Goal: Task Accomplishment & Management: Complete application form

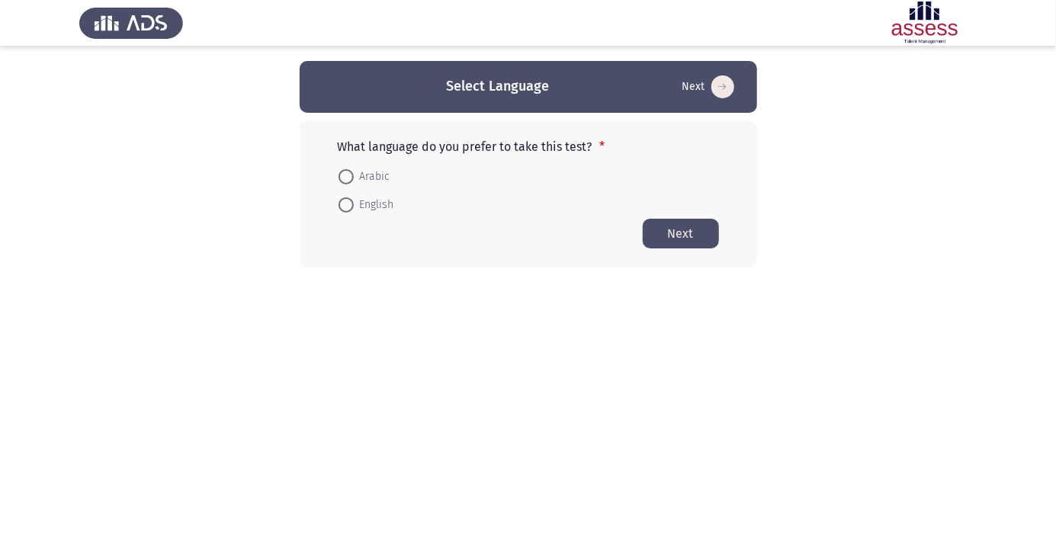
click at [342, 175] on span at bounding box center [346, 176] width 15 height 15
click at [342, 175] on input "Arabic" at bounding box center [346, 176] width 15 height 15
radio input "true"
click at [689, 241] on button "Next" at bounding box center [681, 233] width 76 height 30
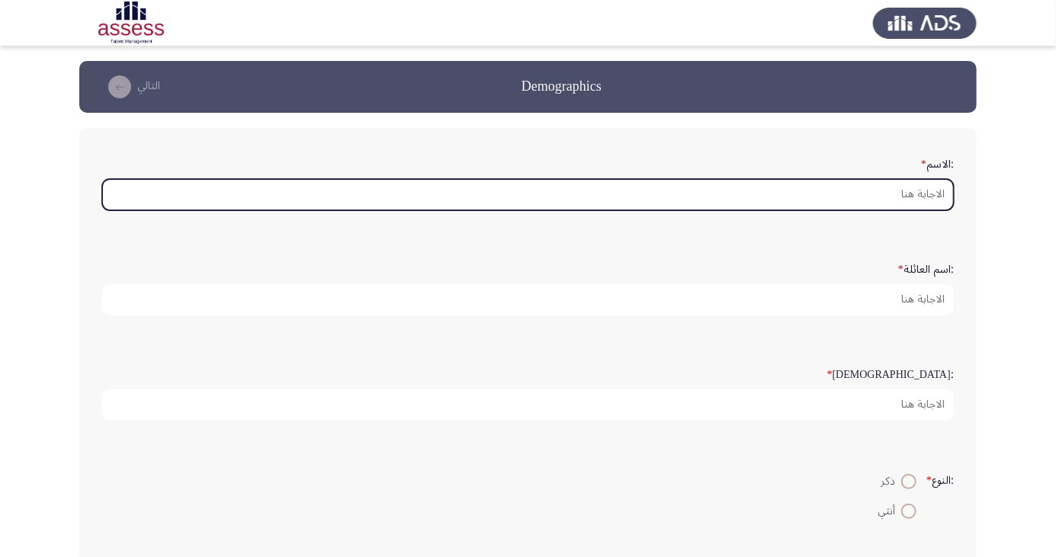
click at [891, 179] on input ":الاسم *" at bounding box center [528, 194] width 852 height 31
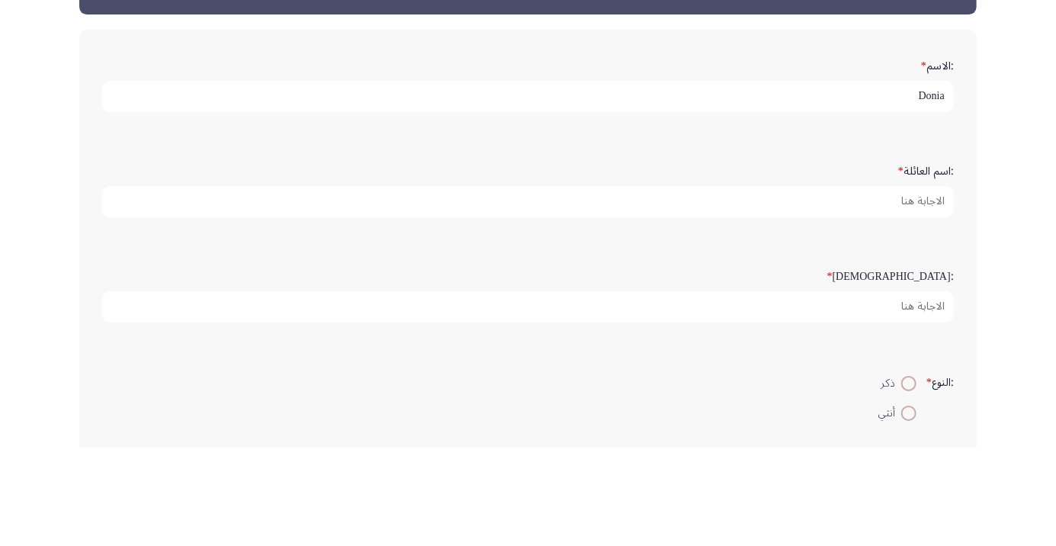
type input "Donia"
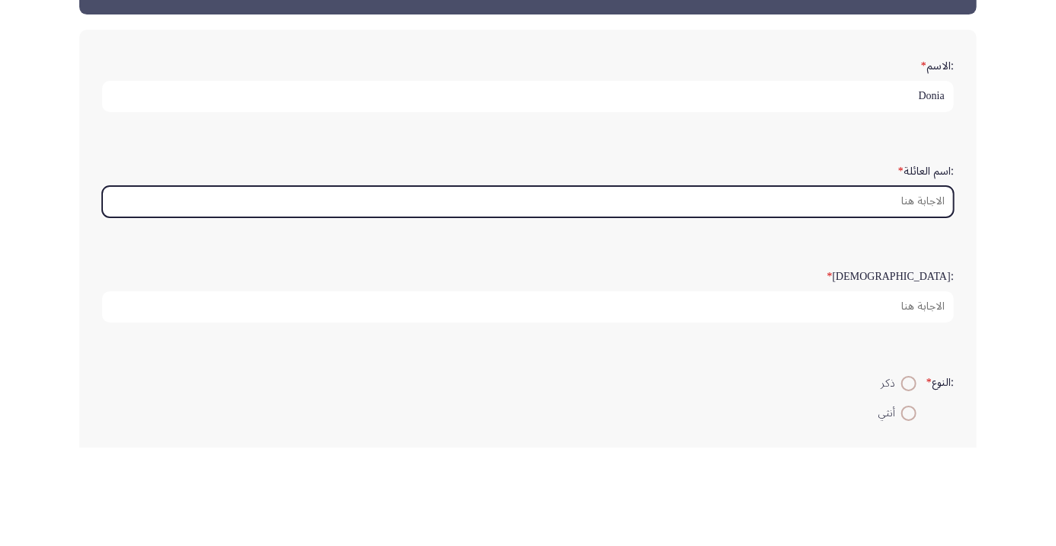
click at [891, 297] on input ":اسم العائلة *" at bounding box center [528, 299] width 852 height 31
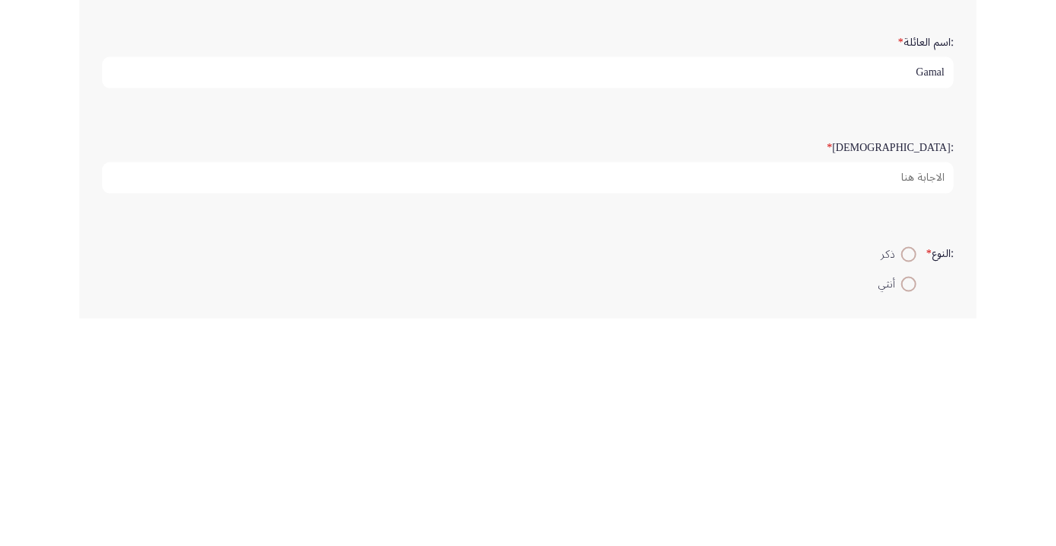
type input "Gamal"
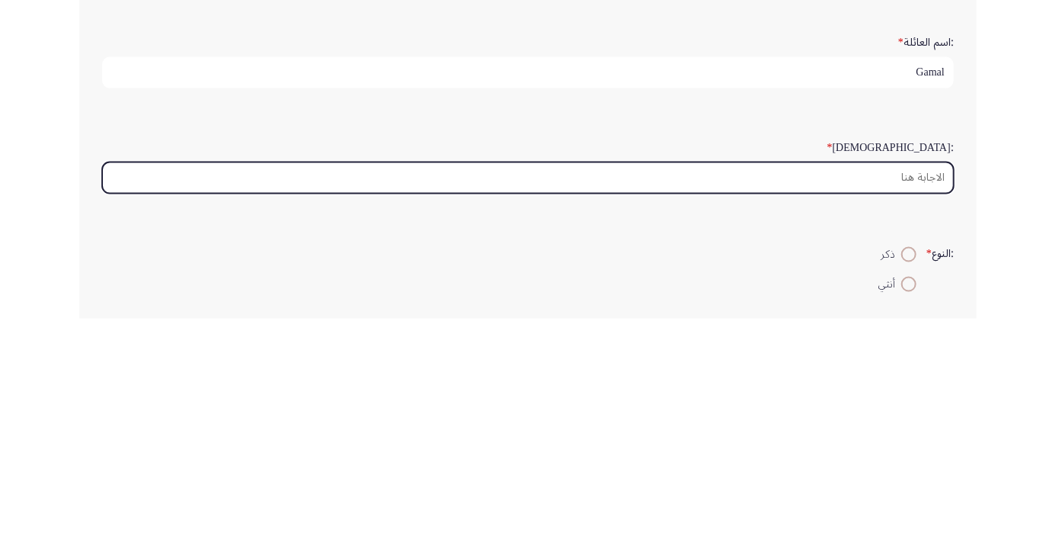
click at [930, 405] on input ":السن *" at bounding box center [528, 405] width 852 height 31
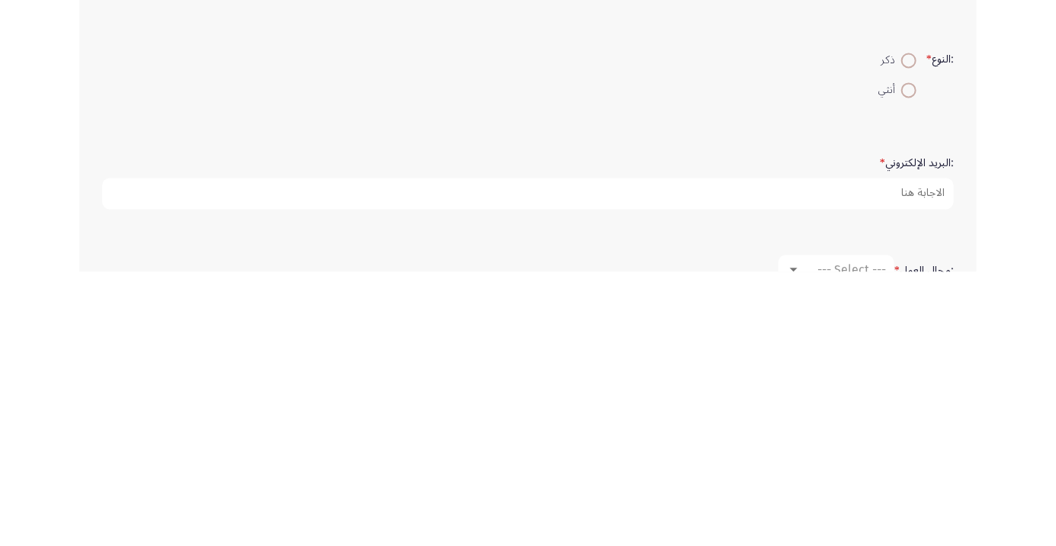
type input "31"
click at [909, 364] on span at bounding box center [909, 364] width 0 height 0
click at [907, 361] on input "أنثي" at bounding box center [908, 364] width 15 height 15
radio input "true"
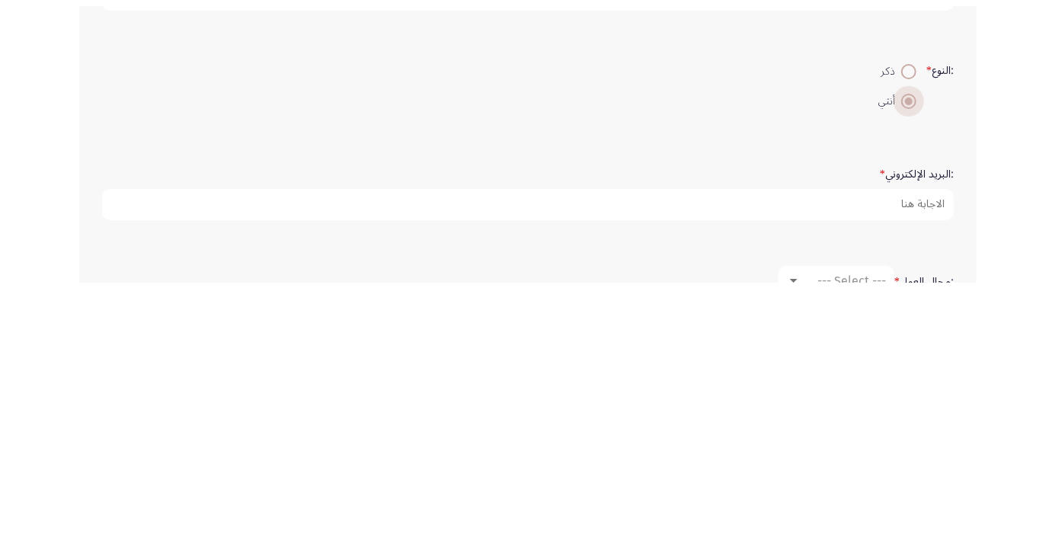
scroll to position [147, 0]
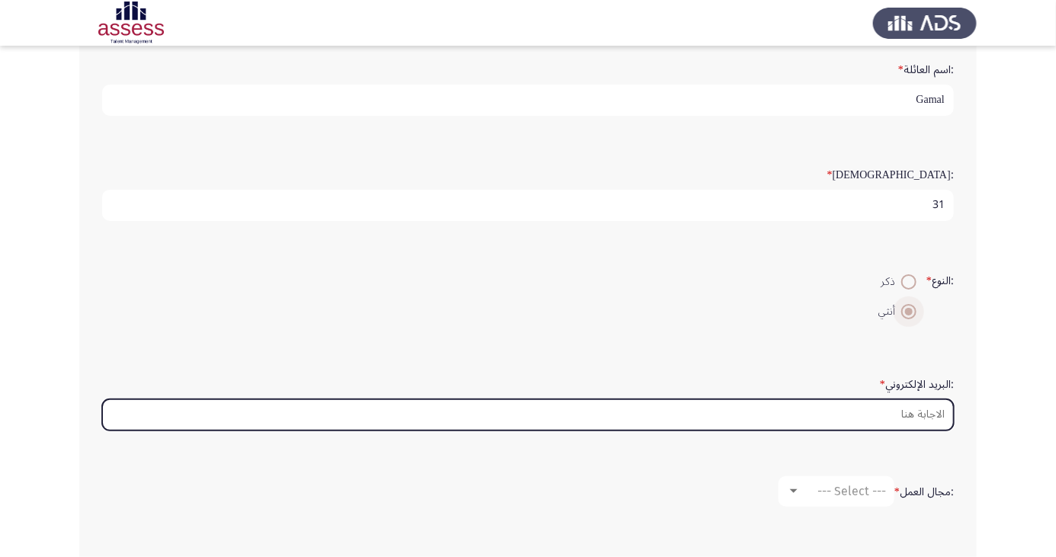
click at [932, 413] on input ":البريد الإلكتروني *" at bounding box center [528, 415] width 852 height 31
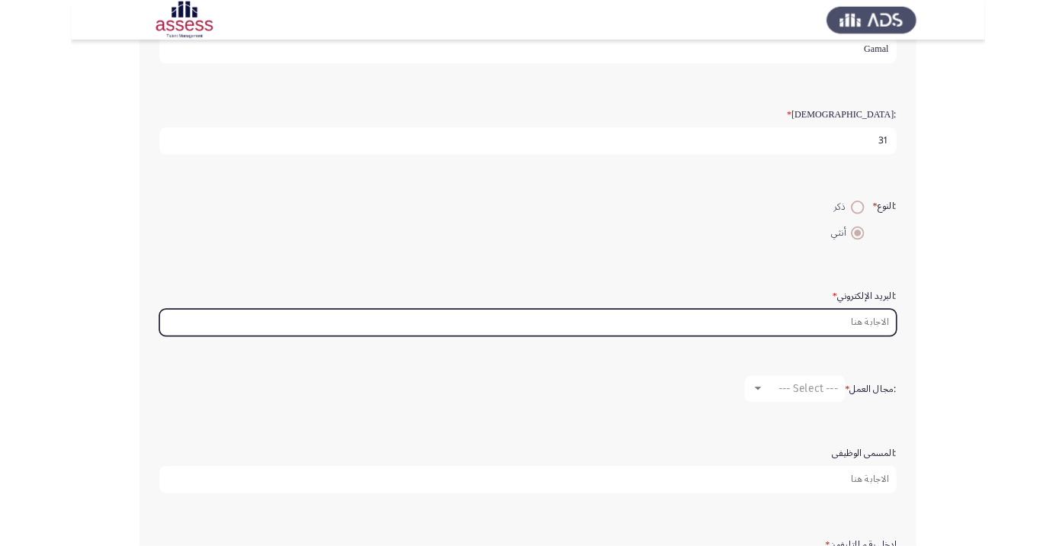
scroll to position [249, 0]
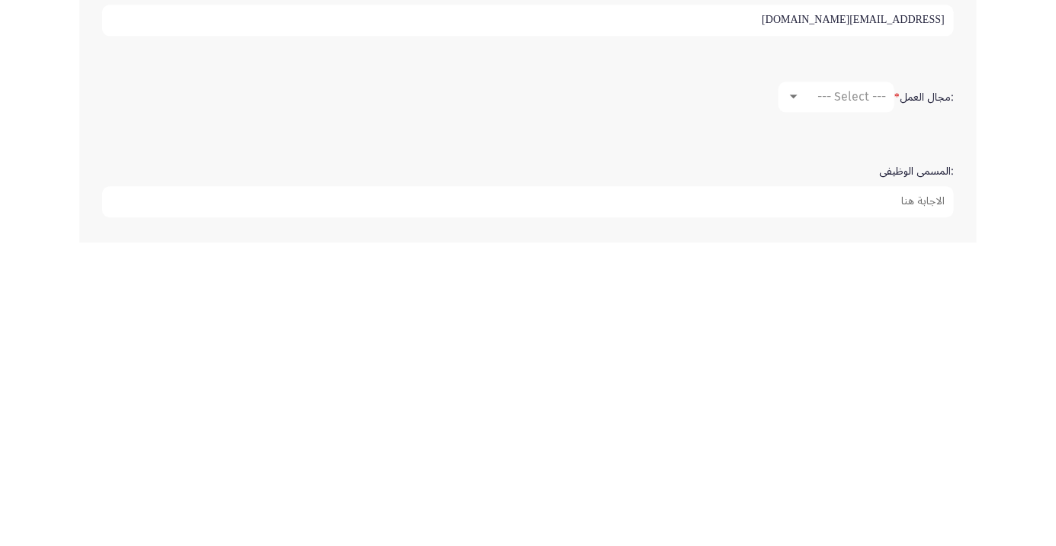
type input "Doniagamal405@gmail.com"
click at [879, 403] on span "--- Select ---" at bounding box center [851, 400] width 69 height 14
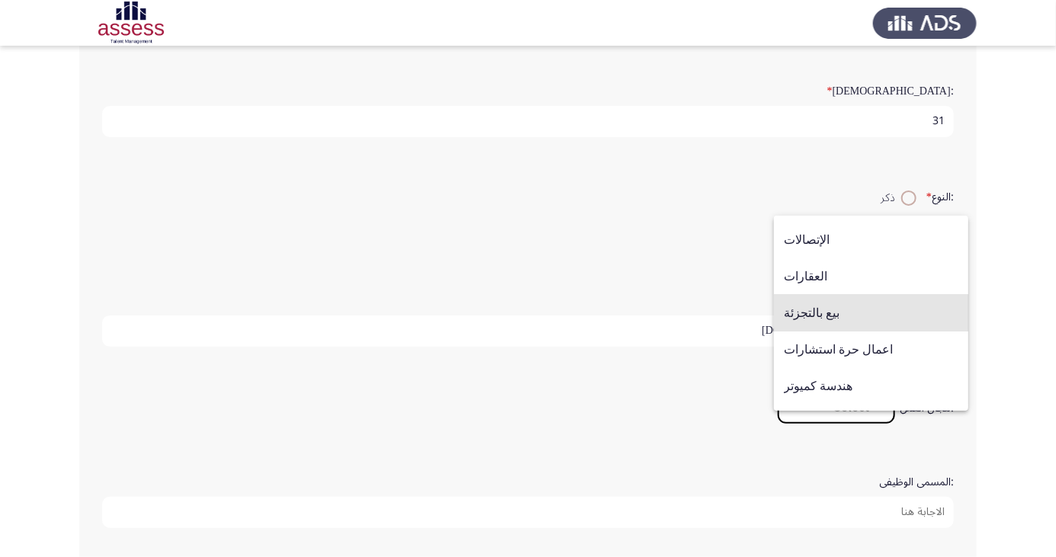
scroll to position [462, 0]
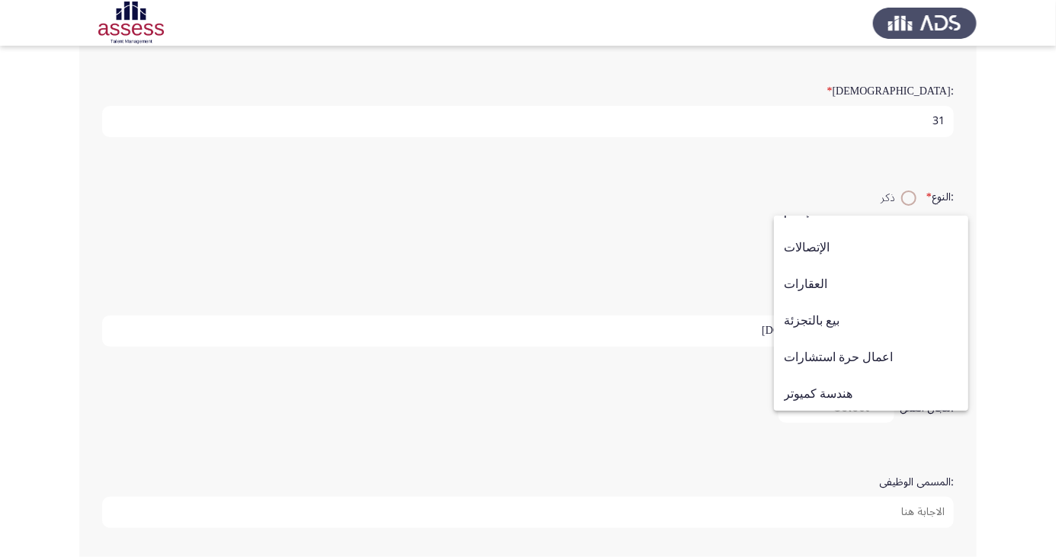
click at [724, 320] on div at bounding box center [528, 278] width 1056 height 557
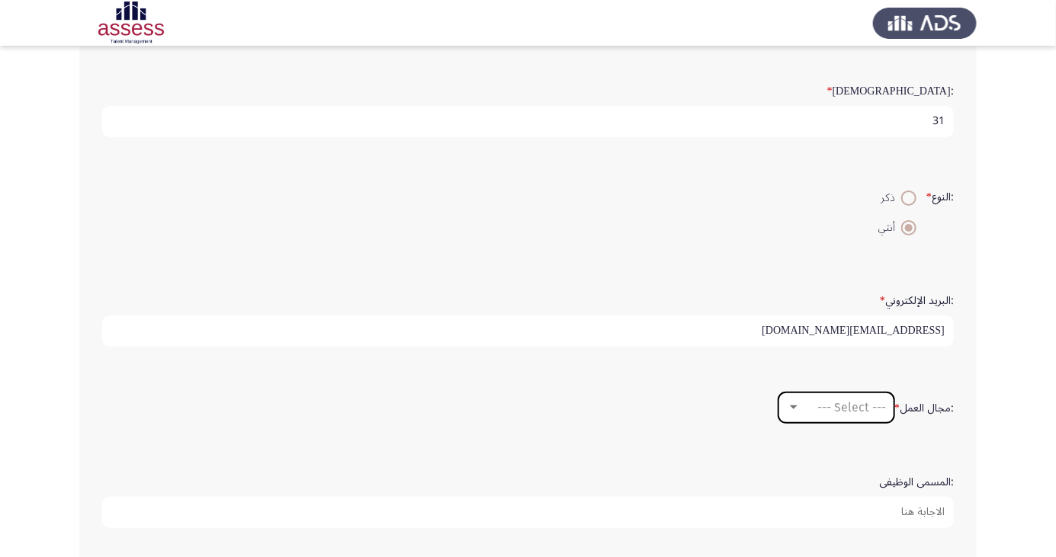
click at [870, 407] on span "--- Select ---" at bounding box center [851, 407] width 69 height 14
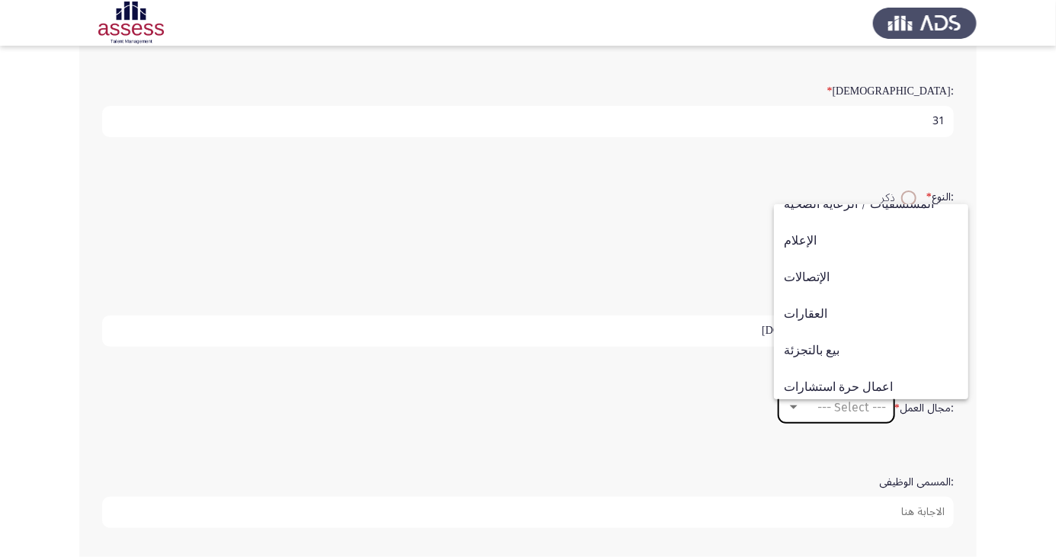
scroll to position [500, 0]
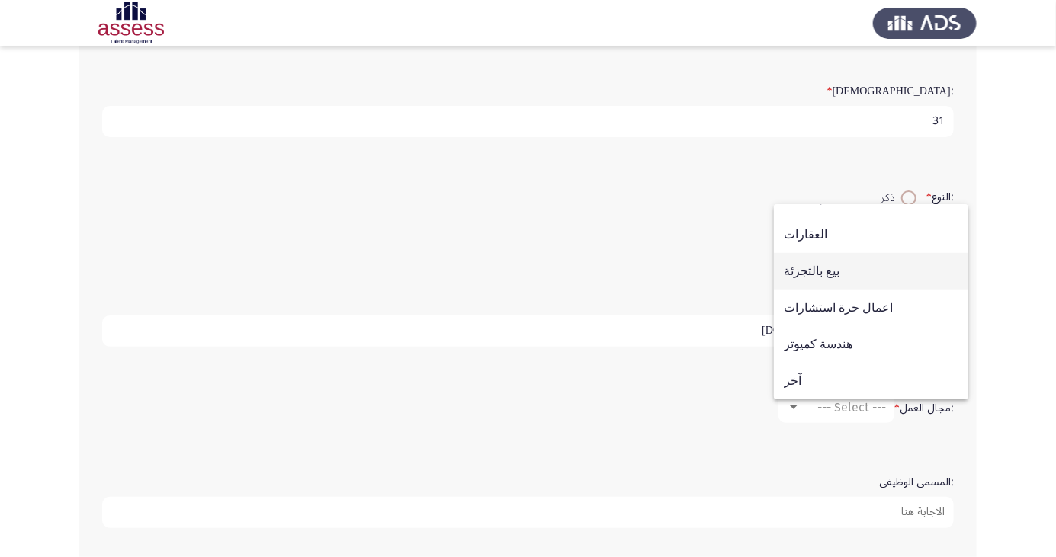
click at [836, 290] on span "بيع بالتجزئة" at bounding box center [871, 271] width 175 height 37
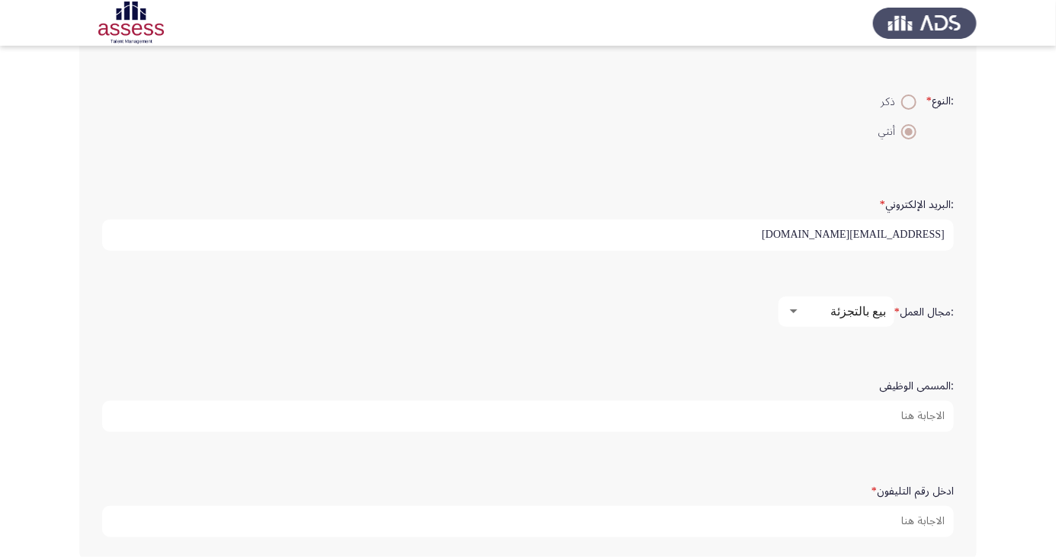
click at [892, 414] on input ":المسمى الوظيفى" at bounding box center [528, 416] width 852 height 31
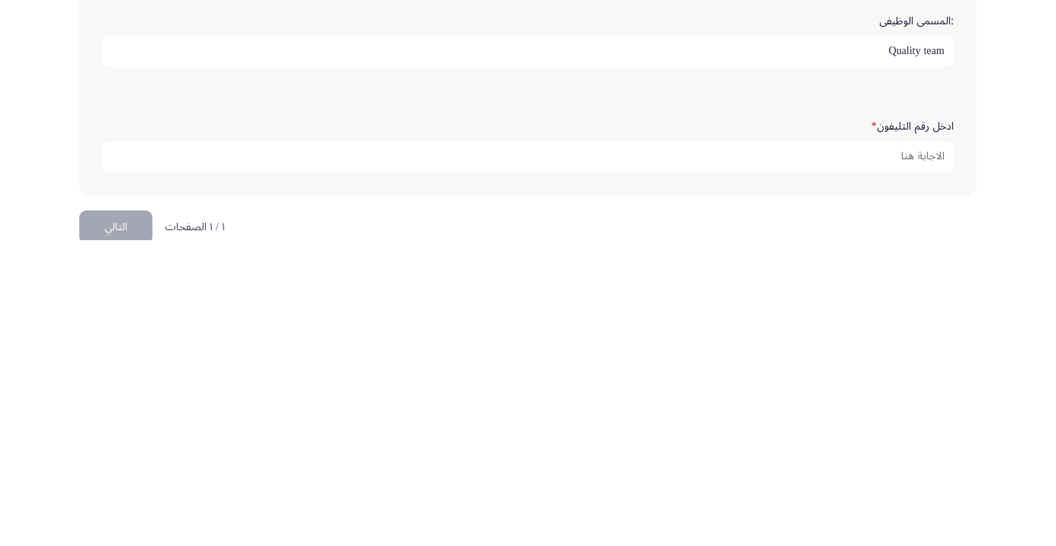
scroll to position [439, 0]
type input "Agent Quality team"
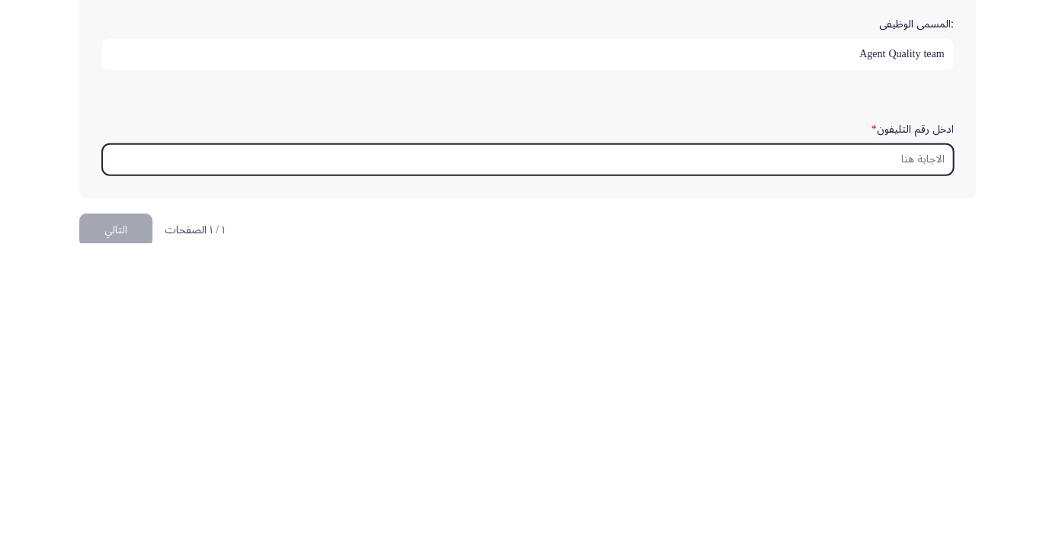
click at [931, 458] on input "ادخل رقم التليفون *" at bounding box center [528, 462] width 852 height 31
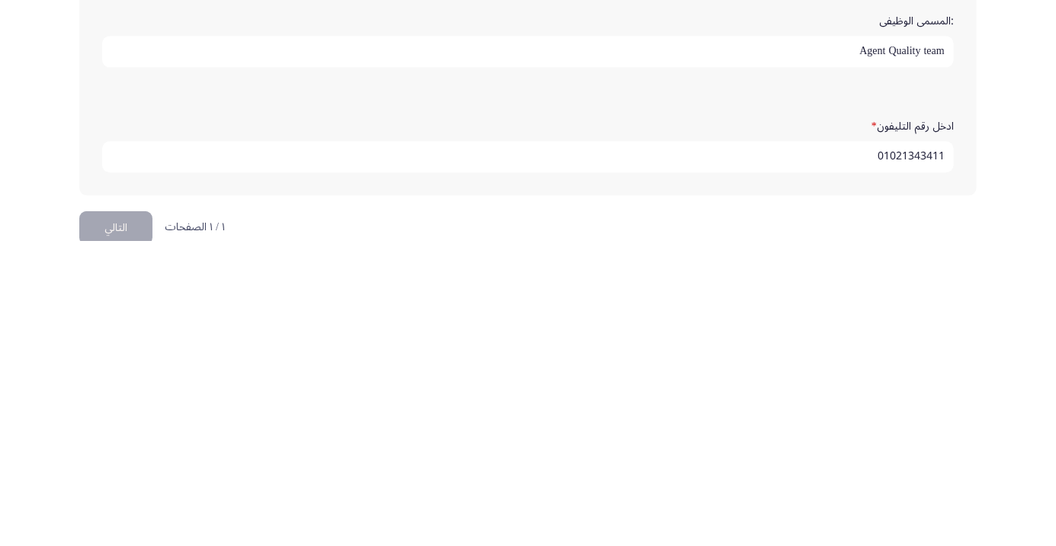
scroll to position [464, 0]
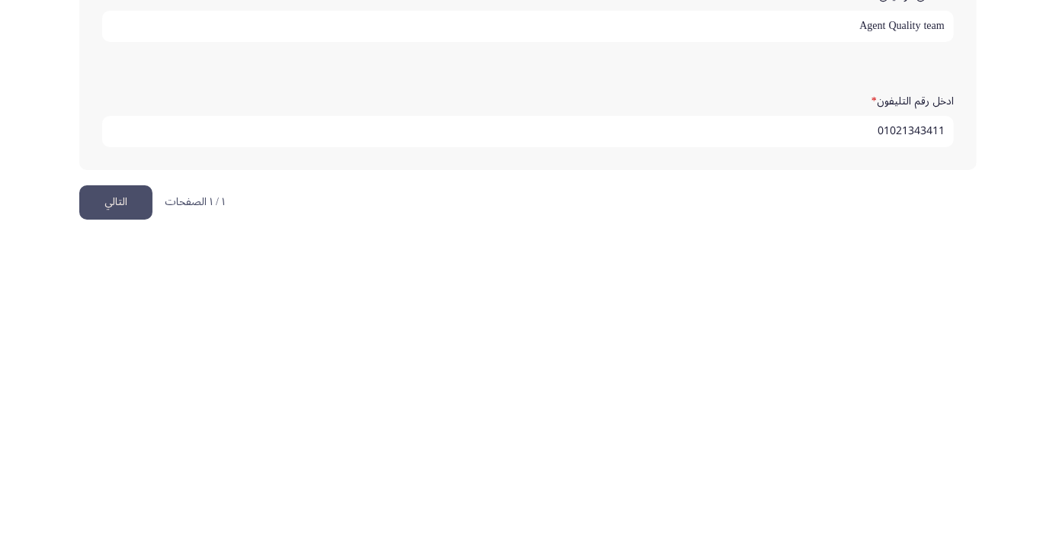
type input "01021343411"
click at [116, 511] on button "التالي" at bounding box center [115, 508] width 73 height 34
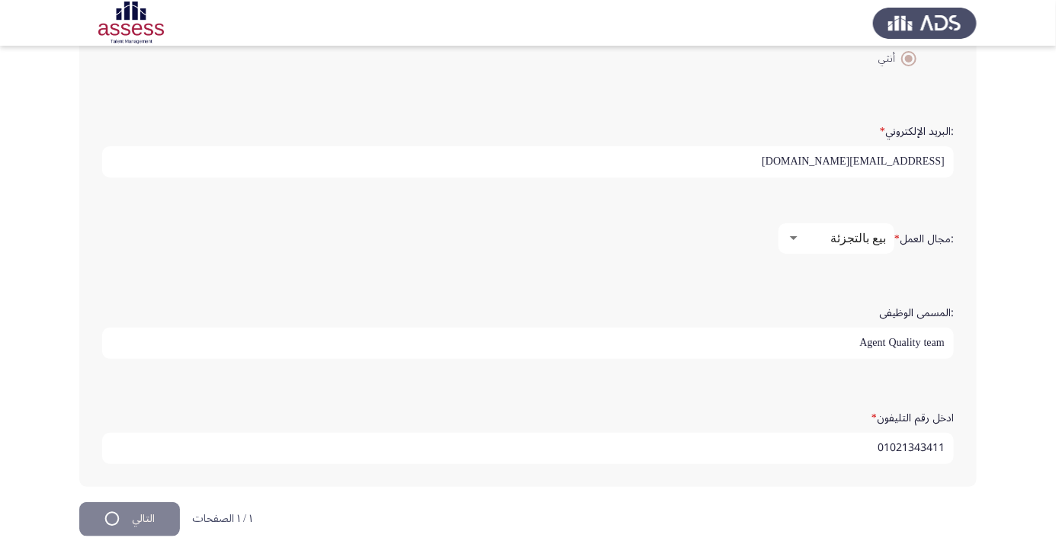
scroll to position [0, 0]
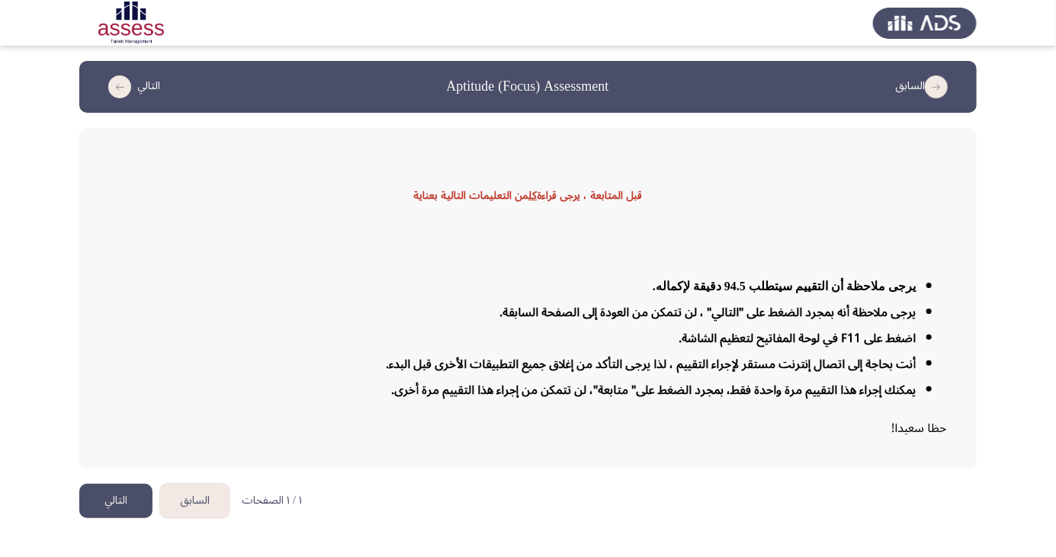
click at [123, 519] on button "التالي" at bounding box center [115, 501] width 73 height 34
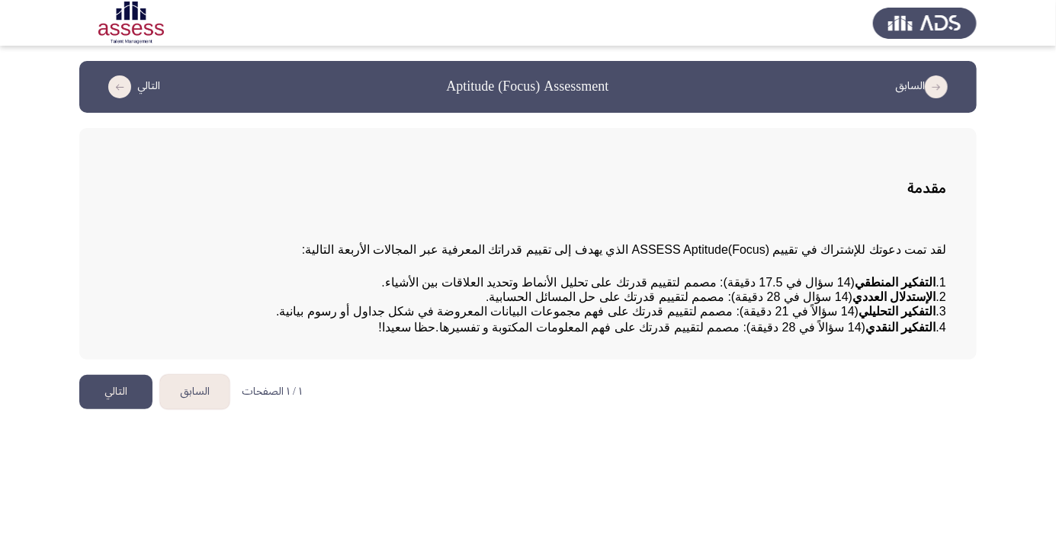
click at [113, 409] on button "التالي" at bounding box center [115, 392] width 73 height 34
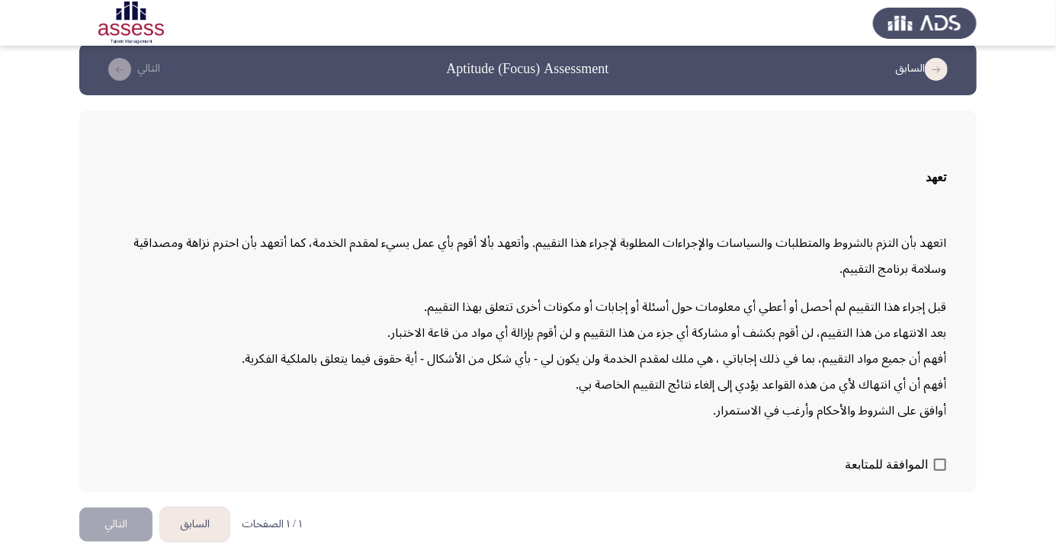
scroll to position [32, 0]
click at [941, 471] on span at bounding box center [940, 465] width 12 height 12
click at [940, 472] on input "الموافقة للمتابعة" at bounding box center [939, 471] width 1 height 1
checkbox input "true"
click at [144, 542] on button "التالي" at bounding box center [115, 525] width 73 height 34
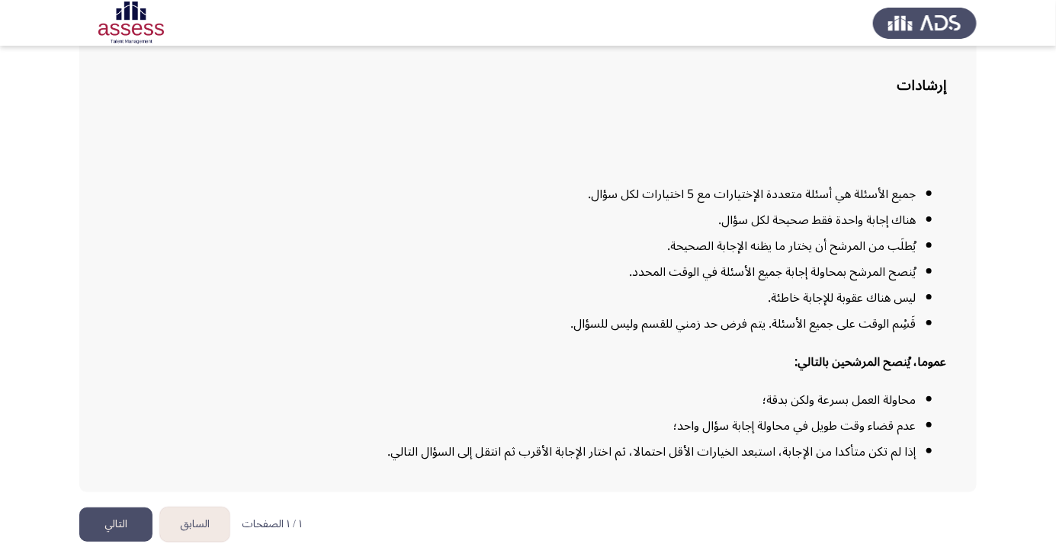
scroll to position [112, 0]
click at [140, 542] on button "التالي" at bounding box center [115, 525] width 73 height 34
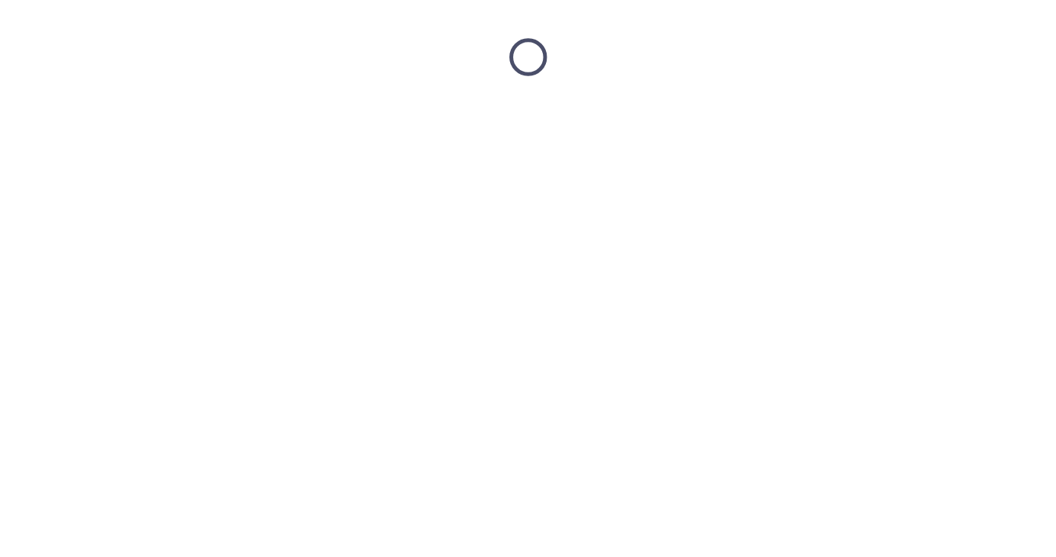
scroll to position [0, 0]
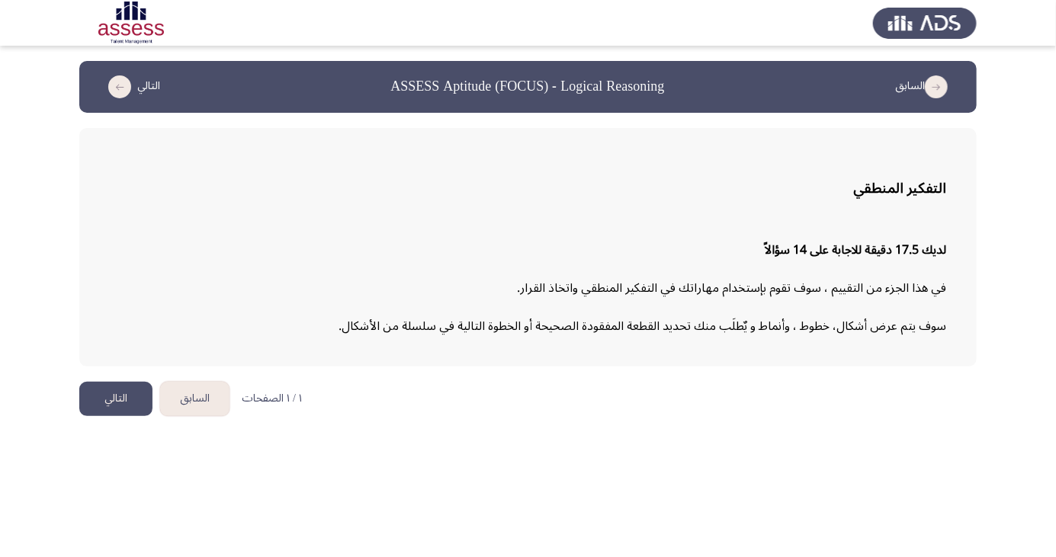
click at [122, 400] on button "التالي" at bounding box center [115, 399] width 73 height 34
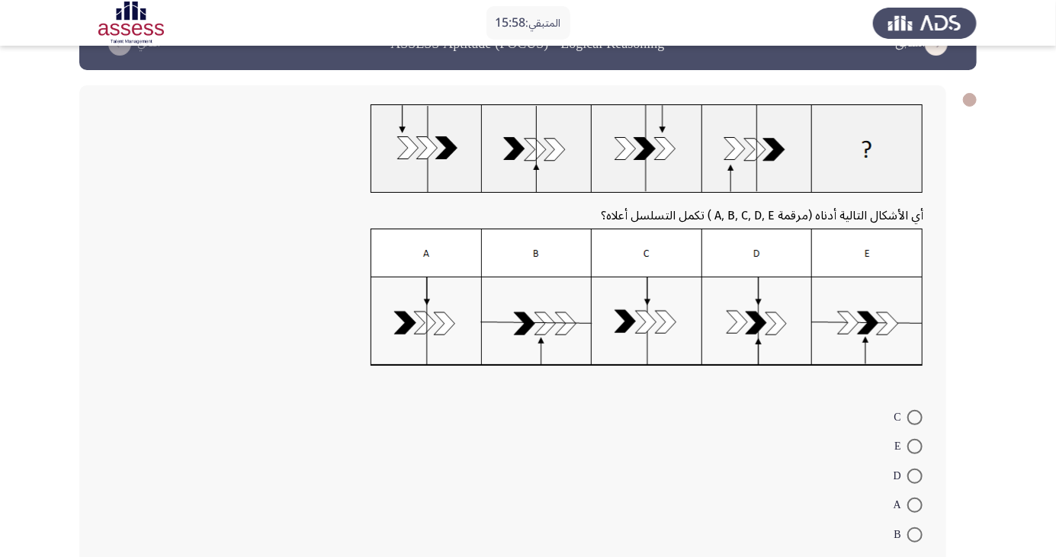
scroll to position [56, 0]
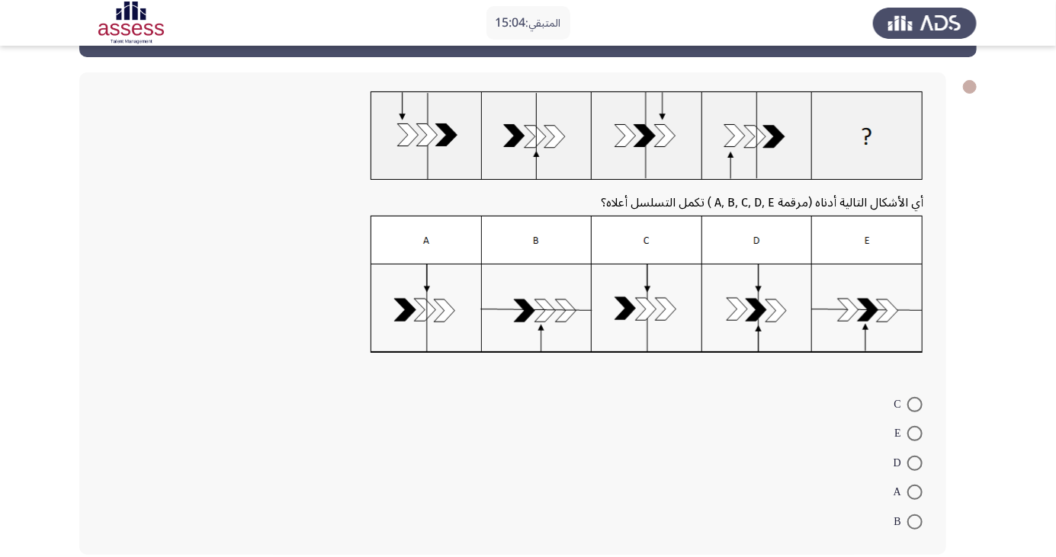
click at [915, 492] on span at bounding box center [914, 492] width 15 height 15
click at [915, 492] on input "A" at bounding box center [914, 492] width 15 height 15
radio input "true"
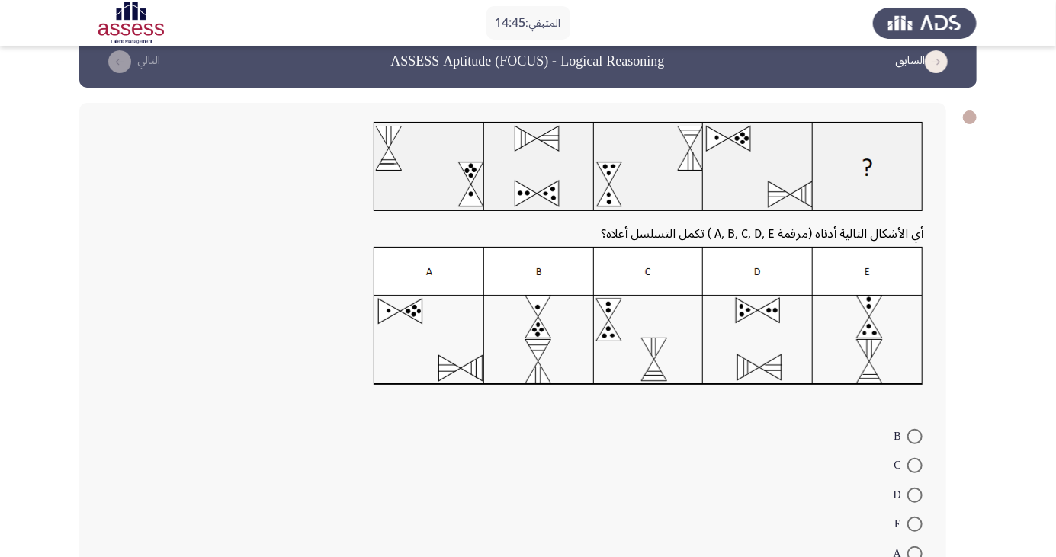
scroll to position [38, 0]
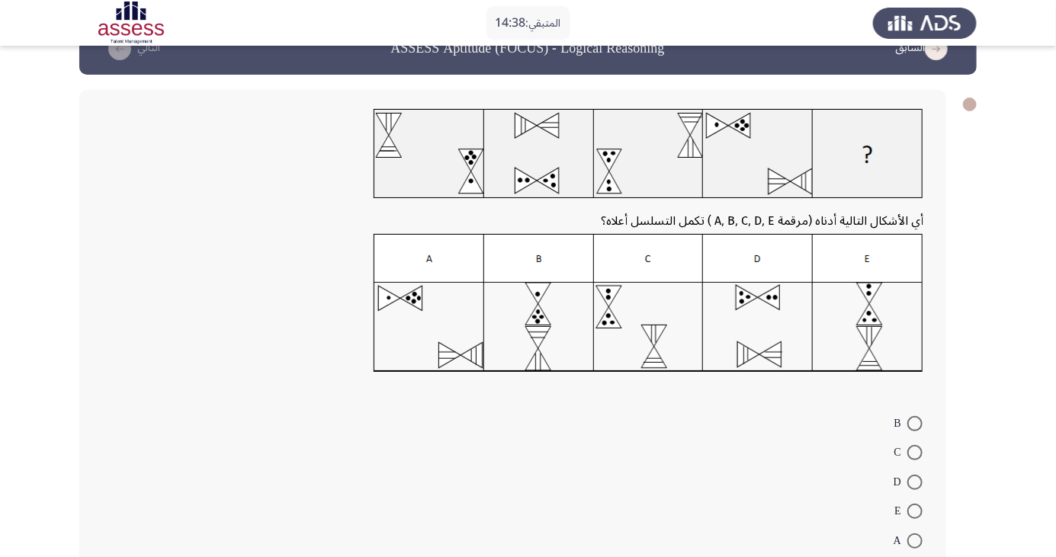
click at [920, 538] on span at bounding box center [914, 541] width 15 height 15
click at [920, 538] on input "A" at bounding box center [914, 541] width 15 height 15
radio input "true"
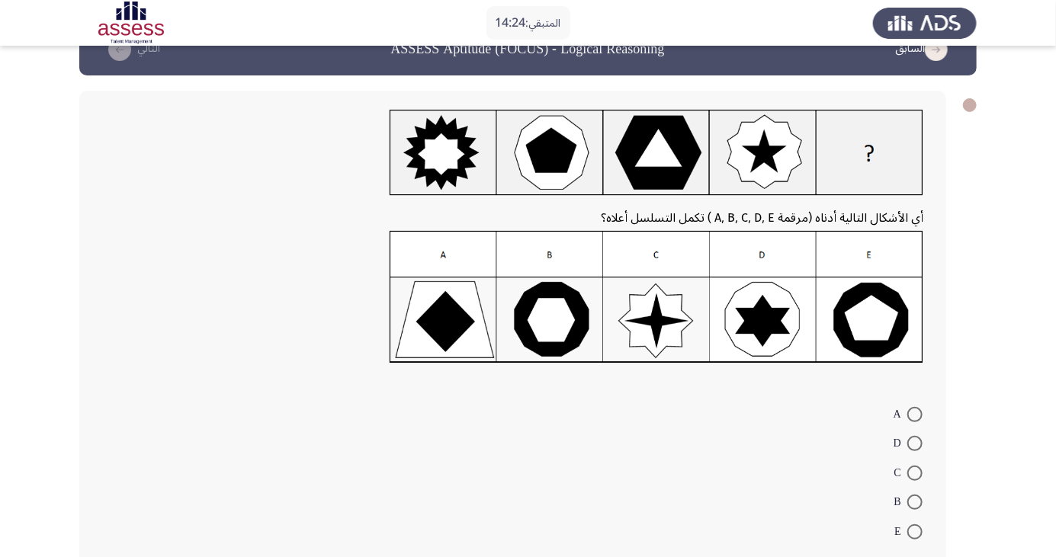
scroll to position [48, 0]
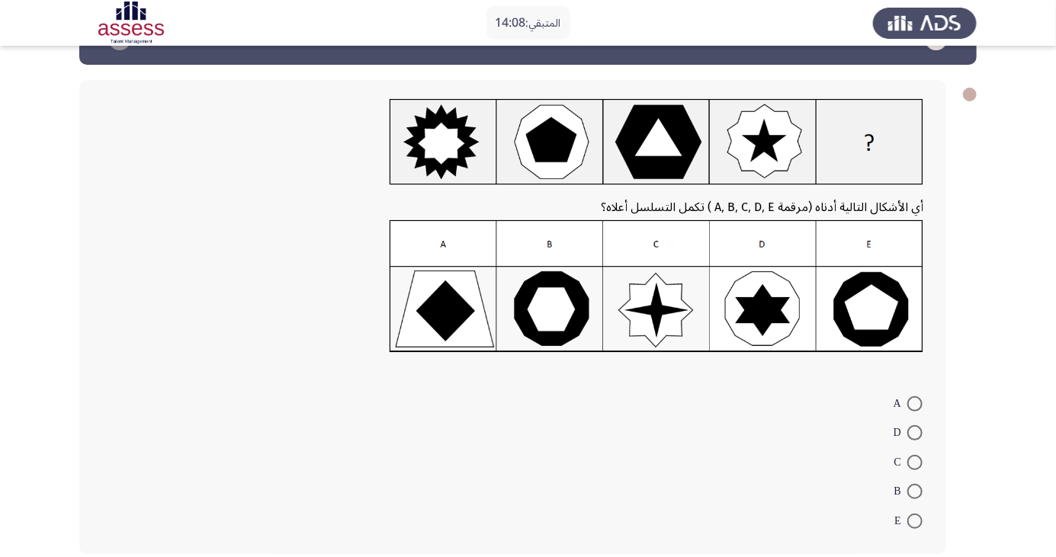
click at [921, 464] on span at bounding box center [914, 462] width 15 height 15
click at [921, 464] on input "C" at bounding box center [914, 462] width 15 height 15
radio input "true"
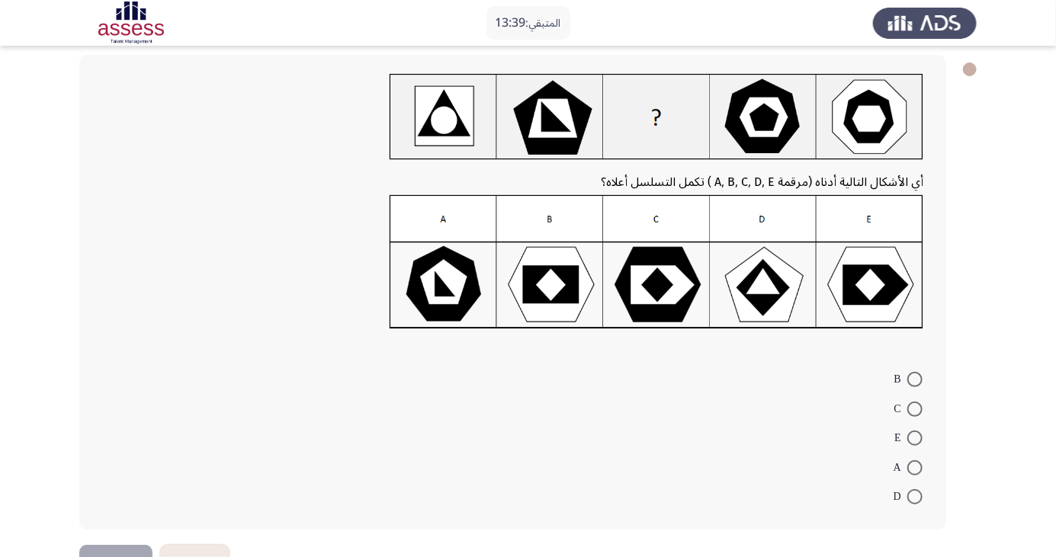
scroll to position [93, 0]
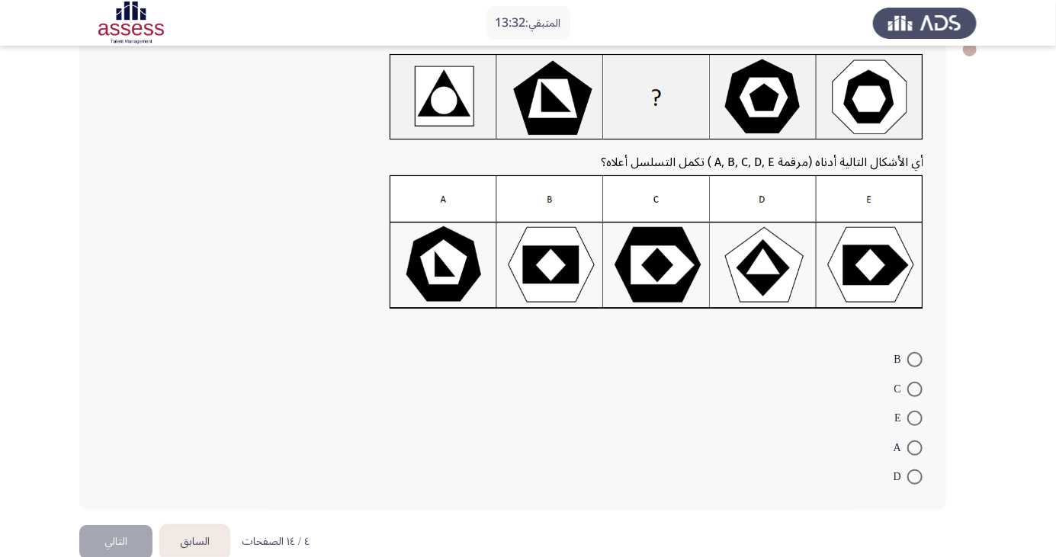
click at [915, 448] on span at bounding box center [914, 448] width 15 height 15
click at [915, 448] on input "A" at bounding box center [914, 448] width 15 height 15
radio input "true"
click at [125, 529] on button "التالي" at bounding box center [115, 541] width 73 height 34
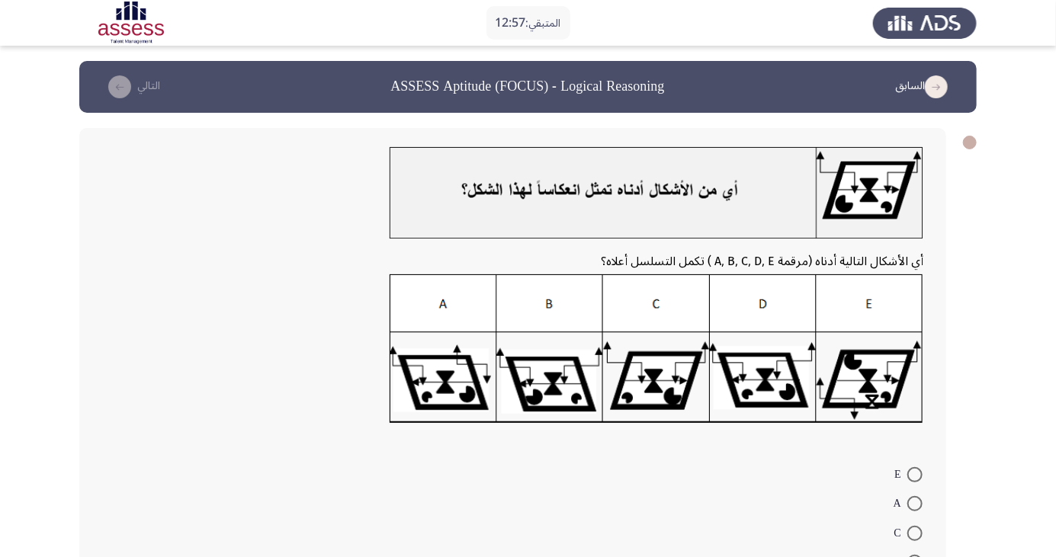
click at [915, 533] on span at bounding box center [914, 533] width 15 height 15
click at [915, 533] on input "C" at bounding box center [914, 533] width 15 height 15
radio input "true"
click at [138, 84] on button "التالي" at bounding box center [131, 87] width 67 height 24
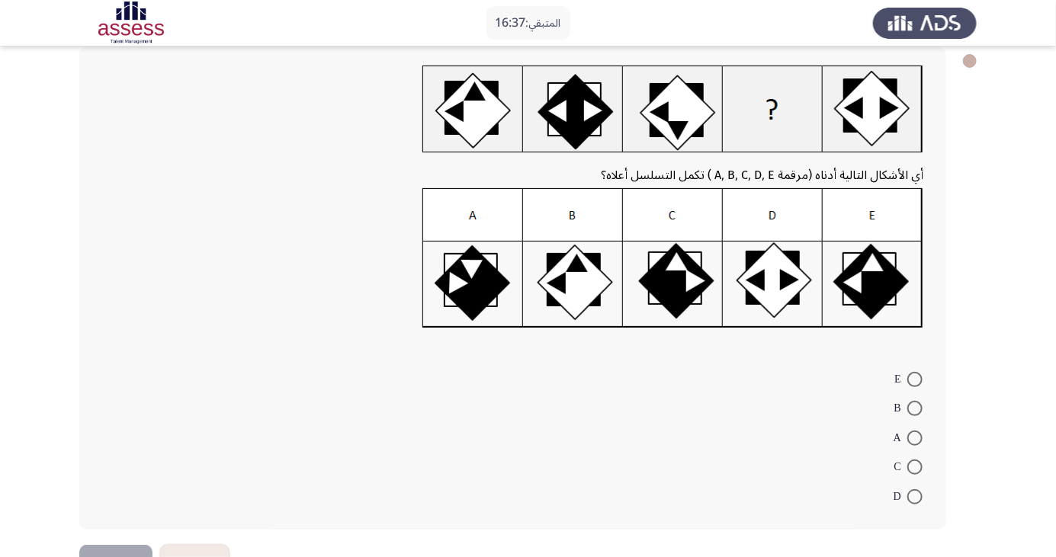
scroll to position [45, 0]
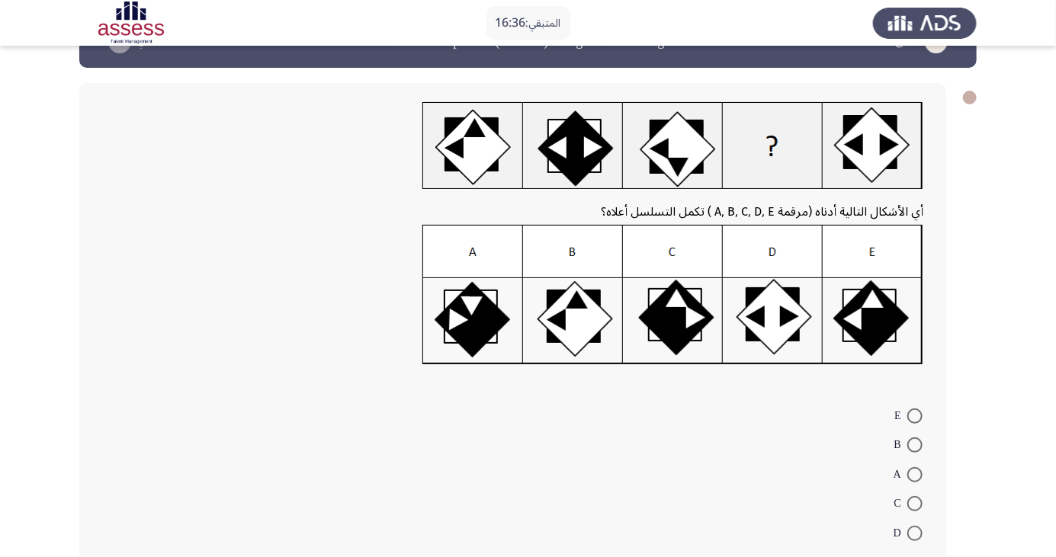
click at [915, 503] on span at bounding box center [914, 503] width 15 height 15
click at [915, 503] on input "C" at bounding box center [914, 503] width 15 height 15
radio input "true"
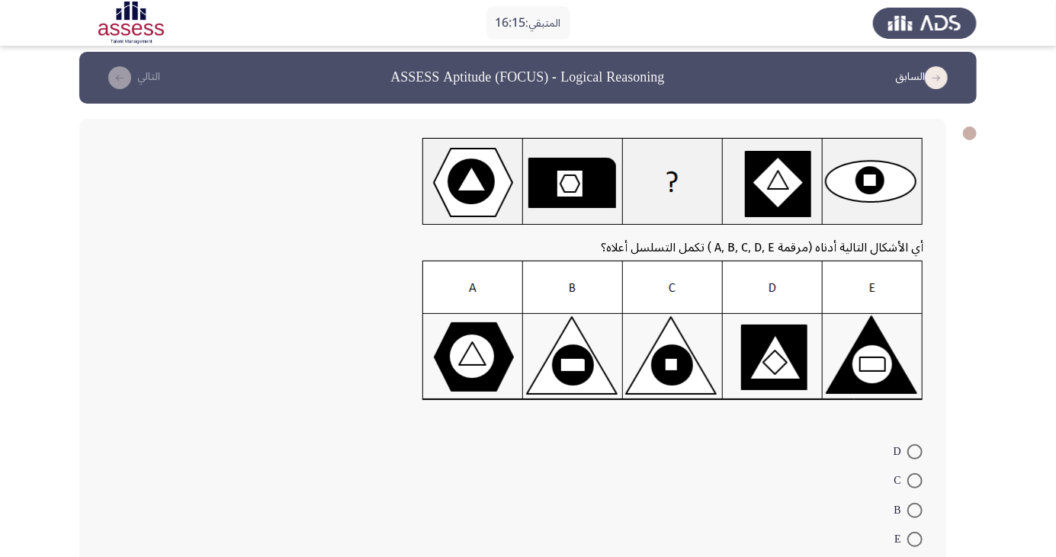
scroll to position [8, 0]
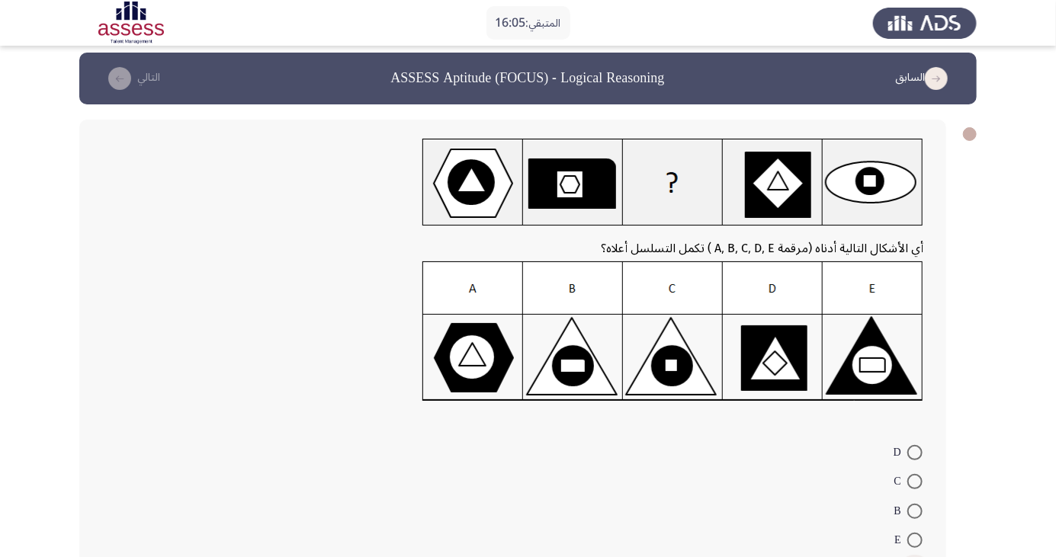
radio input "true"
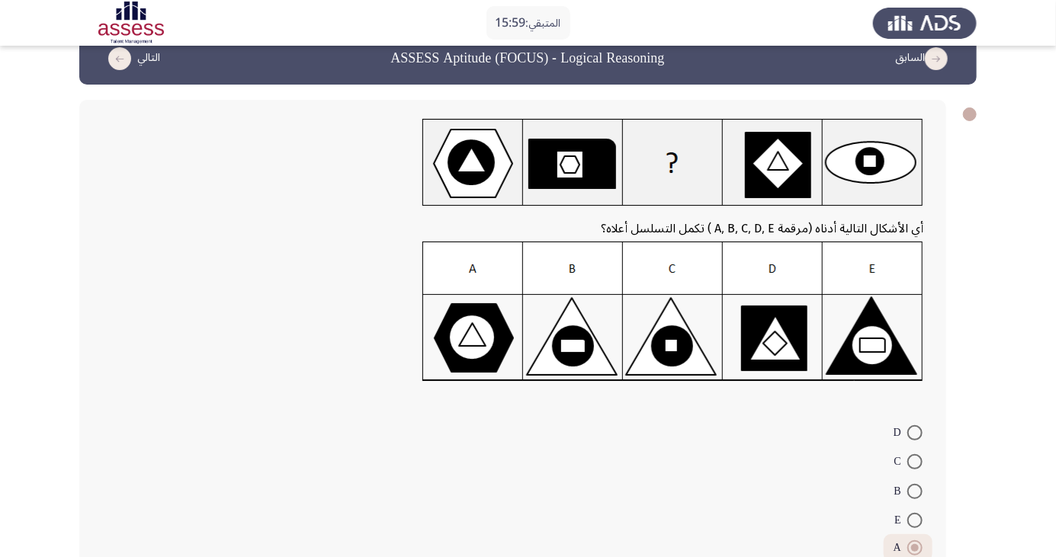
scroll to position [34, 0]
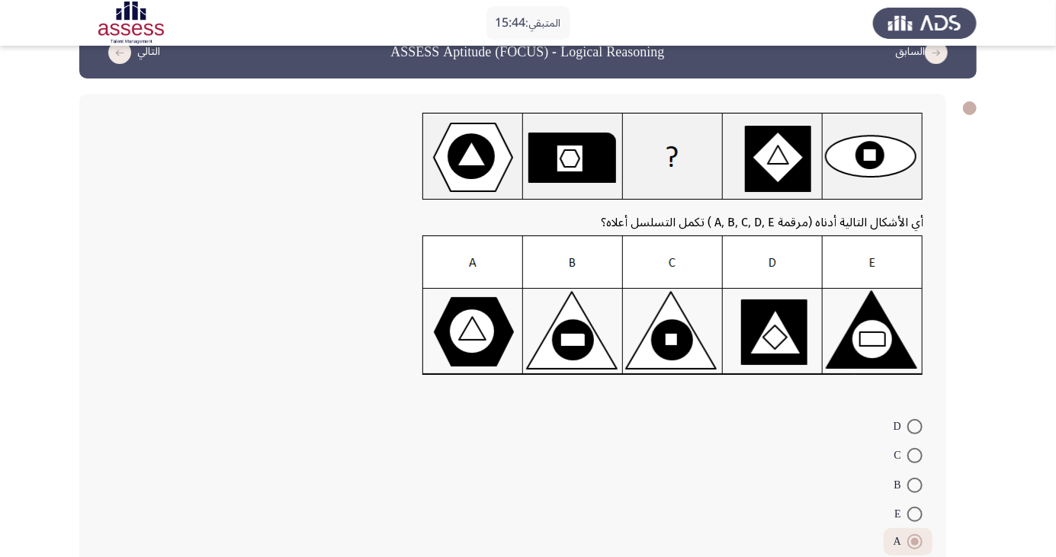
click at [915, 455] on span at bounding box center [914, 455] width 15 height 15
click at [915, 455] on input "C" at bounding box center [914, 455] width 15 height 15
radio input "true"
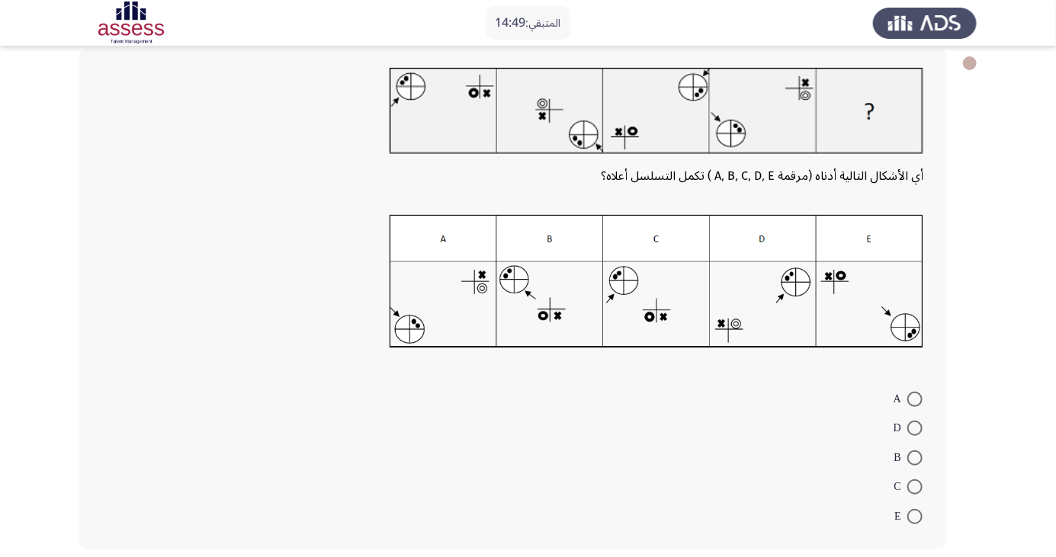
scroll to position [79, 0]
click at [920, 491] on span at bounding box center [914, 487] width 15 height 15
click at [920, 491] on input "C" at bounding box center [914, 487] width 15 height 15
radio input "true"
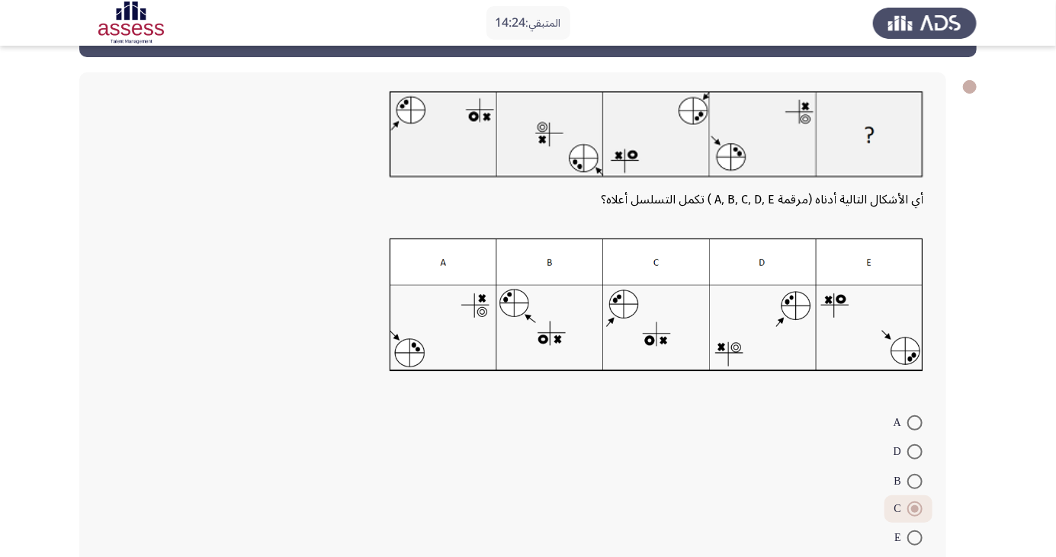
scroll to position [0, 0]
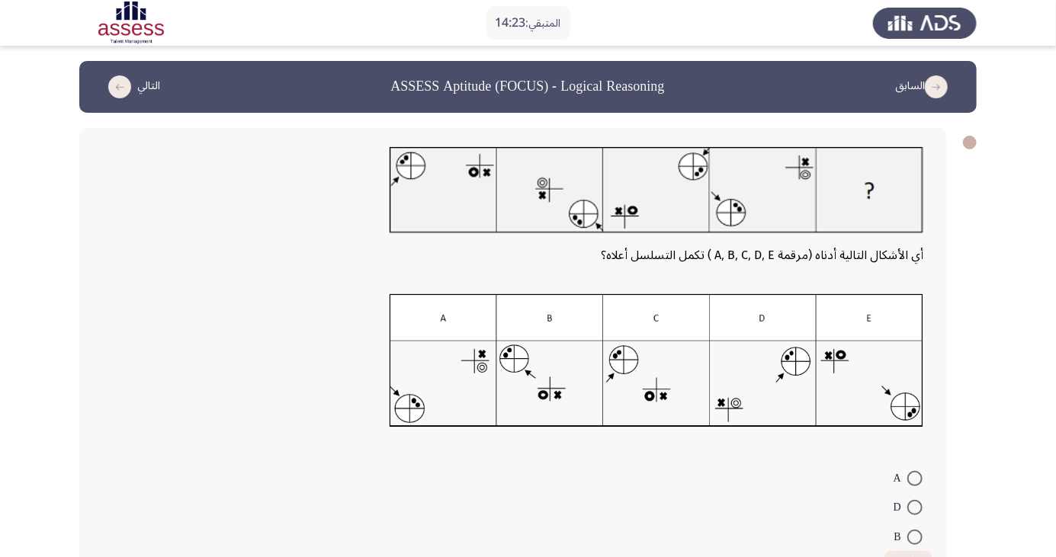
click at [134, 91] on button "التالي" at bounding box center [131, 87] width 67 height 24
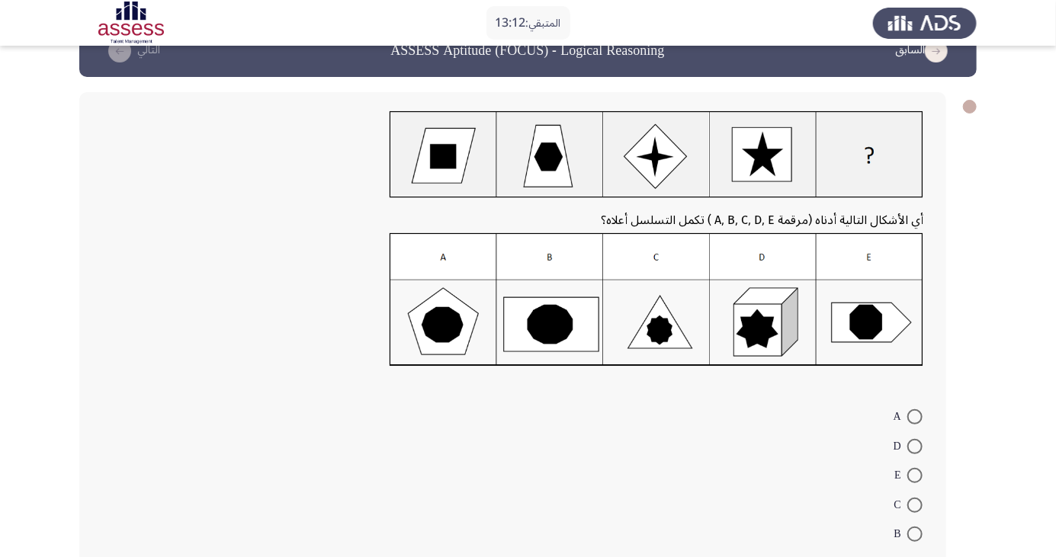
scroll to position [34, 0]
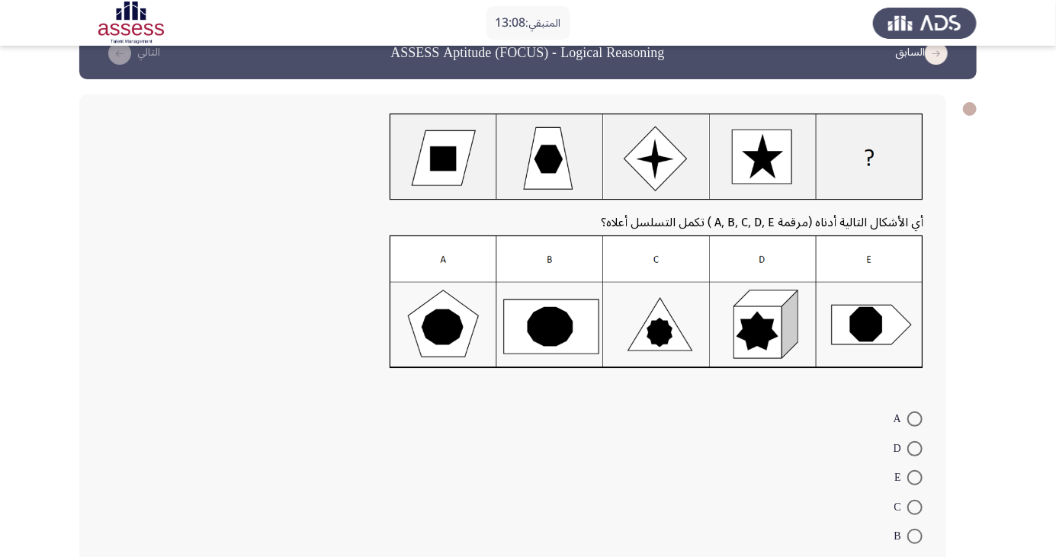
click at [920, 508] on span at bounding box center [914, 507] width 15 height 15
click at [920, 508] on input "C" at bounding box center [914, 507] width 15 height 15
radio input "true"
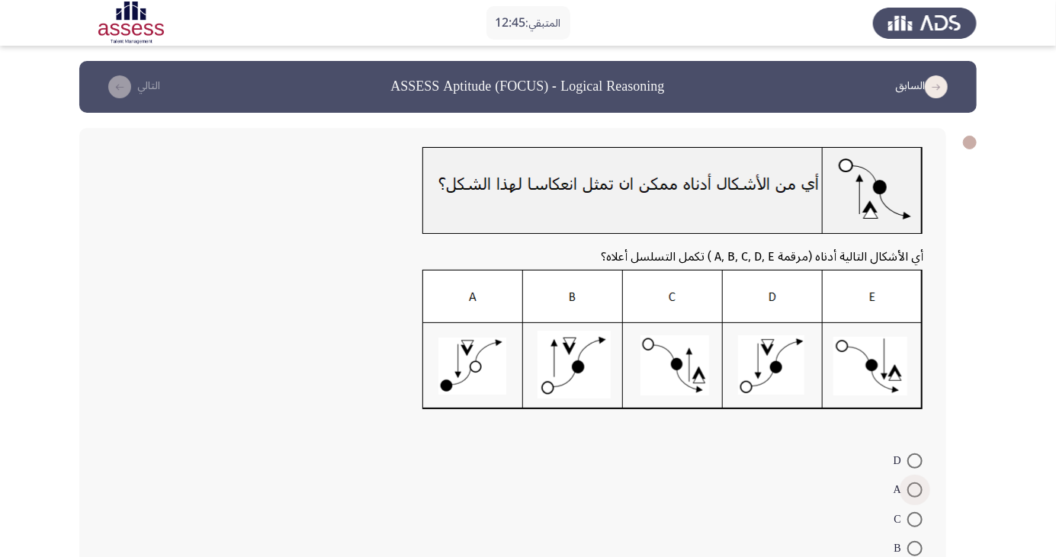
click at [915, 490] on span at bounding box center [914, 490] width 15 height 15
click at [915, 490] on input "A" at bounding box center [914, 490] width 15 height 15
radio input "true"
click at [116, 95] on icon "load next page" at bounding box center [119, 86] width 23 height 23
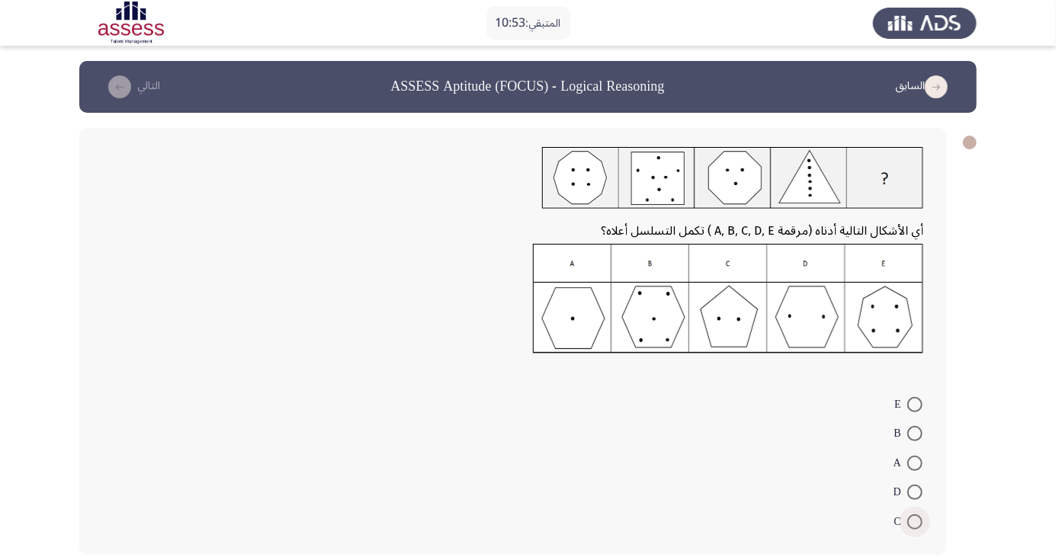
click at [915, 521] on span at bounding box center [914, 522] width 15 height 15
click at [915, 521] on input "C" at bounding box center [914, 522] width 15 height 15
radio input "true"
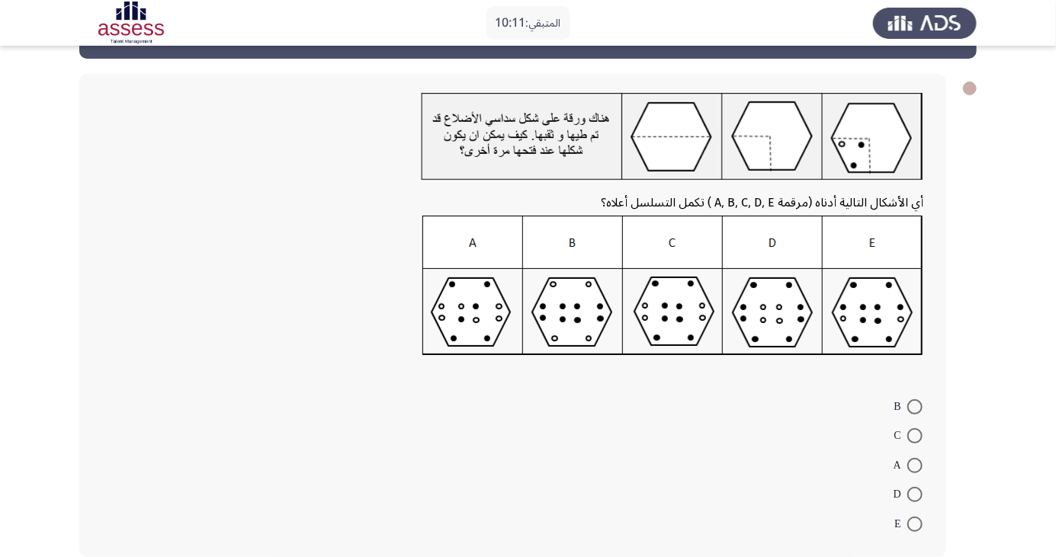
scroll to position [56, 0]
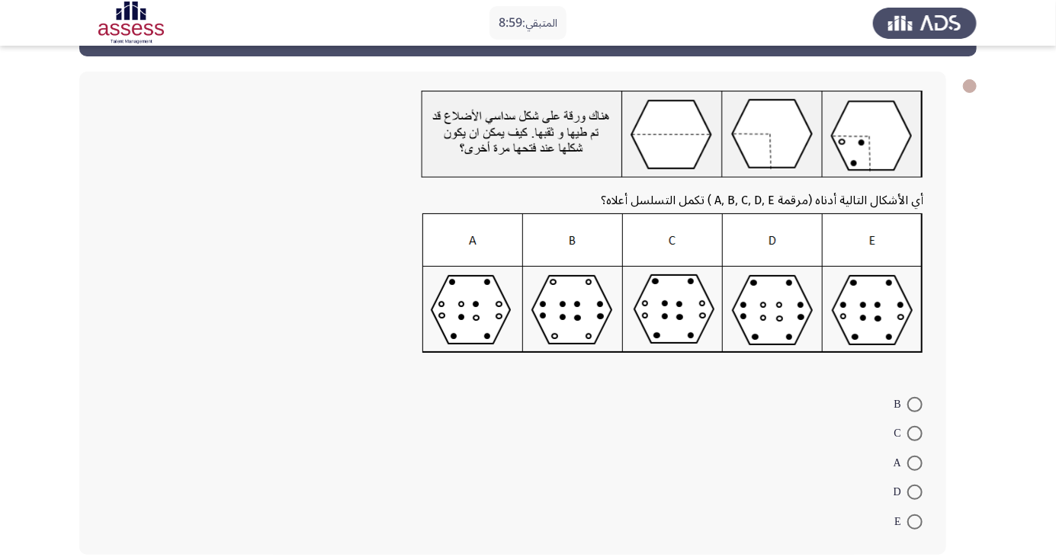
click at [918, 527] on span at bounding box center [914, 522] width 15 height 15
click at [918, 527] on input "E" at bounding box center [914, 522] width 15 height 15
radio input "true"
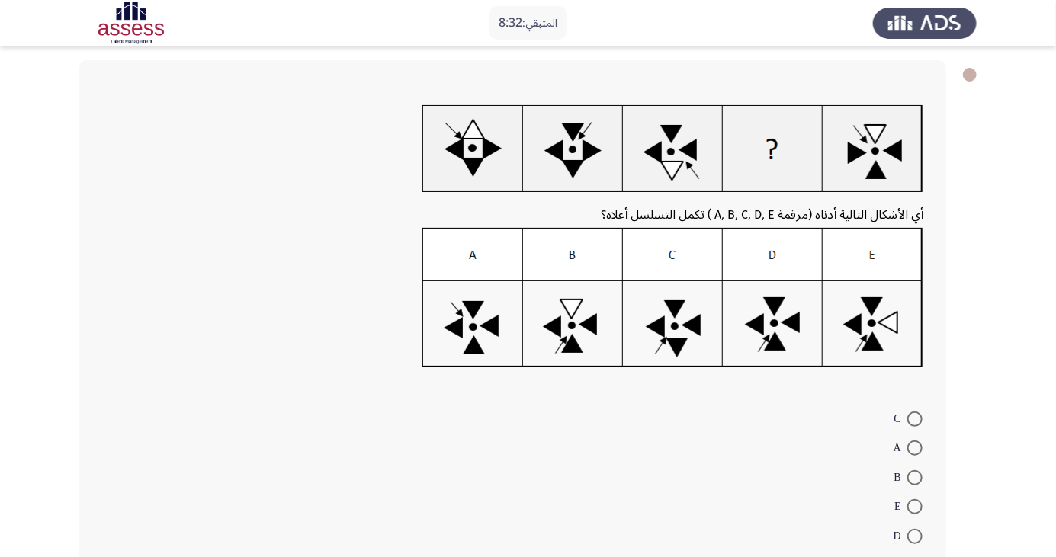
scroll to position [82, 0]
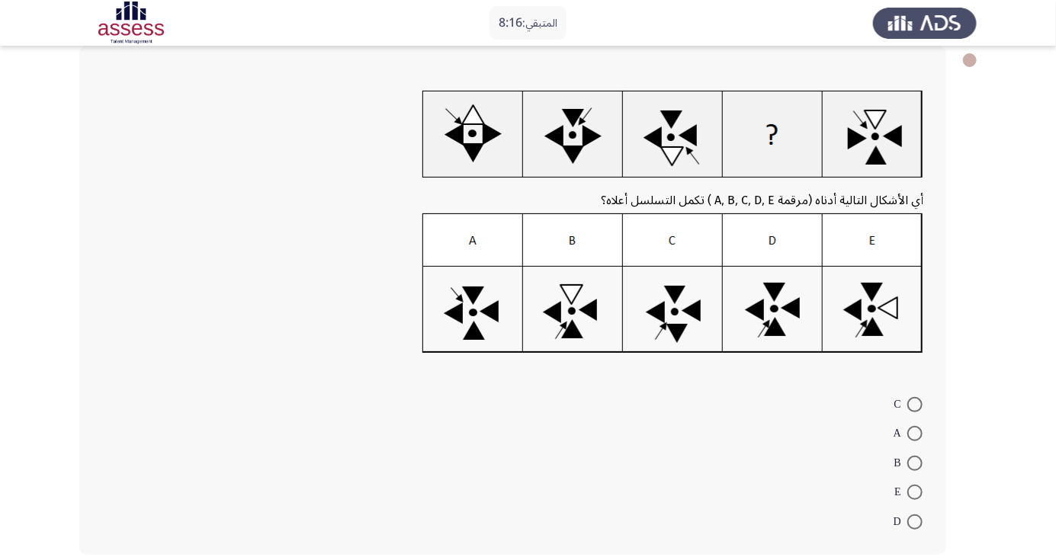
click at [915, 462] on span at bounding box center [914, 463] width 15 height 15
click at [915, 462] on input "B" at bounding box center [914, 463] width 15 height 15
radio input "true"
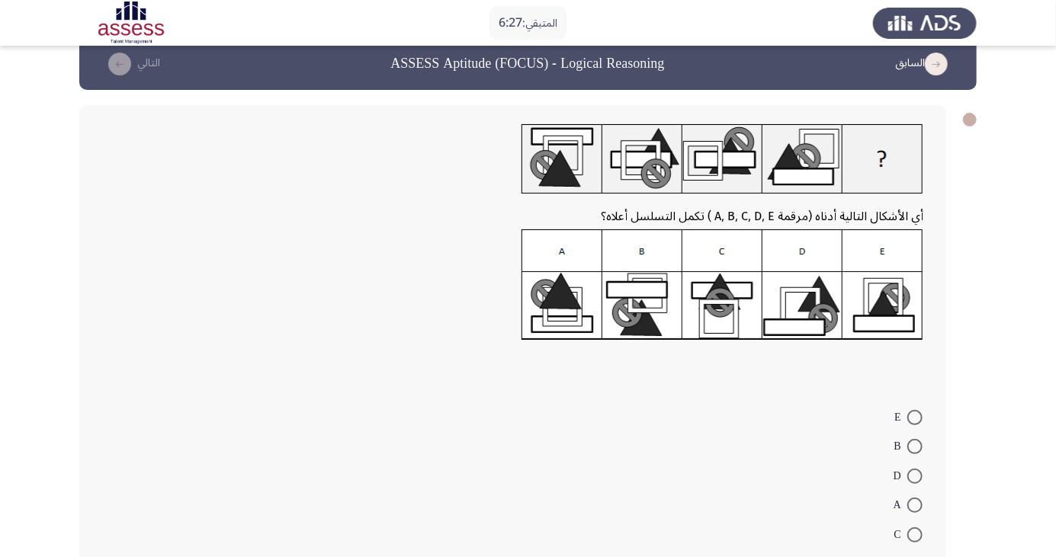
scroll to position [36, 0]
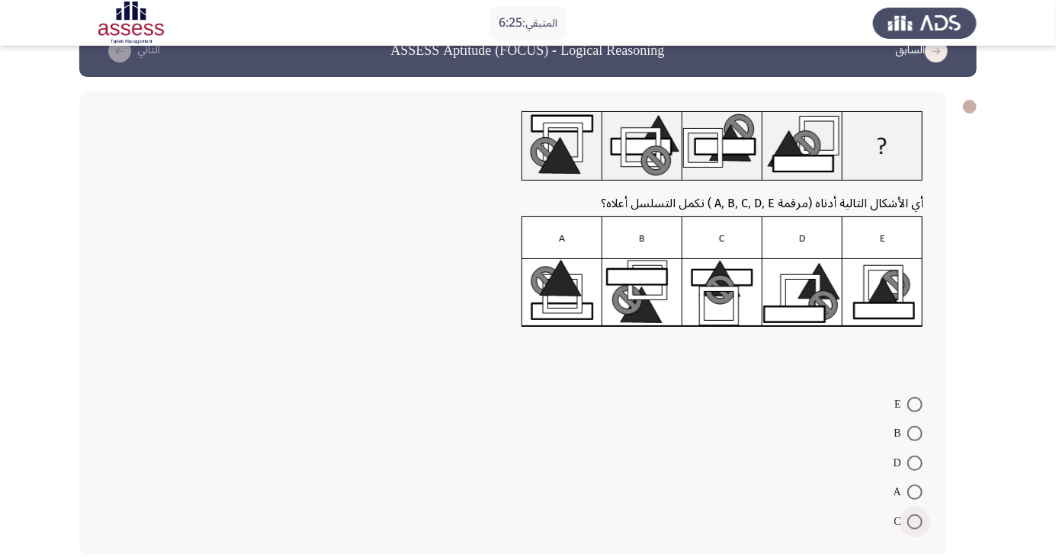
click at [919, 522] on span at bounding box center [914, 522] width 15 height 15
click at [919, 522] on input "C" at bounding box center [914, 522] width 15 height 15
radio input "true"
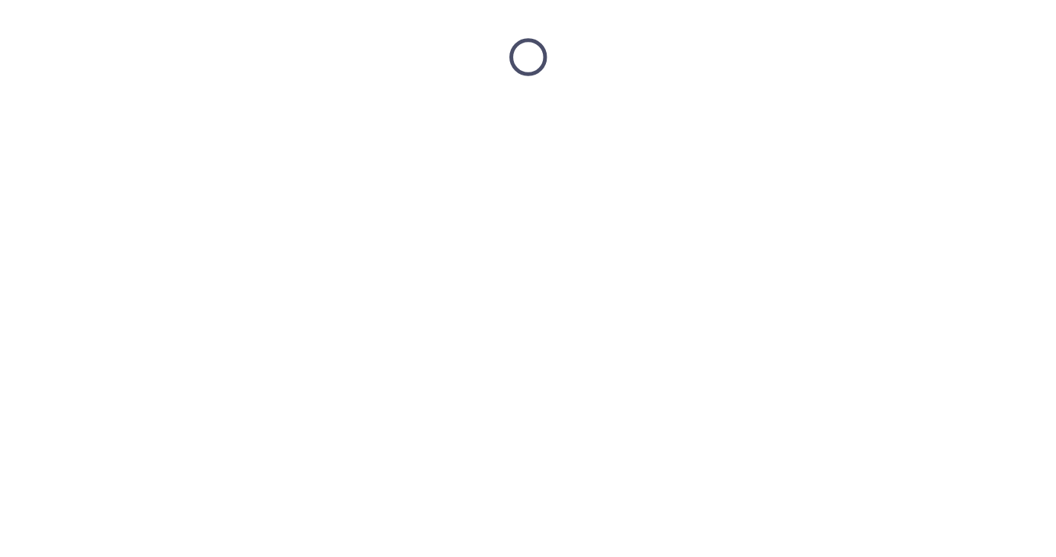
scroll to position [0, 0]
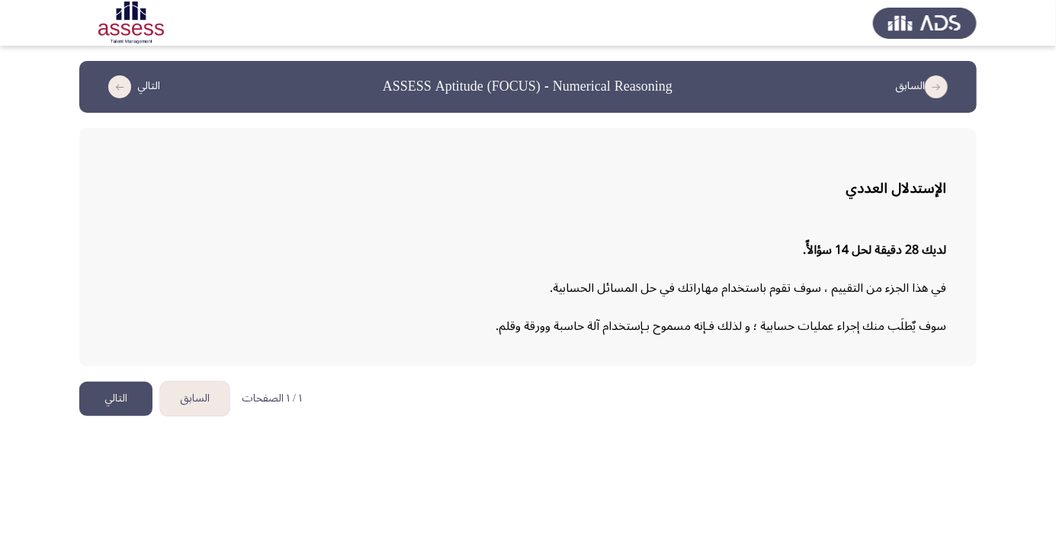
click at [948, 78] on button "السابق" at bounding box center [925, 87] width 68 height 24
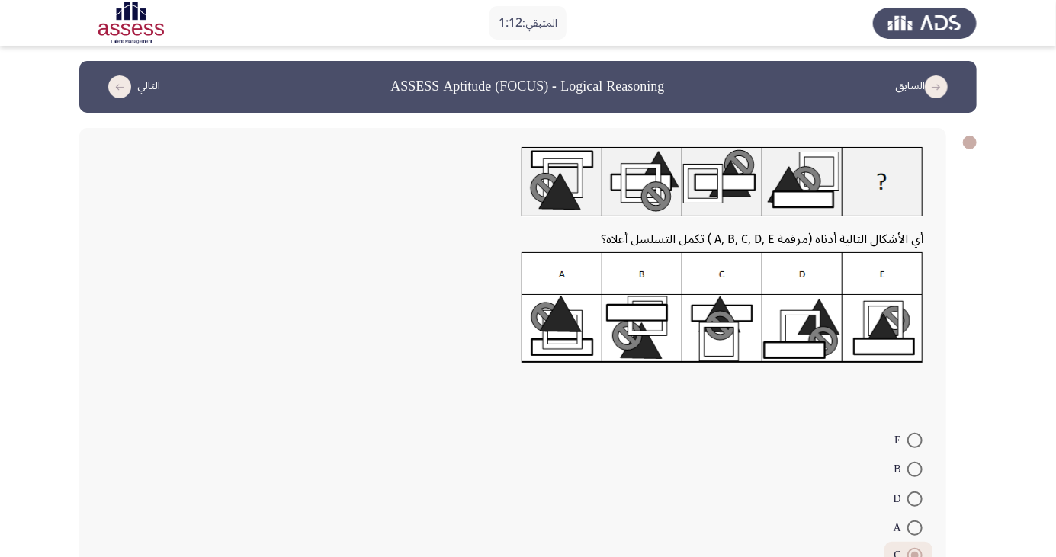
click at [930, 75] on button "السابق" at bounding box center [925, 87] width 68 height 24
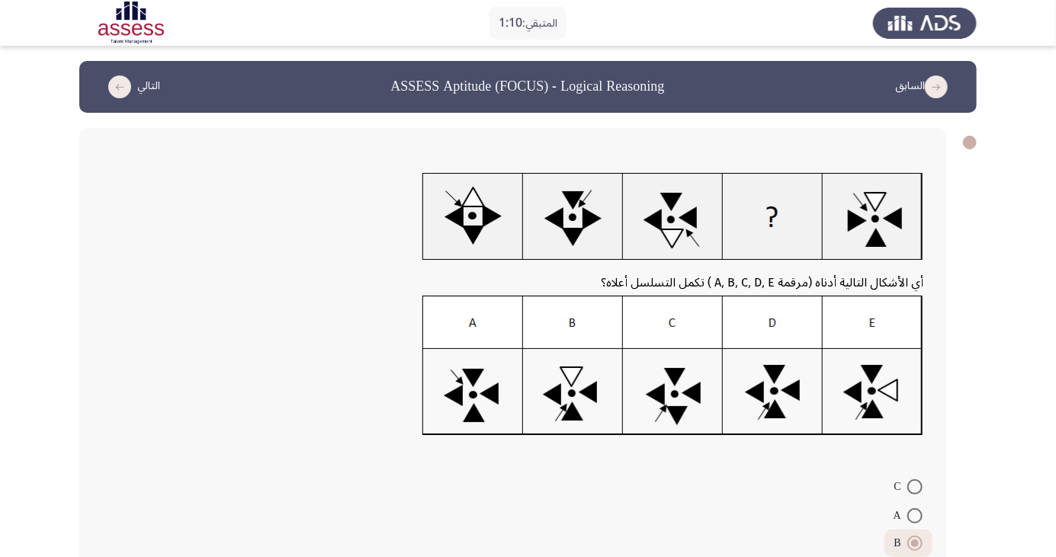
click at [942, 92] on icon "load previous page" at bounding box center [936, 86] width 23 height 23
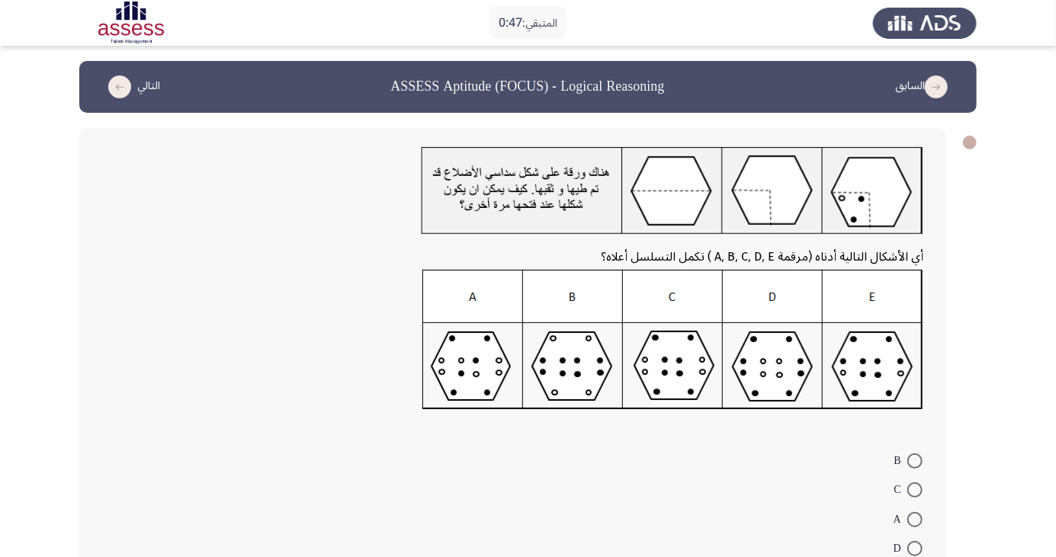
click at [114, 98] on button "التالي" at bounding box center [131, 87] width 67 height 24
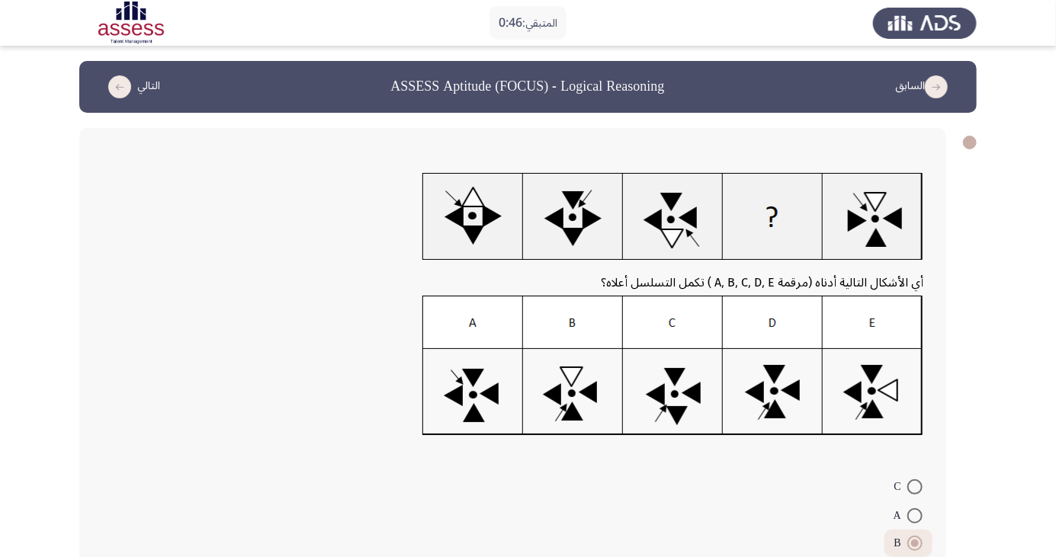
click at [122, 80] on icon "load next page" at bounding box center [119, 86] width 23 height 23
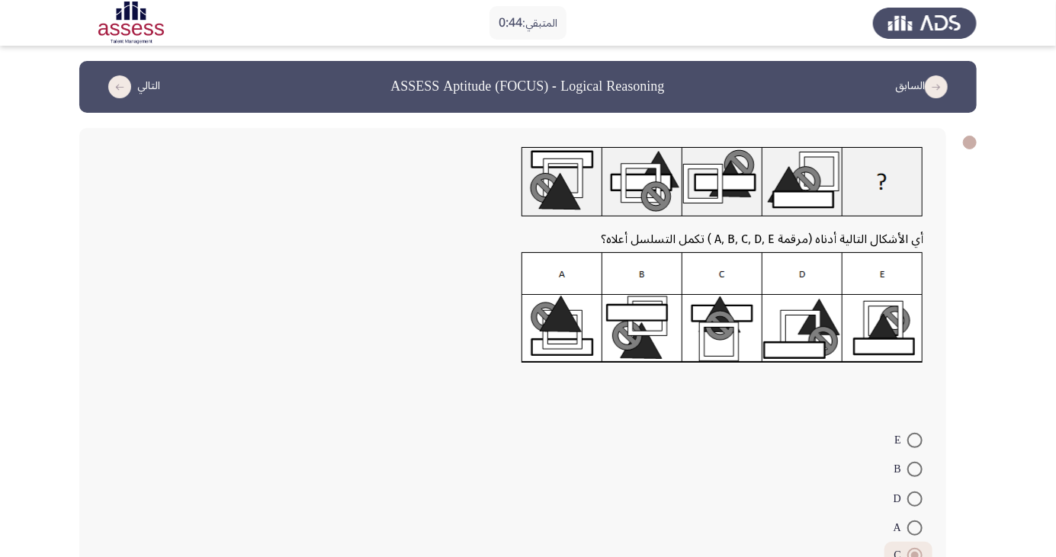
click at [122, 80] on icon "load next page" at bounding box center [119, 86] width 23 height 23
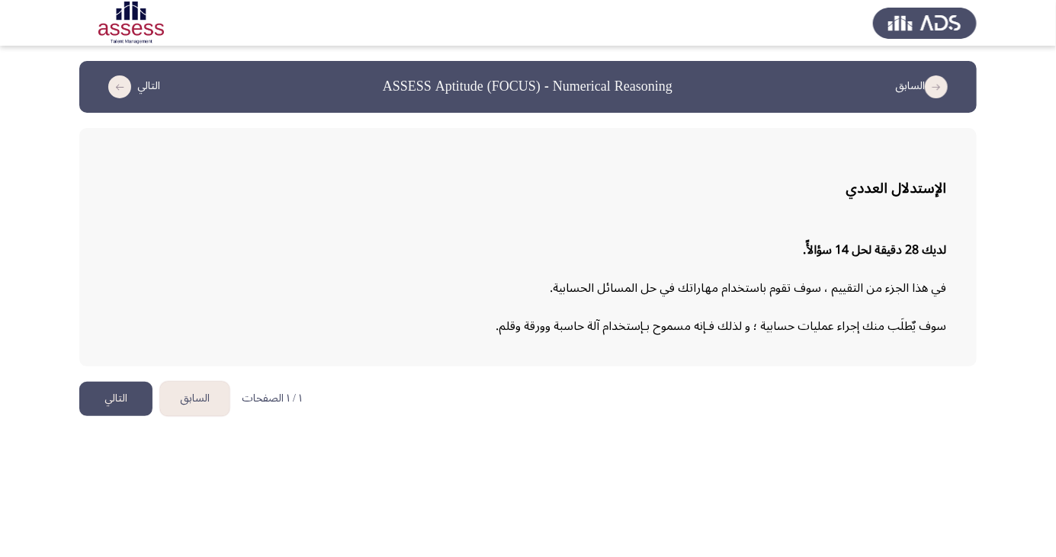
click at [124, 400] on button "التالي" at bounding box center [115, 399] width 73 height 34
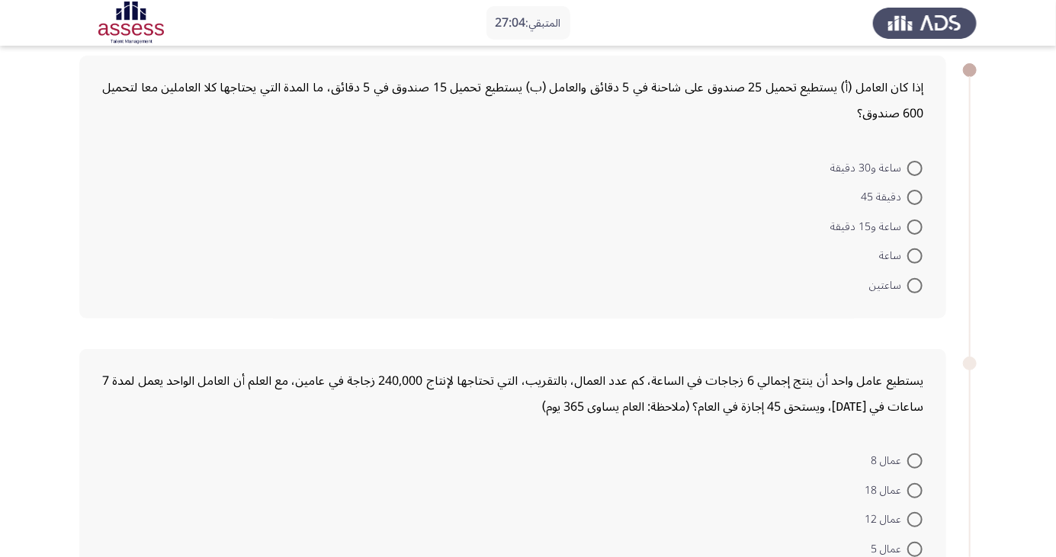
scroll to position [66, 0]
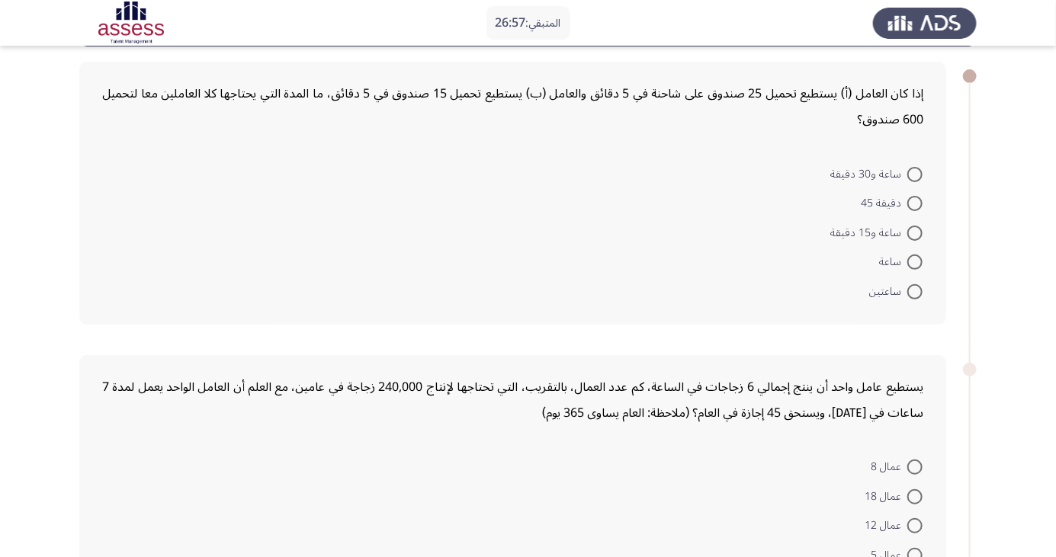
click at [910, 296] on span at bounding box center [914, 291] width 15 height 15
click at [910, 296] on input "ساعتين" at bounding box center [914, 291] width 15 height 15
radio input "true"
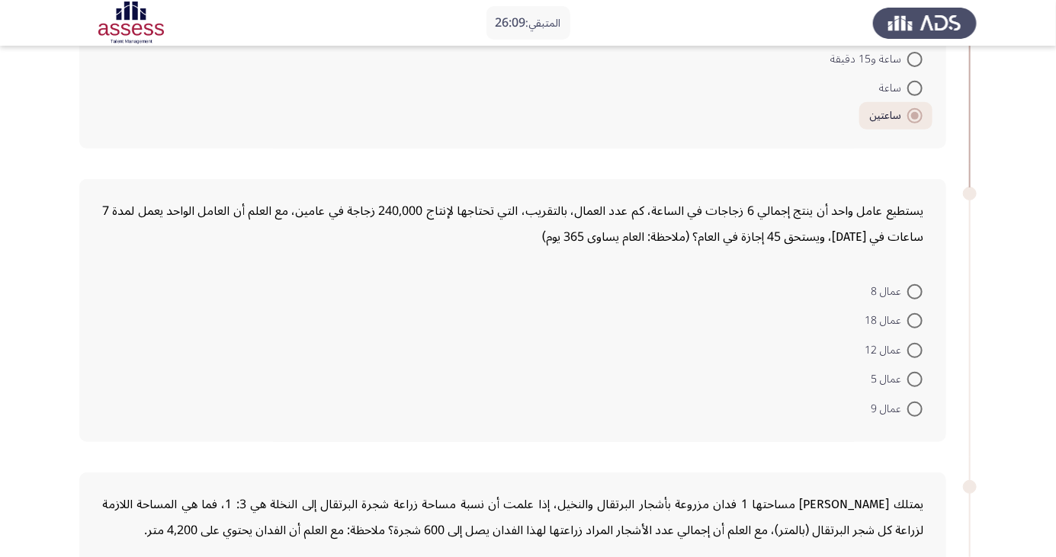
scroll to position [275, 0]
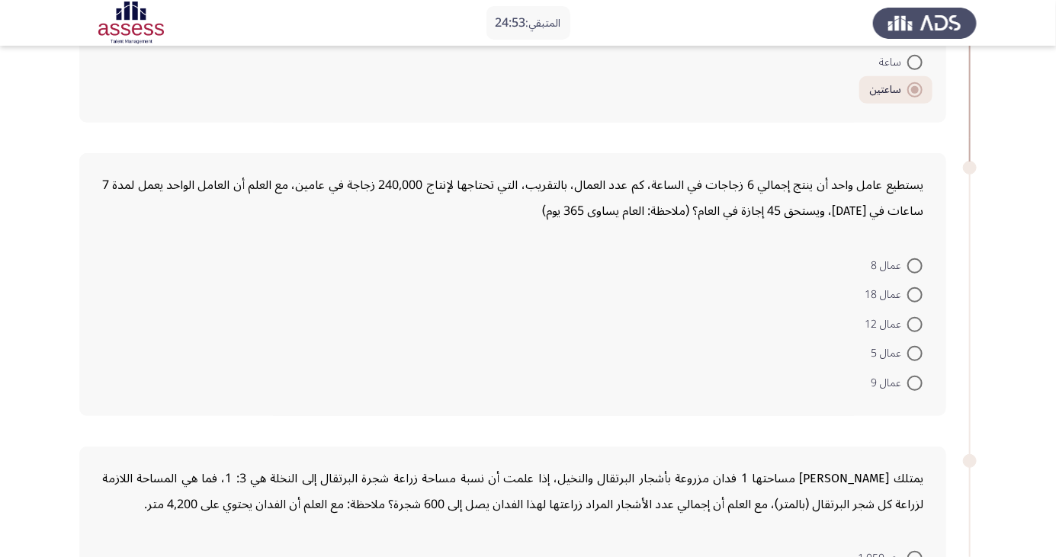
scroll to position [264, 0]
click at [917, 273] on span at bounding box center [914, 268] width 15 height 15
click at [917, 273] on input "عمال 8" at bounding box center [914, 268] width 15 height 15
radio input "true"
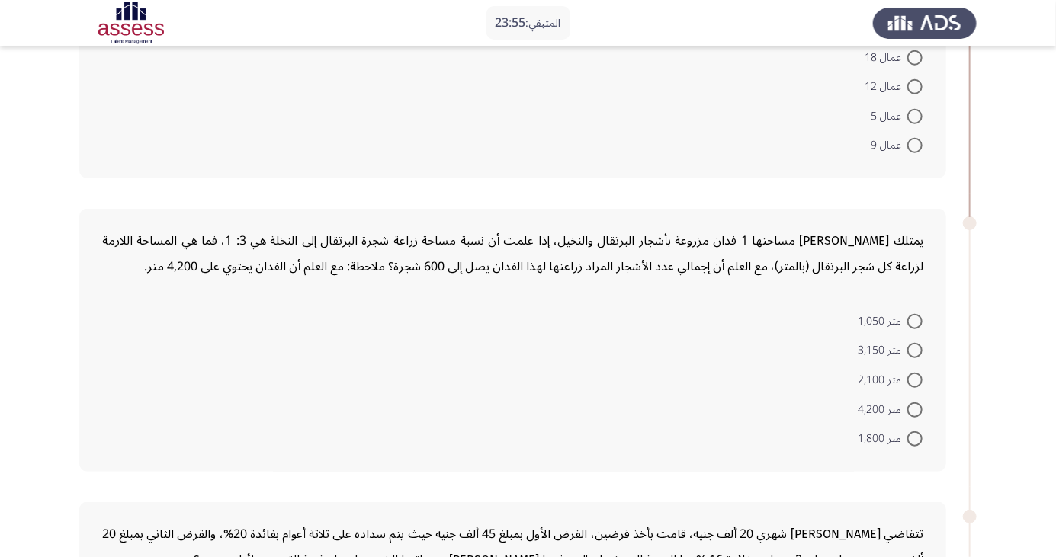
scroll to position [503, 0]
click at [915, 435] on span at bounding box center [914, 437] width 15 height 15
click at [915, 435] on input "متر 1,800" at bounding box center [914, 437] width 15 height 15
radio input "true"
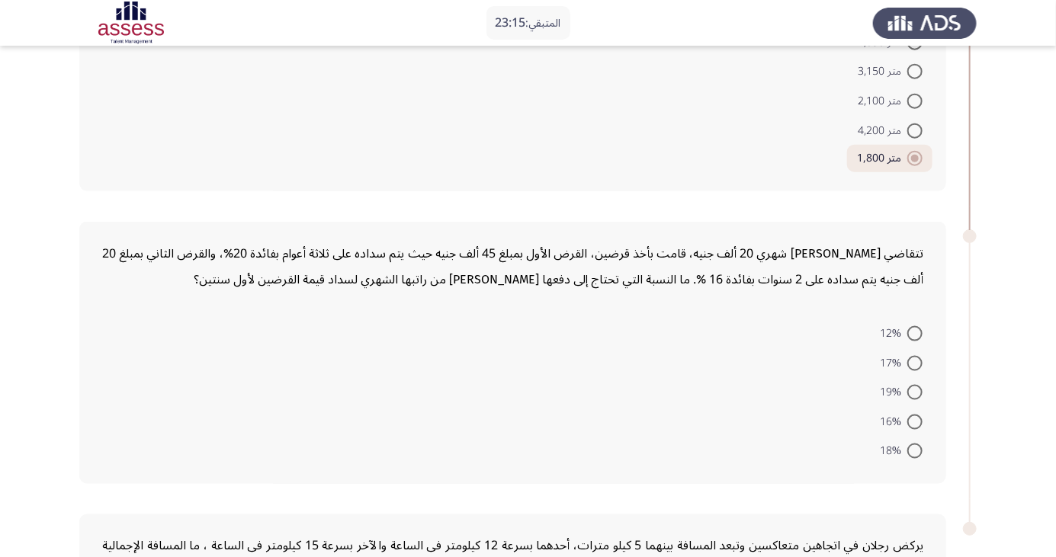
scroll to position [791, 0]
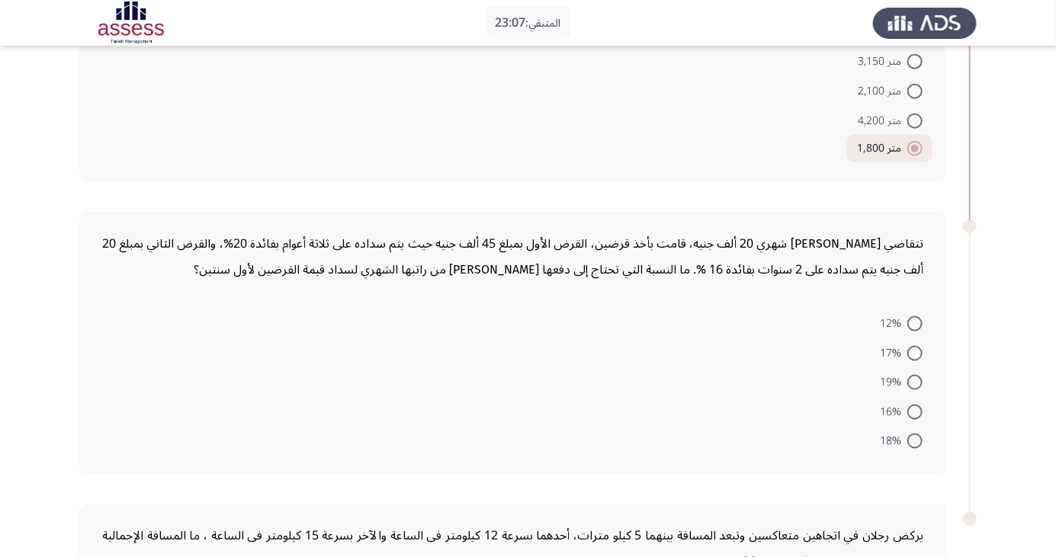
click at [915, 322] on span at bounding box center [914, 323] width 15 height 15
click at [915, 322] on input "12%" at bounding box center [914, 323] width 15 height 15
radio input "true"
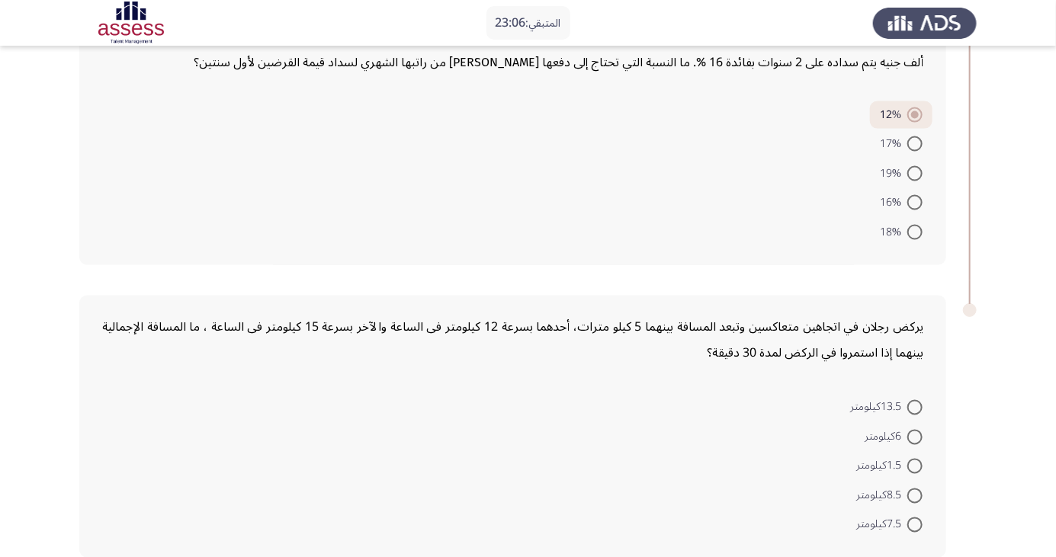
scroll to position [1000, 0]
click at [915, 433] on span at bounding box center [914, 436] width 15 height 15
click at [915, 433] on input "6كيلومتر" at bounding box center [914, 436] width 15 height 15
radio input "true"
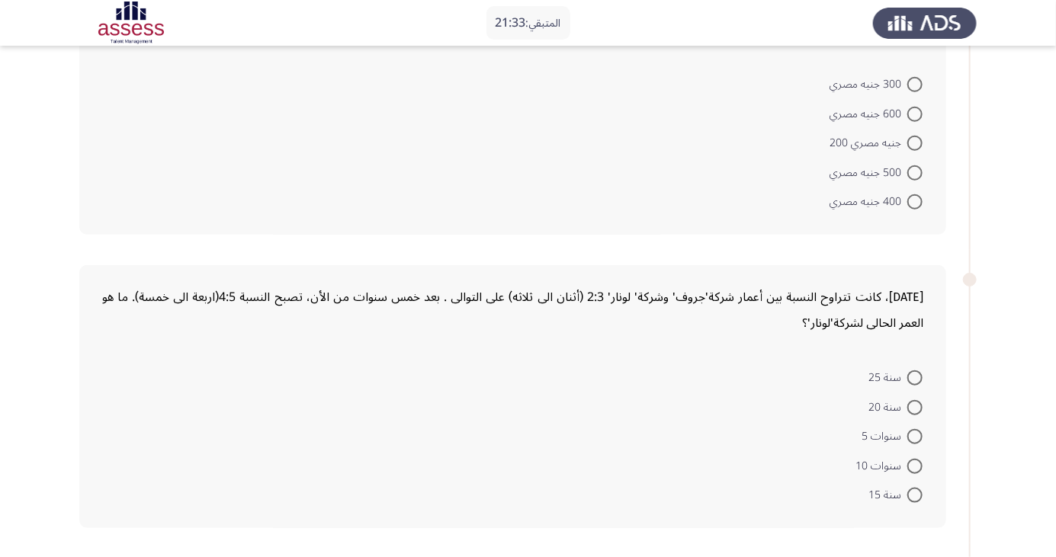
scroll to position [480, 0]
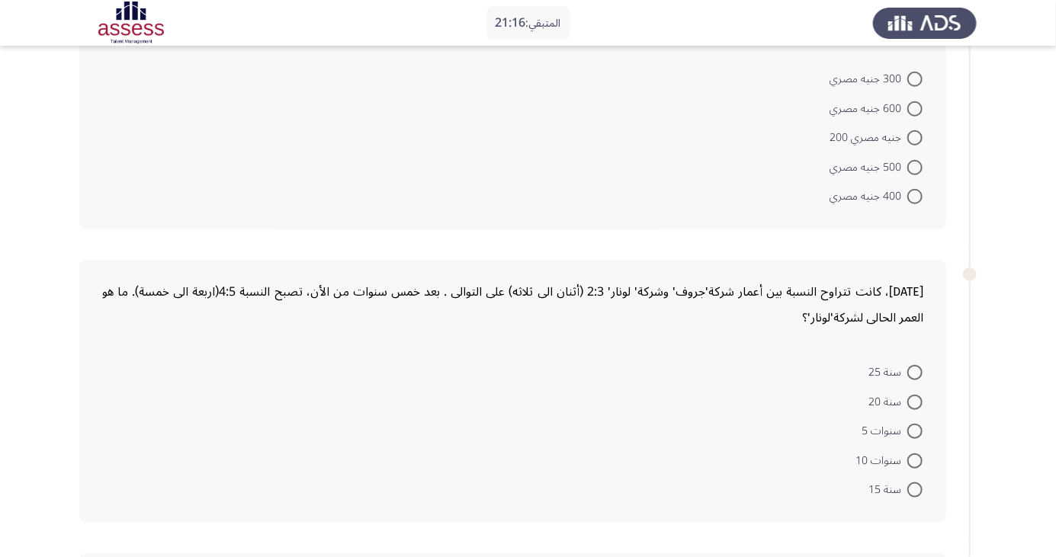
click at [915, 400] on span at bounding box center [914, 402] width 15 height 15
click at [915, 400] on input "سنة 20" at bounding box center [914, 402] width 15 height 15
radio input "true"
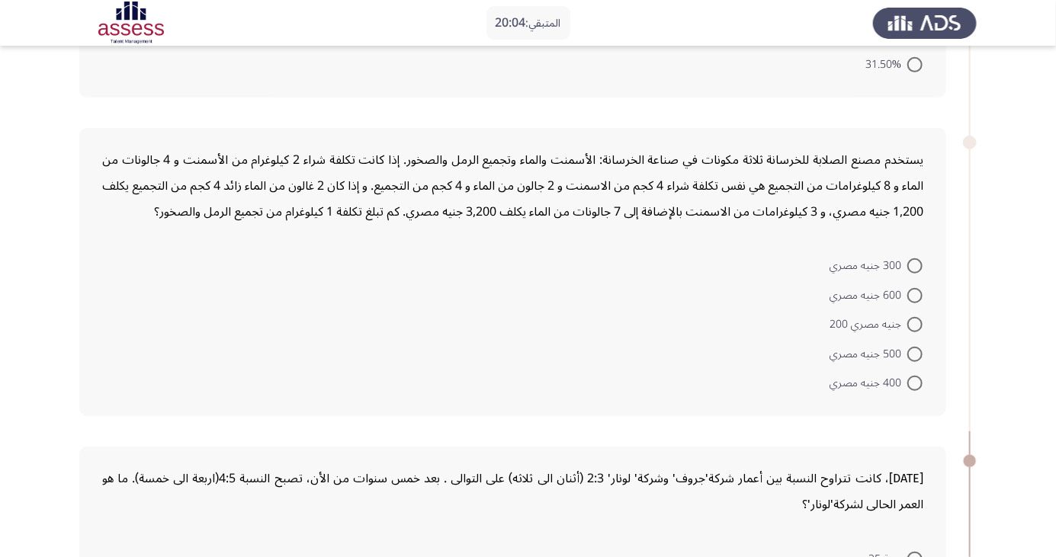
scroll to position [313, 0]
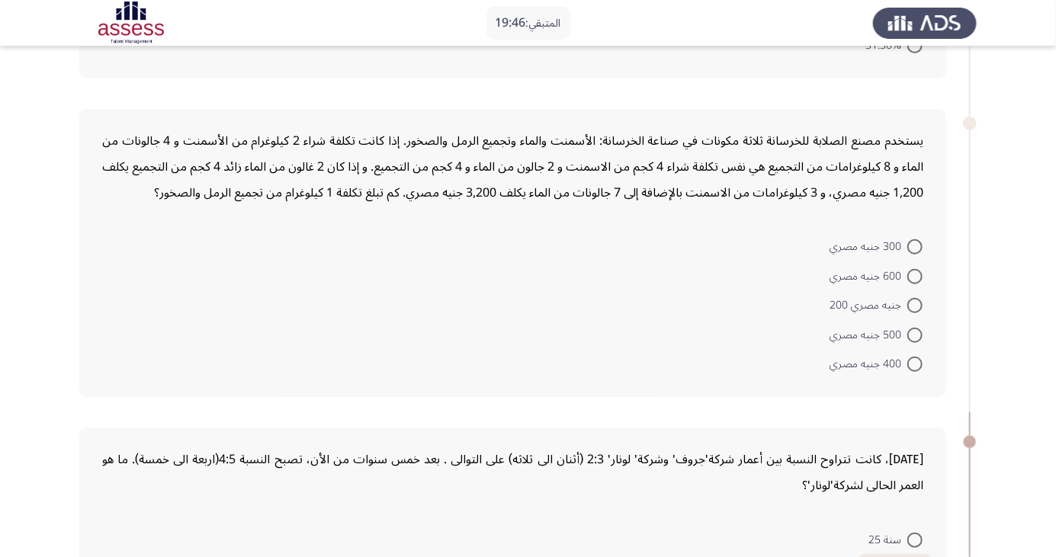
click at [915, 246] on span at bounding box center [914, 246] width 15 height 15
click at [915, 246] on input "300 جنيه مصري" at bounding box center [914, 246] width 15 height 15
radio input "true"
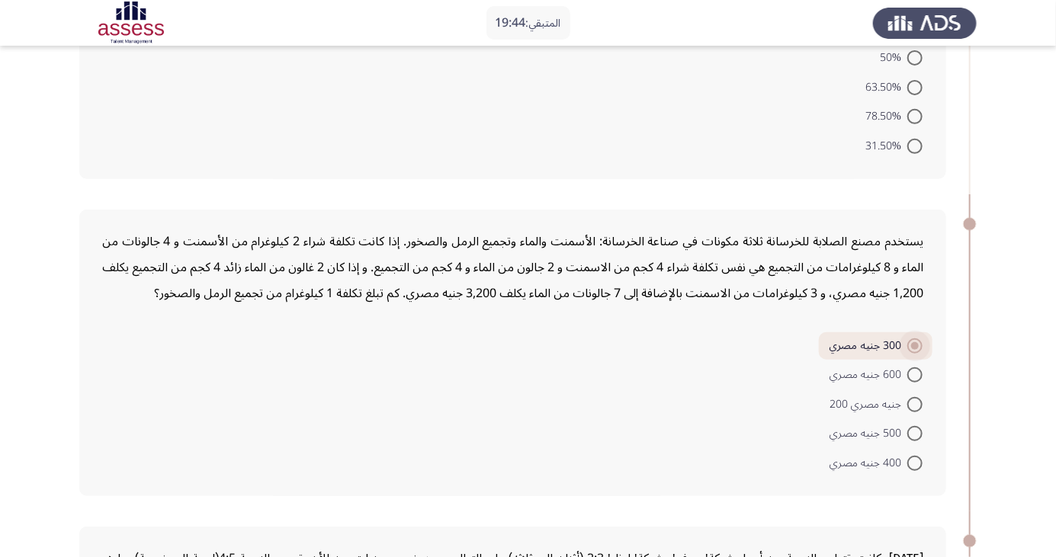
scroll to position [0, 0]
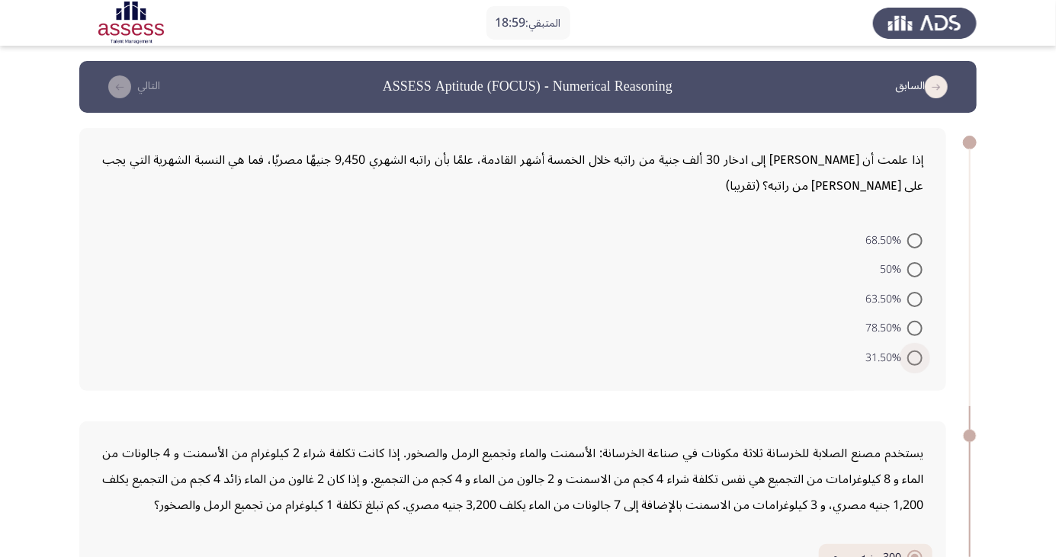
click at [920, 361] on span at bounding box center [914, 358] width 15 height 15
click at [920, 361] on input "31.50%" at bounding box center [914, 358] width 15 height 15
radio input "true"
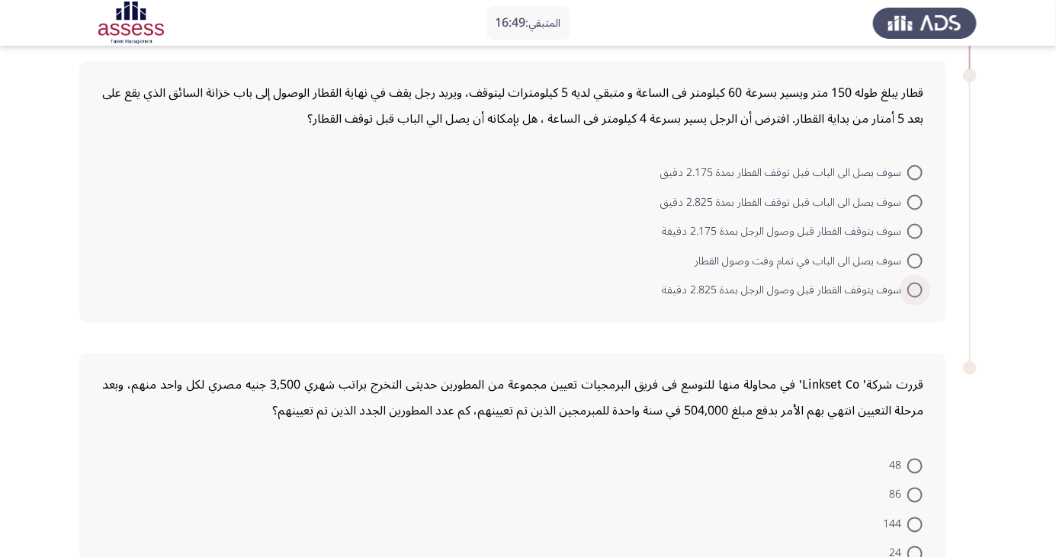
scroll to position [976, 0]
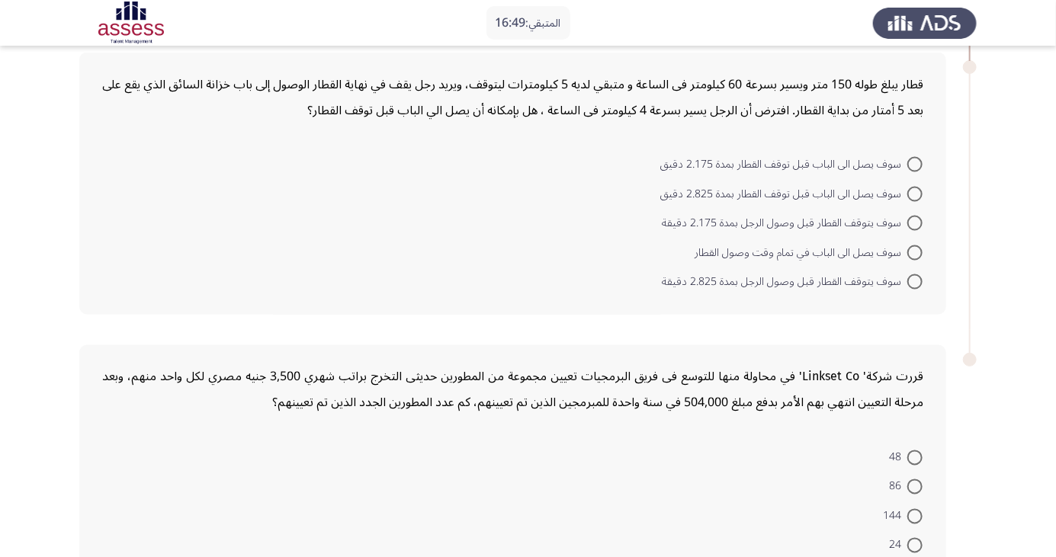
click at [915, 179] on mat-radio-button "سوف يصل الى الباب قبل توقف القطار بمدة 2.825 دقيق" at bounding box center [791, 193] width 282 height 30
click at [915, 162] on span at bounding box center [914, 164] width 15 height 15
click at [915, 162] on input "سوف يصل الى الباب قبل توقف القطار بمدة 2.175 دقيق" at bounding box center [914, 164] width 15 height 15
radio input "true"
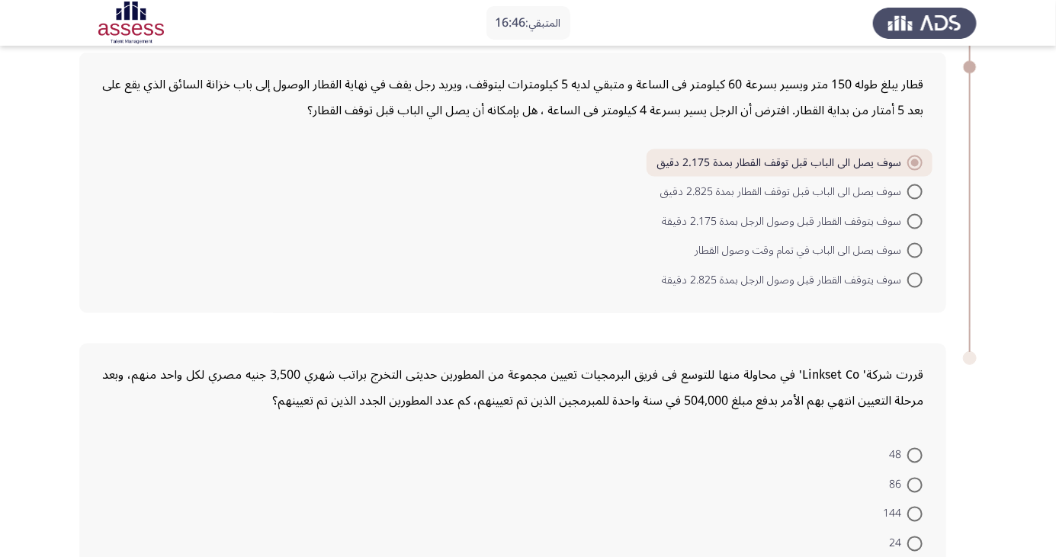
scroll to position [1026, 0]
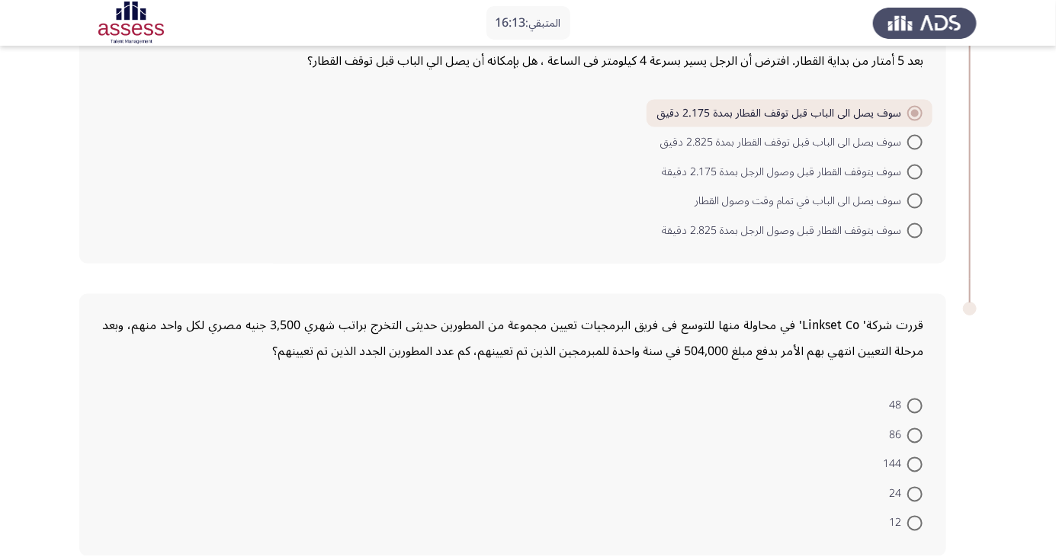
click at [915, 521] on span at bounding box center [914, 523] width 15 height 15
click at [915, 521] on input "12" at bounding box center [914, 523] width 15 height 15
radio input "true"
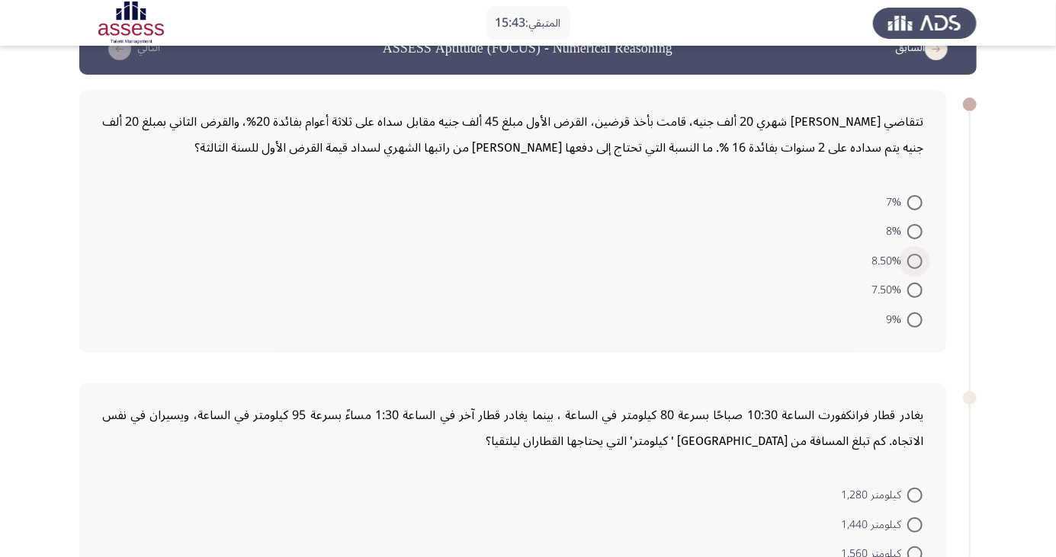
scroll to position [0, 0]
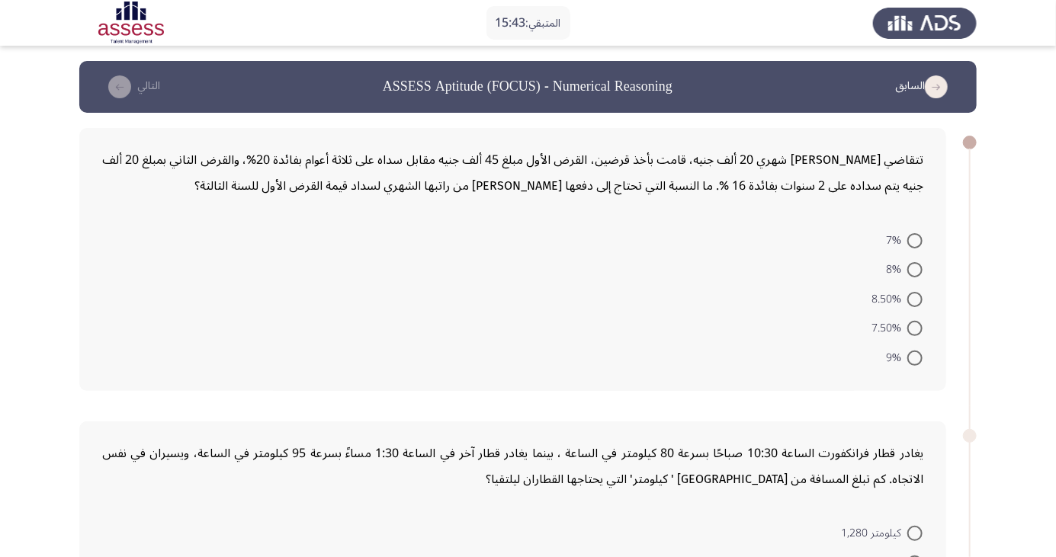
click at [936, 82] on icon "load previous page" at bounding box center [936, 86] width 23 height 23
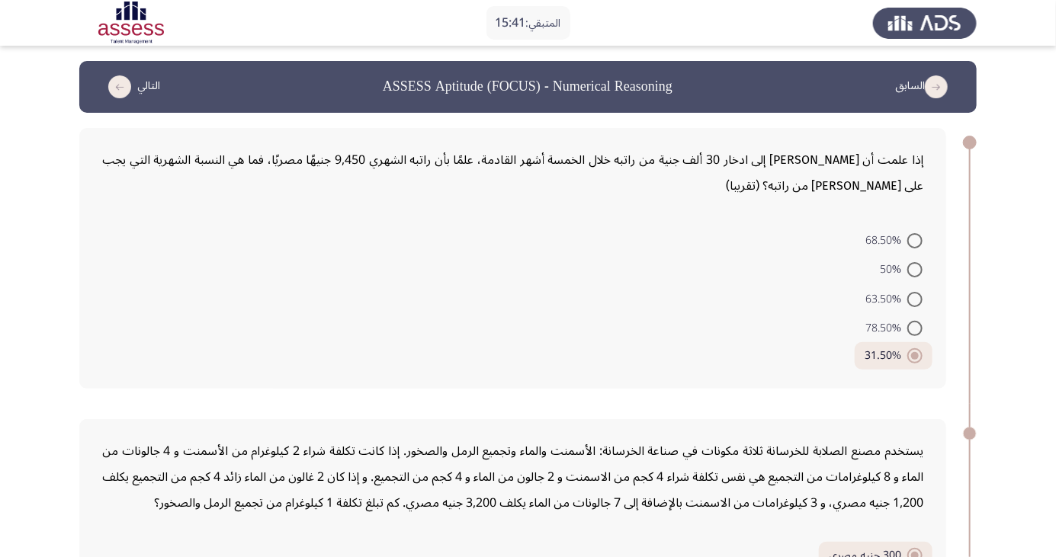
click at [946, 92] on icon "load previous page" at bounding box center [936, 86] width 23 height 23
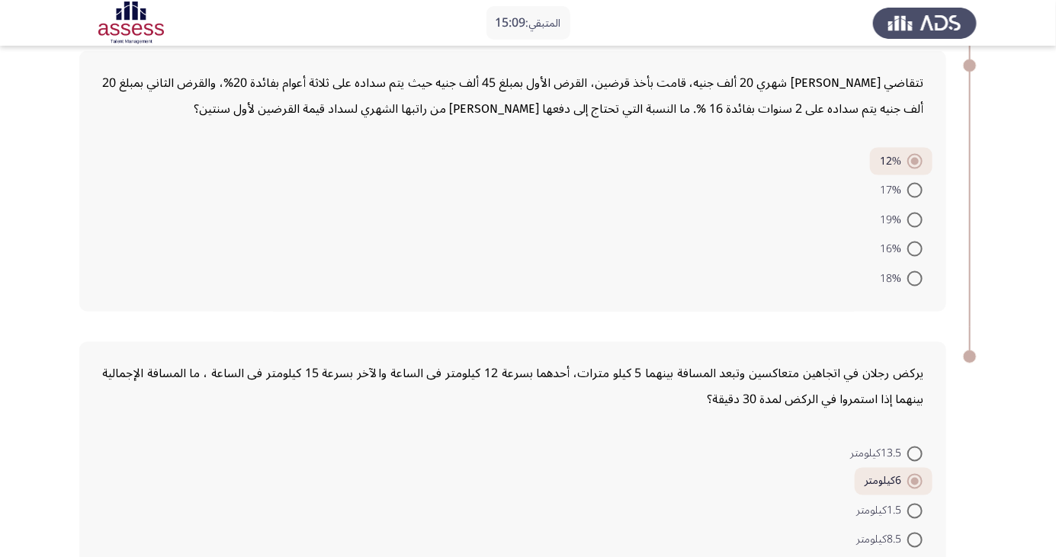
scroll to position [998, 0]
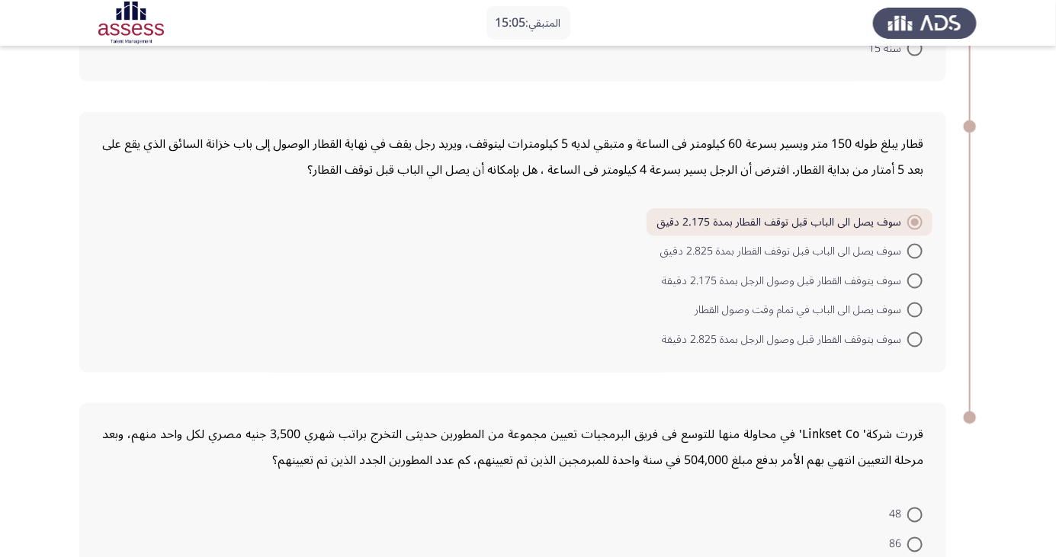
scroll to position [1024, 0]
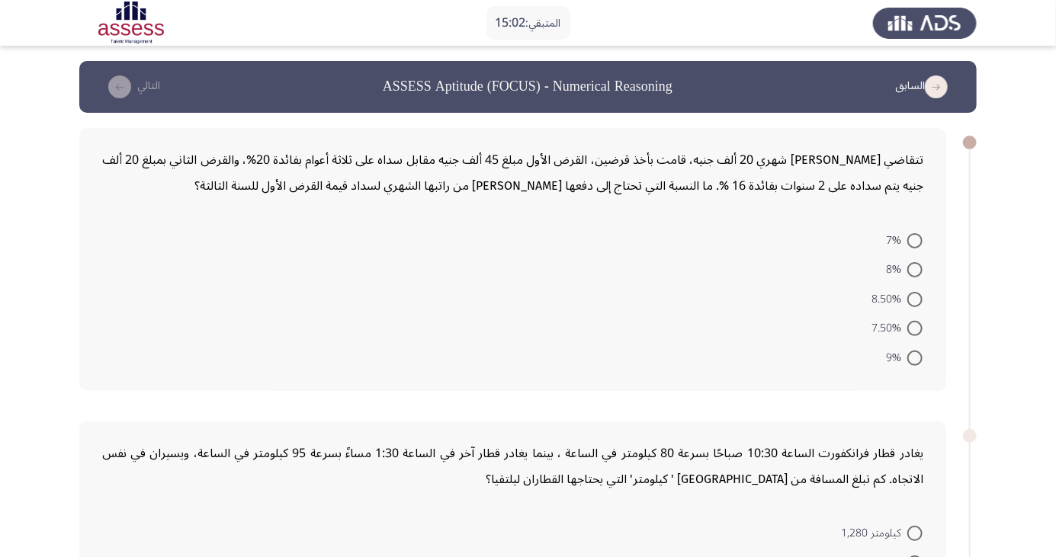
click at [915, 328] on span at bounding box center [914, 328] width 15 height 15
click at [915, 328] on input "7.50%" at bounding box center [914, 328] width 15 height 15
radio input "true"
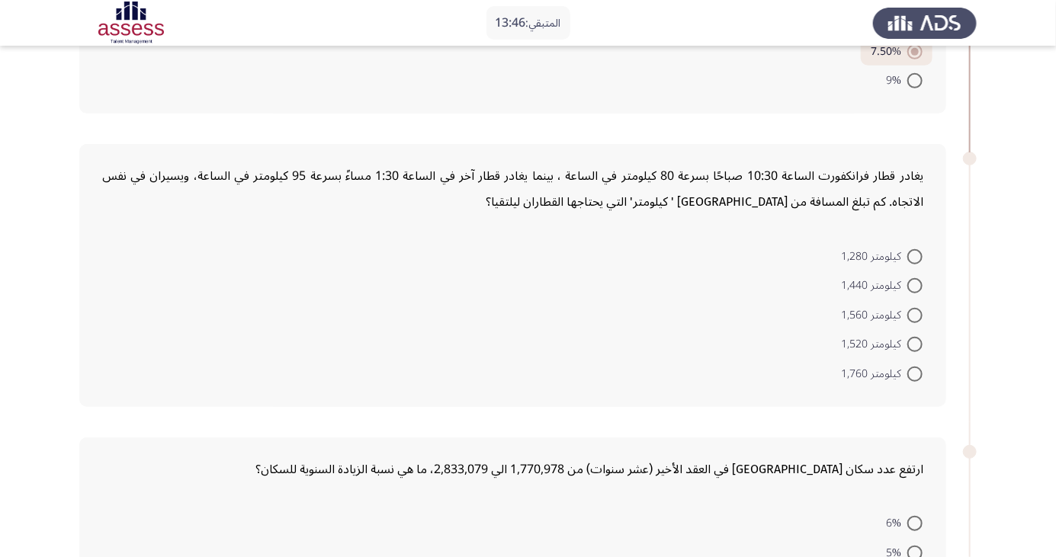
scroll to position [275, 0]
click at [915, 344] on span at bounding box center [914, 345] width 15 height 15
click at [915, 344] on input "كيلومتر 1,520" at bounding box center [914, 345] width 15 height 15
radio input "true"
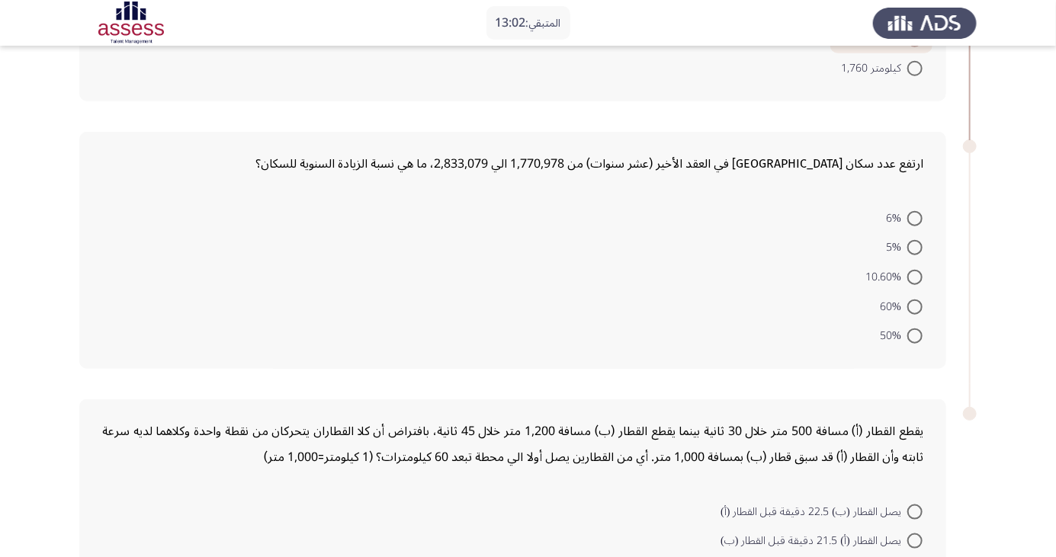
scroll to position [578, 0]
click at [915, 276] on span at bounding box center [914, 278] width 15 height 15
click at [915, 276] on input "10.60%" at bounding box center [914, 278] width 15 height 15
radio input "true"
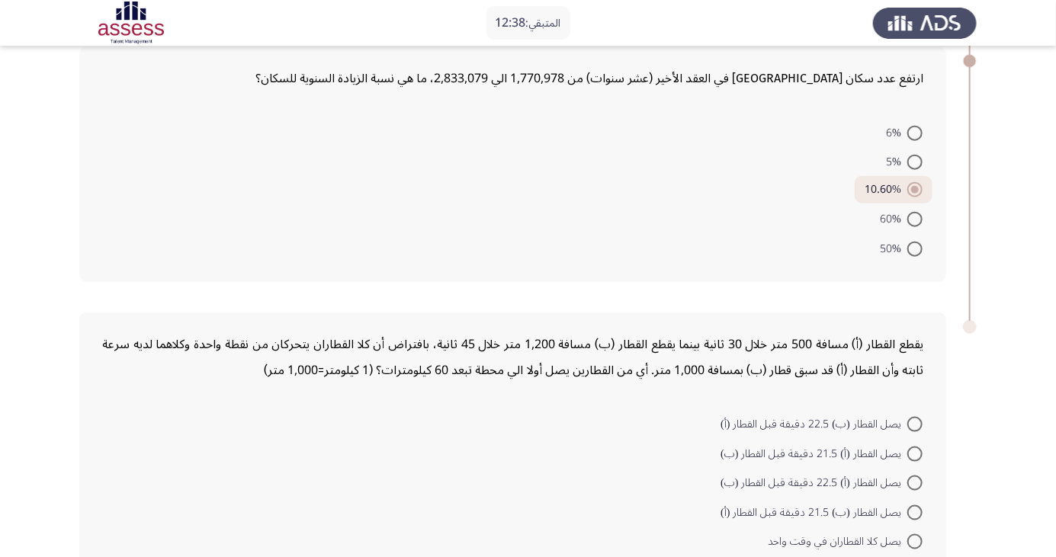
scroll to position [666, 0]
click at [915, 509] on span at bounding box center [914, 511] width 15 height 15
click at [915, 509] on input "يصل القطار (ب) 21.5 دقيقة قبل القطار (أ)" at bounding box center [914, 511] width 15 height 15
radio input "true"
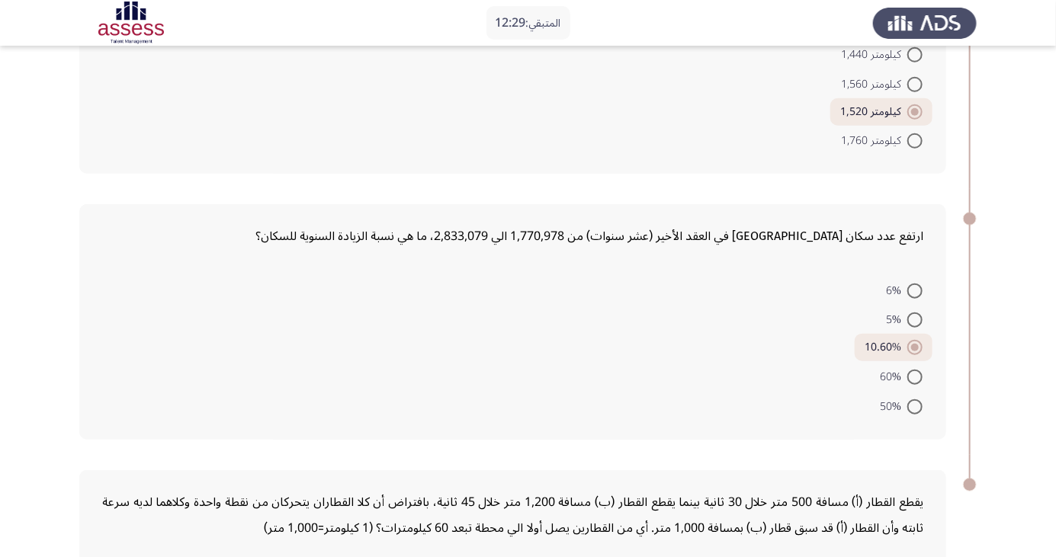
scroll to position [0, 0]
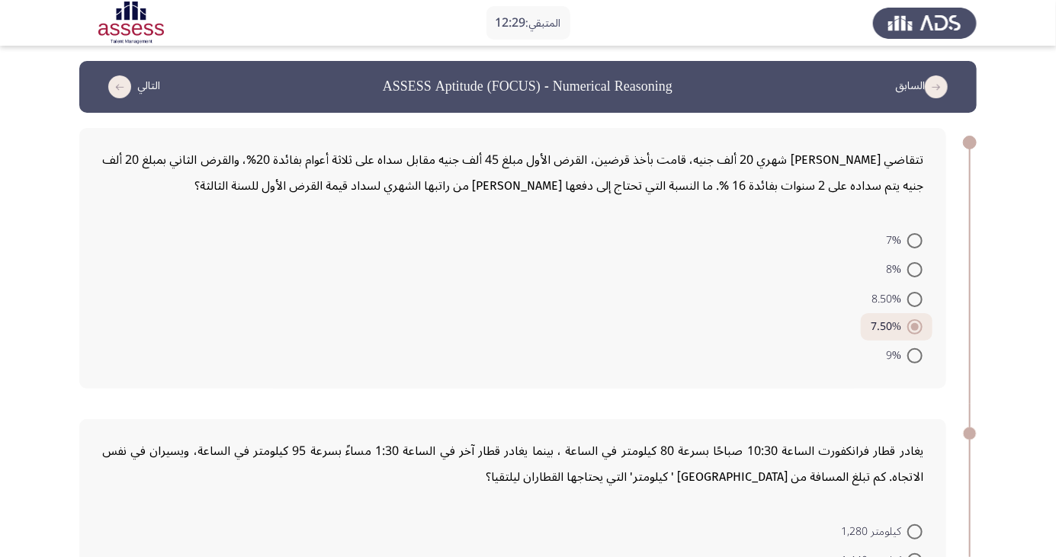
click at [935, 85] on icon "load previous page" at bounding box center [936, 86] width 23 height 23
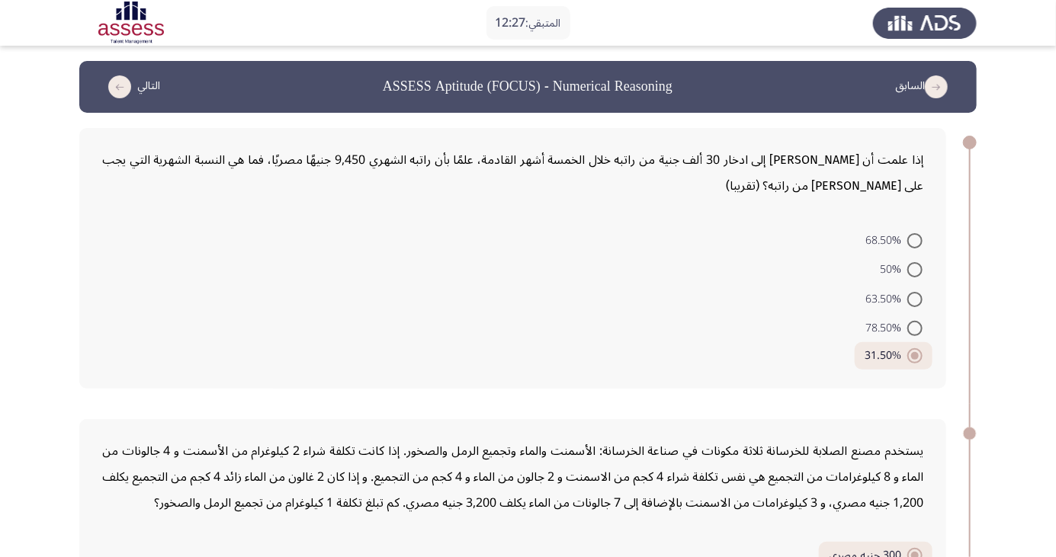
click at [944, 88] on icon "load previous page" at bounding box center [936, 86] width 23 height 23
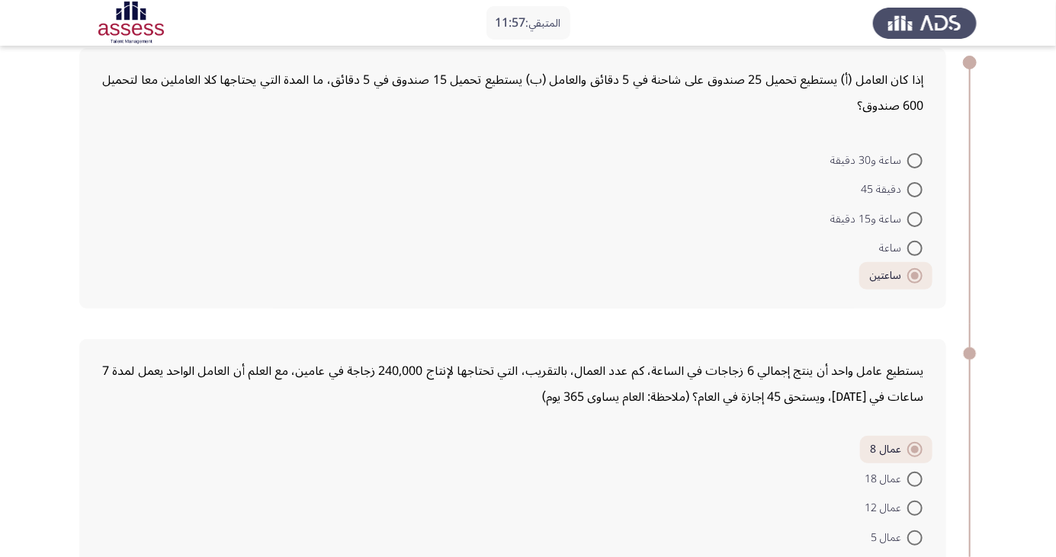
scroll to position [85, 0]
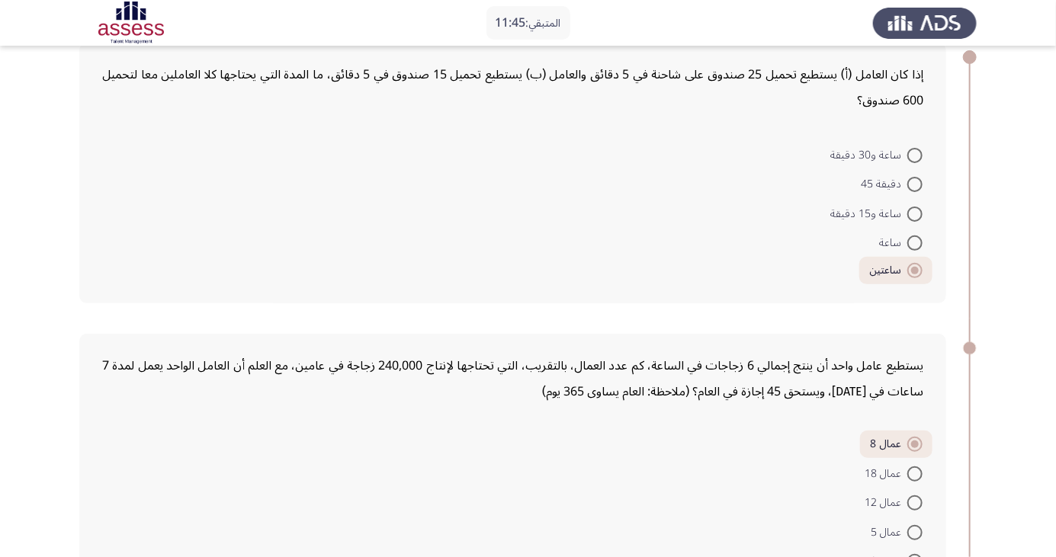
click at [915, 242] on span at bounding box center [914, 243] width 15 height 15
click at [915, 242] on input "ساعة" at bounding box center [914, 243] width 15 height 15
radio input "true"
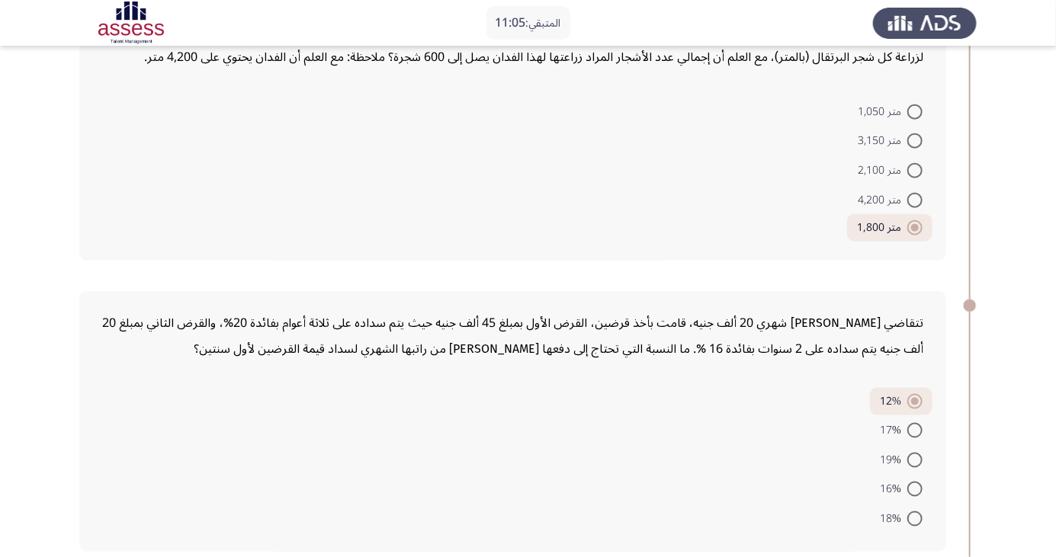
scroll to position [713, 0]
click at [911, 113] on span at bounding box center [914, 110] width 15 height 15
click at [911, 113] on input "متر 1,050" at bounding box center [914, 110] width 15 height 15
radio input "true"
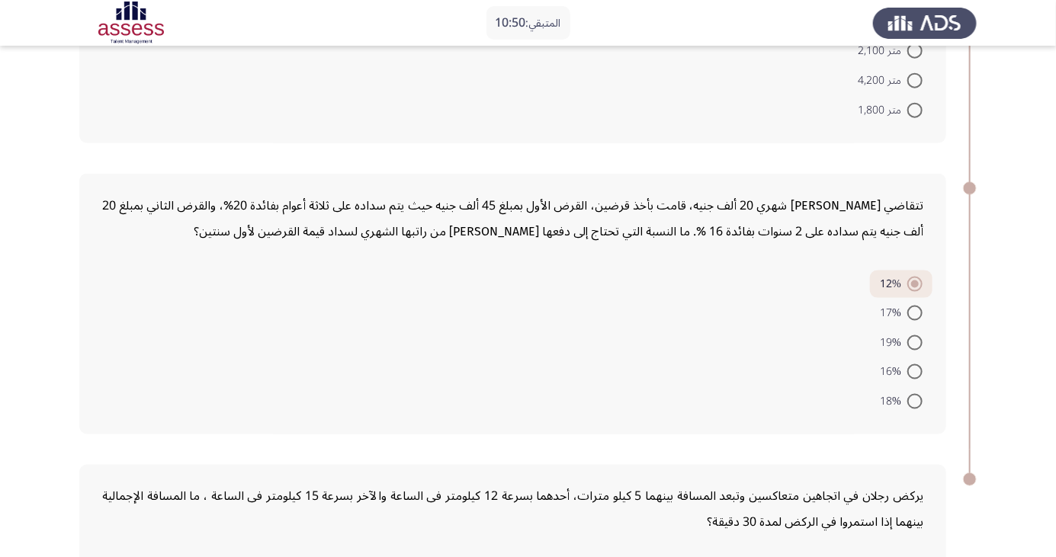
scroll to position [830, 0]
click at [914, 372] on span at bounding box center [914, 370] width 15 height 15
click at [914, 372] on input "16%" at bounding box center [914, 370] width 15 height 15
radio input "true"
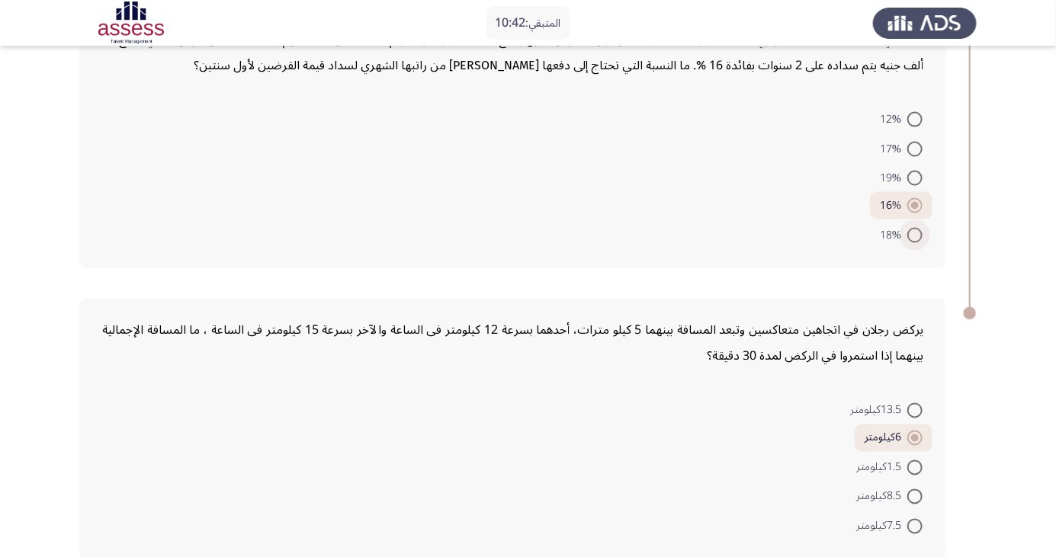
scroll to position [998, 0]
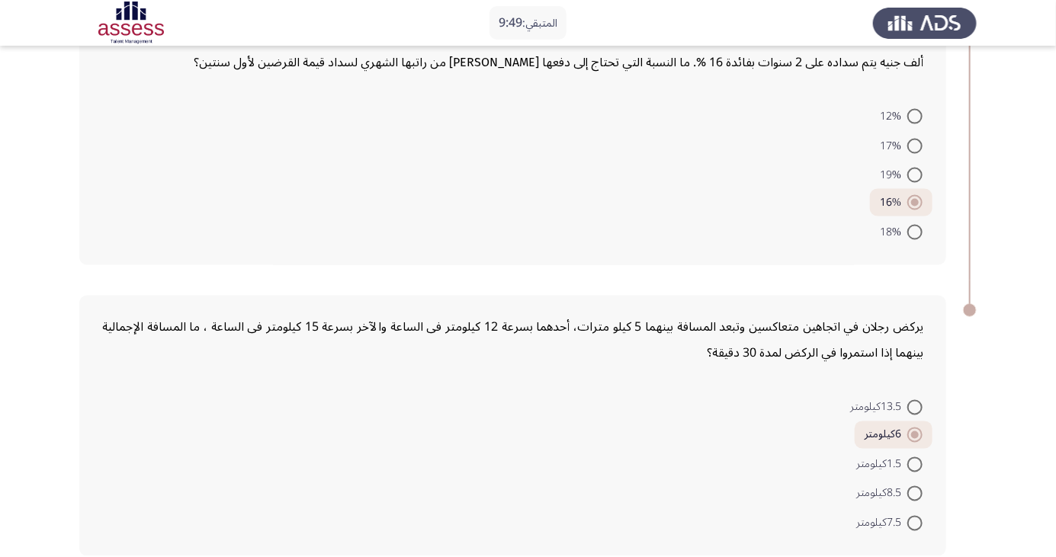
click at [909, 403] on span at bounding box center [914, 407] width 15 height 15
click at [909, 403] on input "13.5كيلومتر" at bounding box center [914, 407] width 15 height 15
radio input "true"
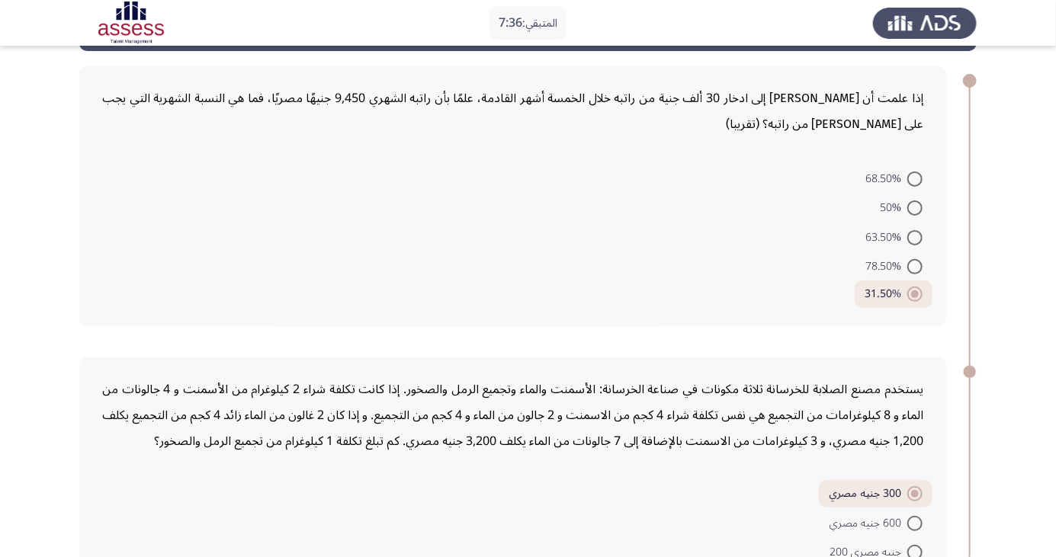
scroll to position [59, 0]
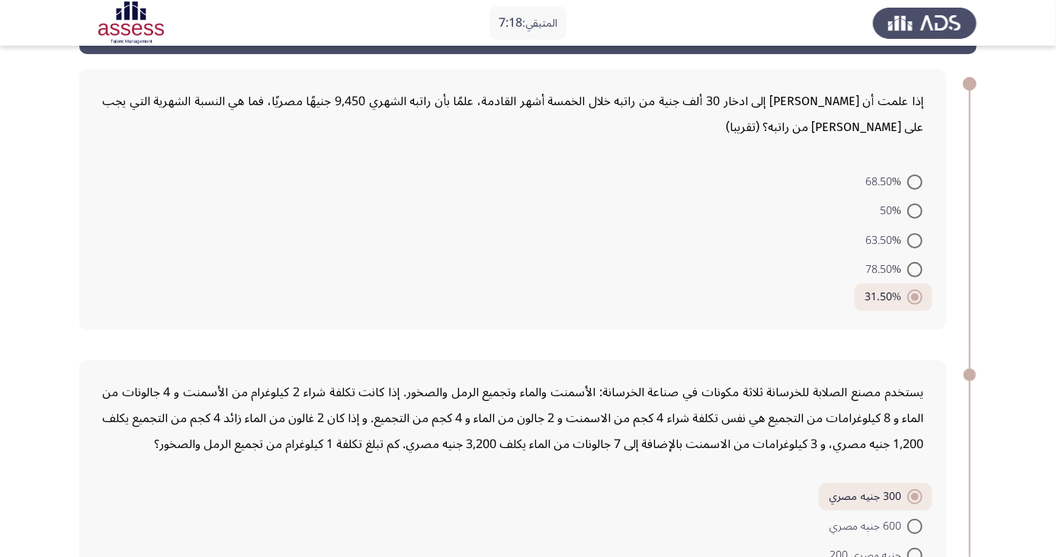
click at [891, 173] on span "68.50%" at bounding box center [886, 182] width 42 height 18
click at [907, 175] on input "68.50%" at bounding box center [914, 182] width 15 height 15
radio input "true"
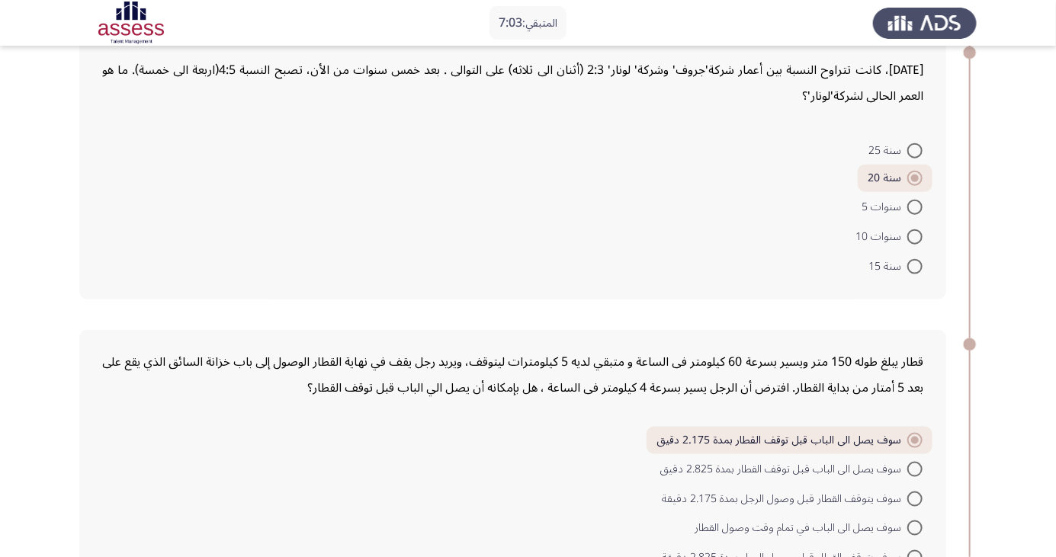
scroll to position [699, 0]
click at [941, 293] on div "[DATE]، كانت تتراوح النسبة بين أعمار شركة'جروف' وشركة' لونار' 2:3 (أثنان الى ثل…" at bounding box center [512, 167] width 867 height 261
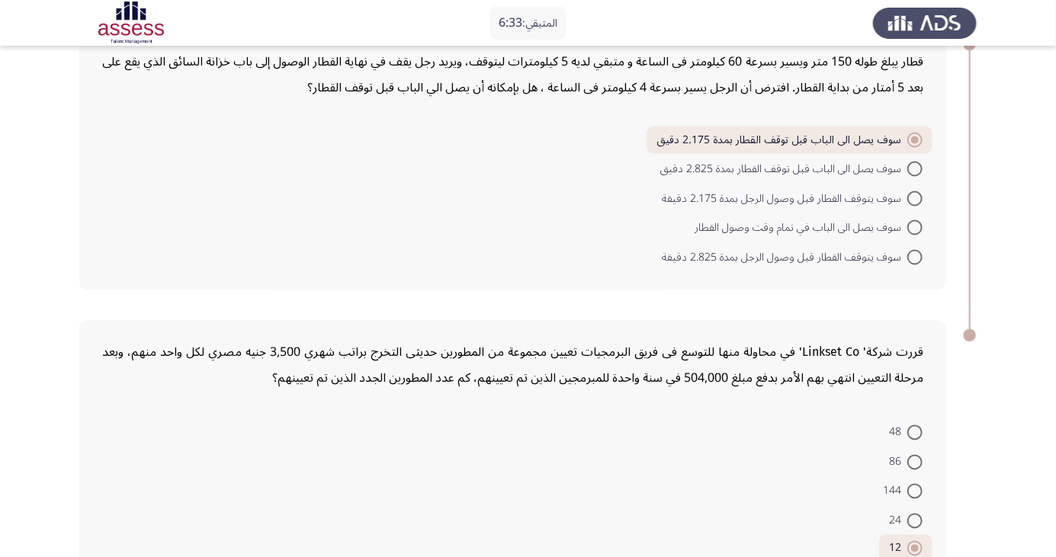
scroll to position [1024, 0]
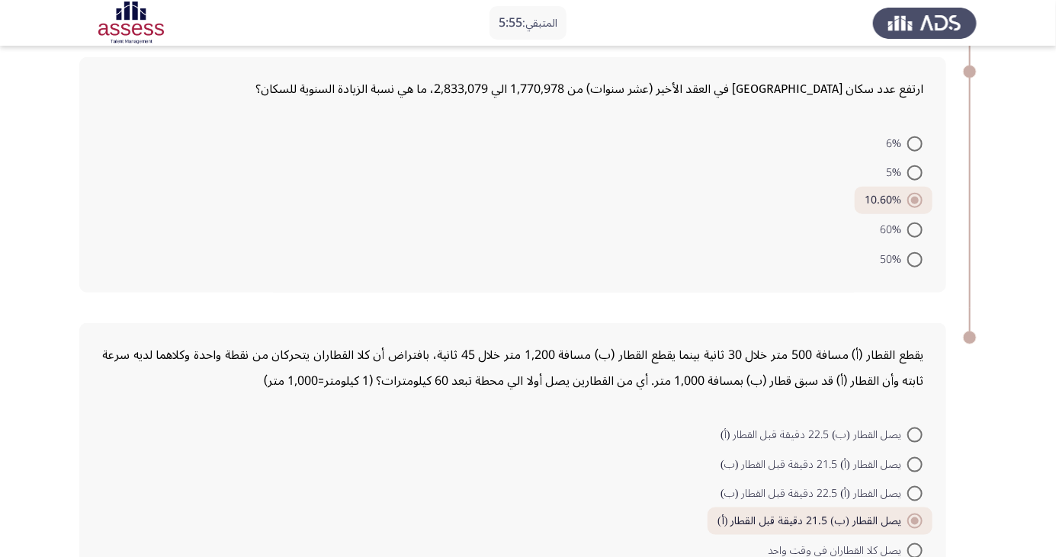
scroll to position [681, 0]
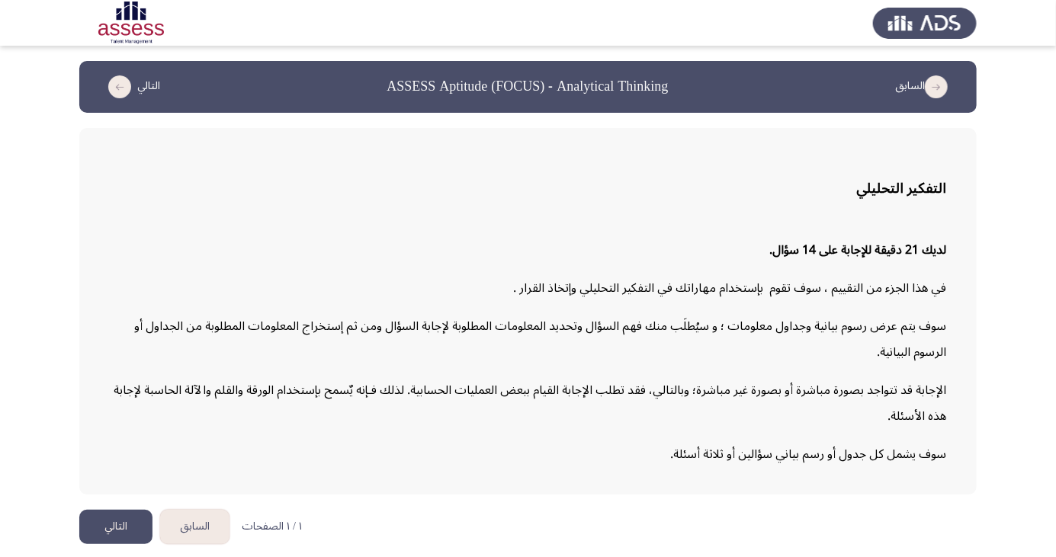
click at [109, 544] on button "التالي" at bounding box center [115, 527] width 73 height 34
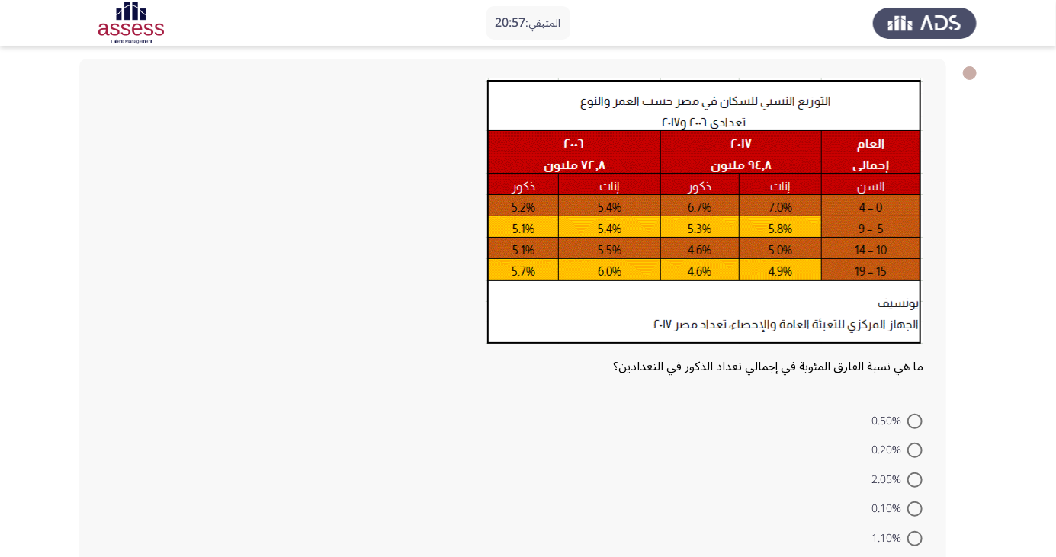
scroll to position [86, 0]
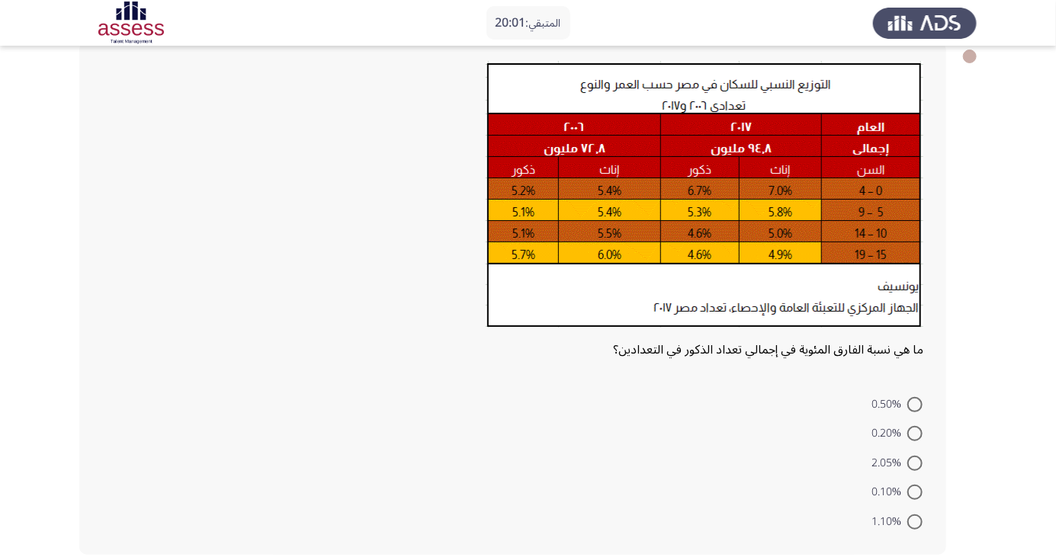
click at [915, 492] on span at bounding box center [914, 492] width 15 height 15
click at [915, 492] on input "0.10%" at bounding box center [914, 492] width 15 height 15
radio input "true"
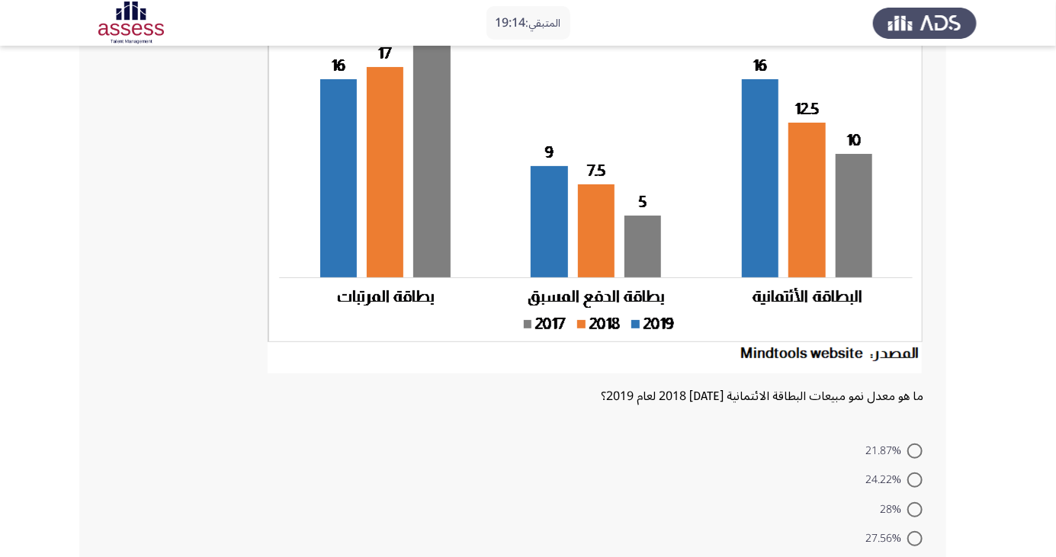
scroll to position [158, 0]
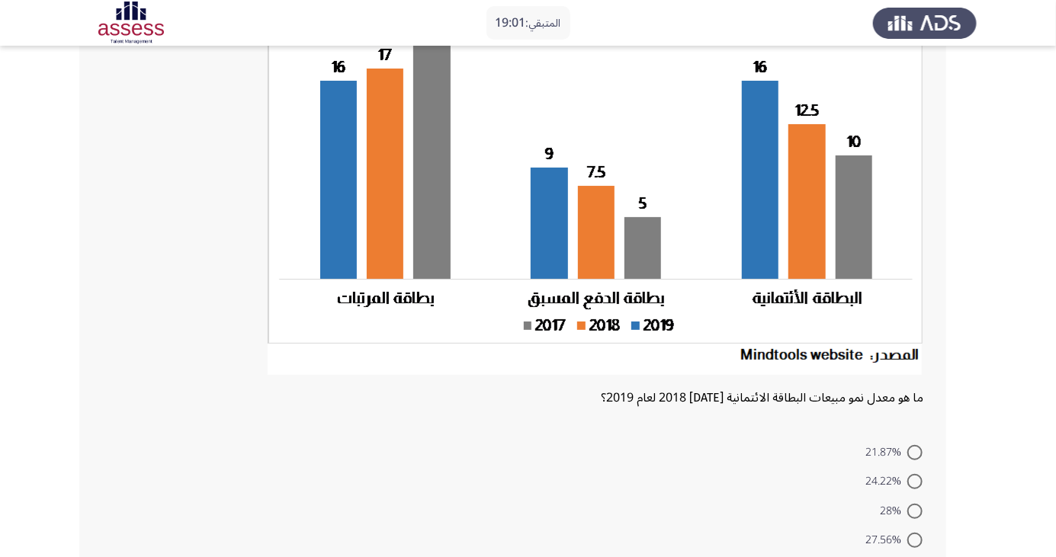
click at [915, 451] on span at bounding box center [914, 452] width 15 height 15
click at [915, 451] on input "21.87%" at bounding box center [914, 452] width 15 height 15
radio input "true"
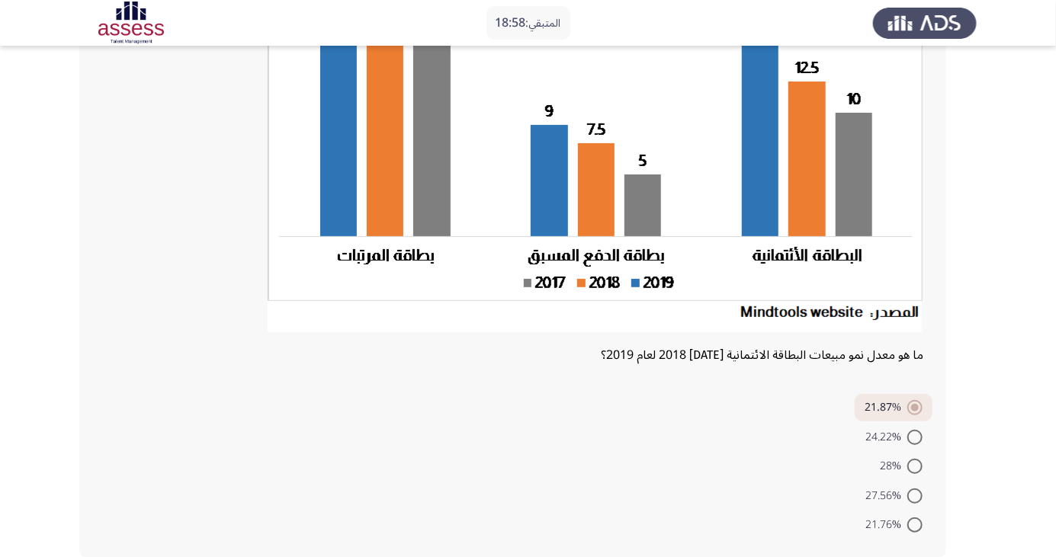
scroll to position [204, 0]
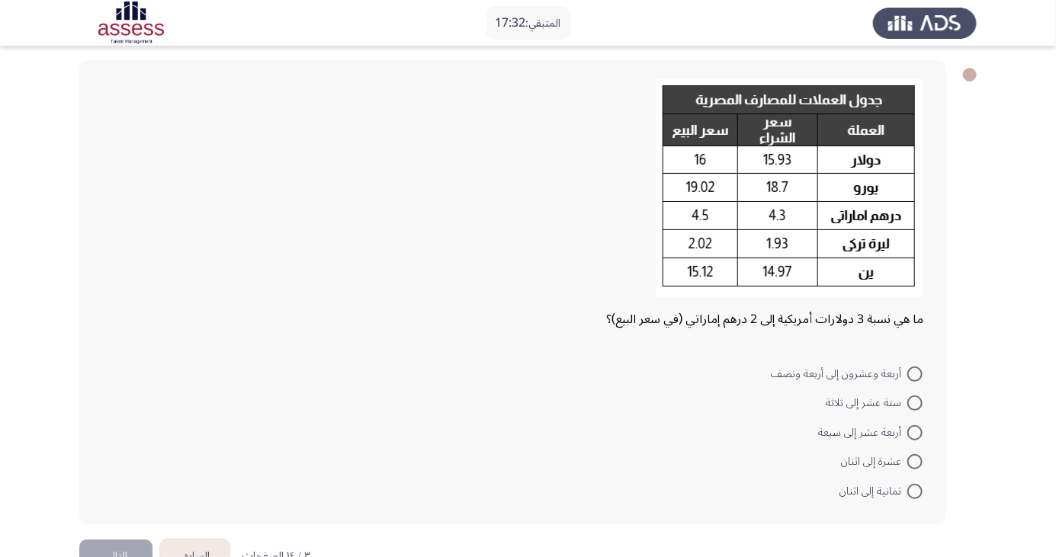
scroll to position [94, 0]
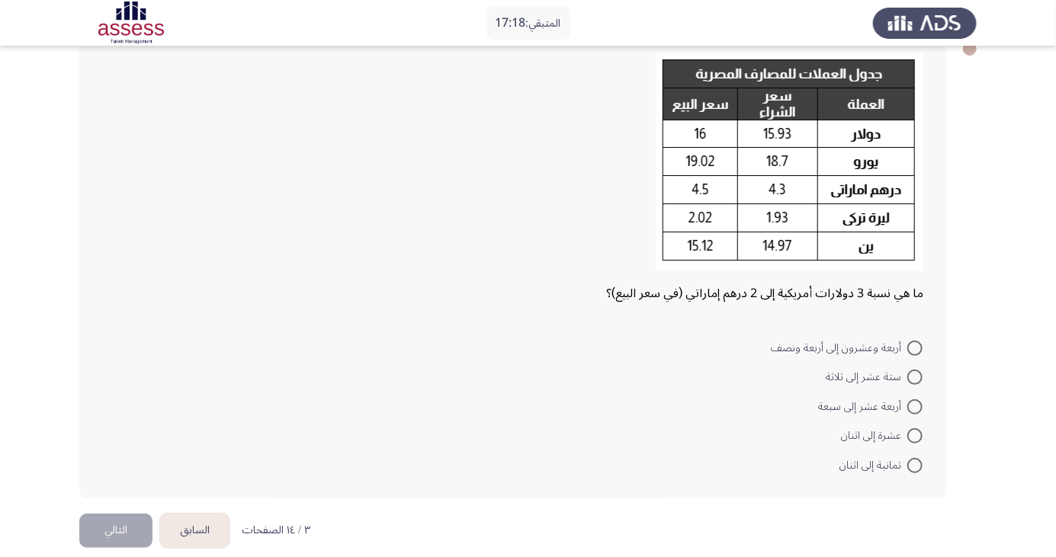
click at [910, 350] on span at bounding box center [914, 348] width 15 height 15
click at [910, 350] on input "أربعة وعشرون إلى أربعة ونصف" at bounding box center [914, 348] width 15 height 15
radio input "true"
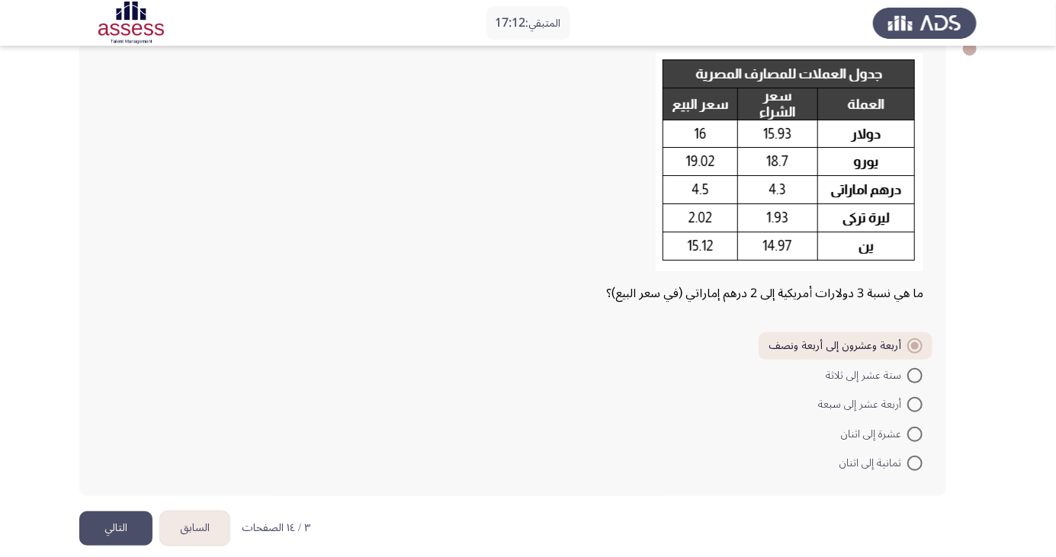
click at [56, 532] on html "المتبقي: 17:12 السابق ASSESS Aptitude (FOCUS) - Analytical Thinking التالي ما ه…" at bounding box center [528, 239] width 1056 height 666
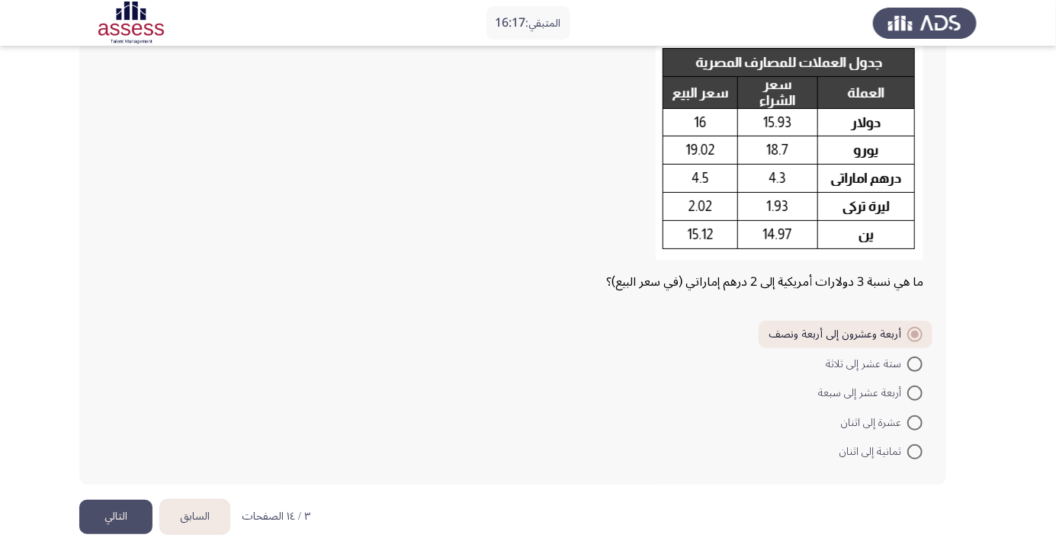
scroll to position [109, 0]
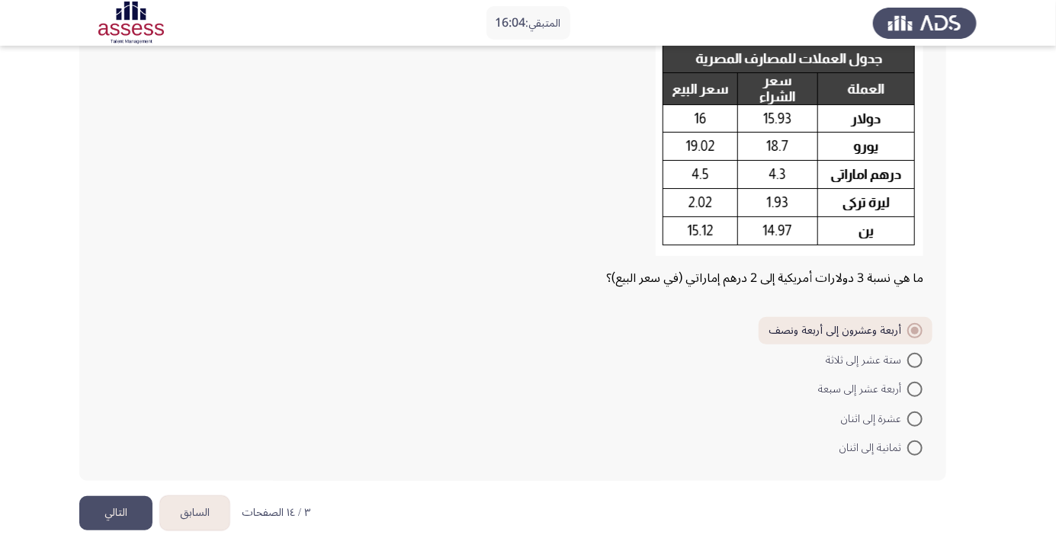
click at [915, 448] on span at bounding box center [914, 448] width 15 height 15
click at [915, 448] on input "ثمانية إلى اثنان" at bounding box center [914, 448] width 15 height 15
radio input "true"
click at [130, 499] on button "التالي" at bounding box center [115, 513] width 73 height 34
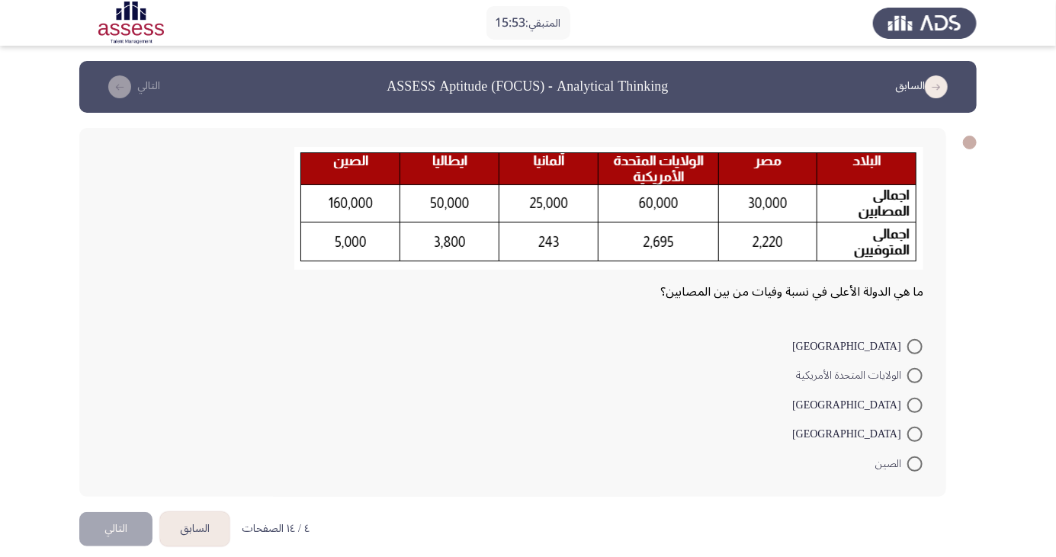
scroll to position [15, 0]
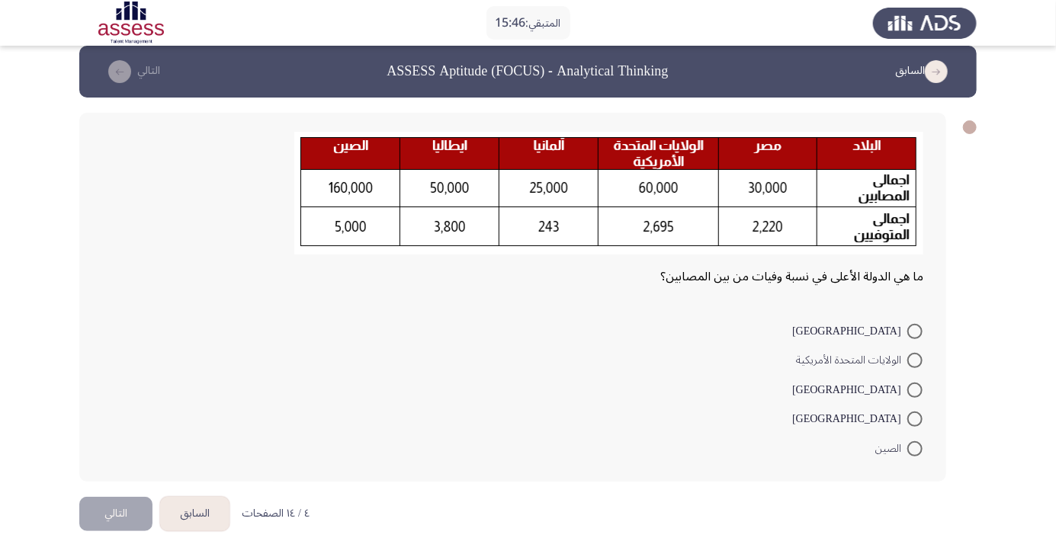
click at [915, 330] on span at bounding box center [914, 331] width 15 height 15
click at [915, 330] on input "[GEOGRAPHIC_DATA]" at bounding box center [914, 331] width 15 height 15
radio input "true"
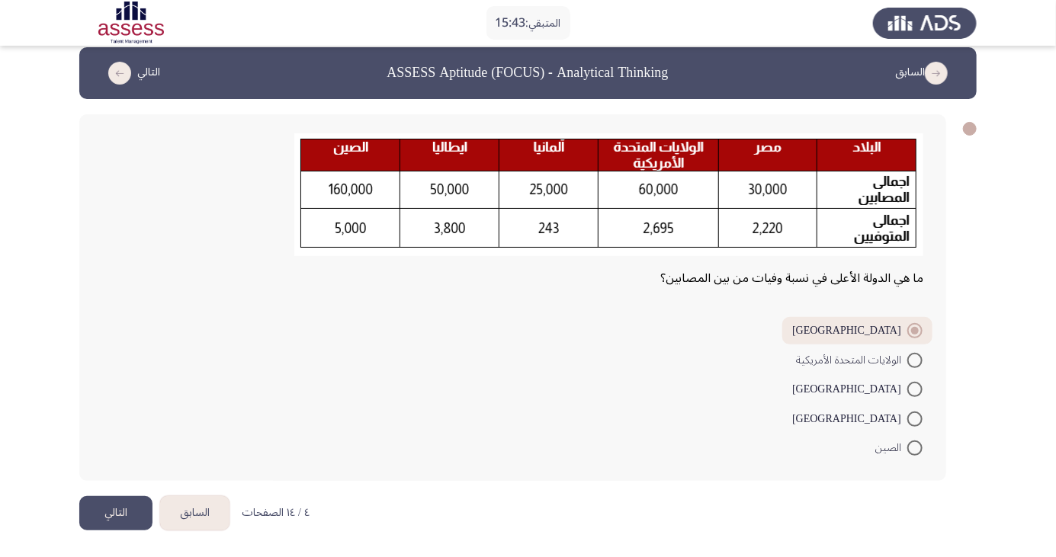
click at [126, 482] on div "ما هي الدولة الأعلى في نسبة وفيات من بين المصابين؟ ألمانيا الولايات المتحدة الأ…" at bounding box center [528, 297] width 898 height 397
click at [116, 502] on button "التالي" at bounding box center [115, 513] width 73 height 34
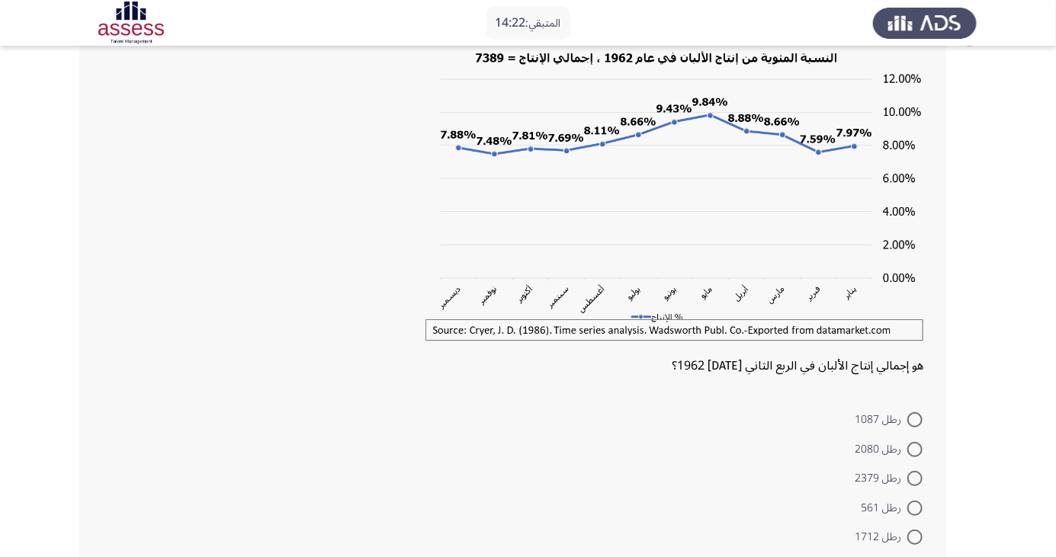
scroll to position [104, 0]
click at [915, 536] on span at bounding box center [914, 536] width 15 height 15
click at [915, 536] on input "رطل 1712" at bounding box center [914, 536] width 15 height 15
radio input "true"
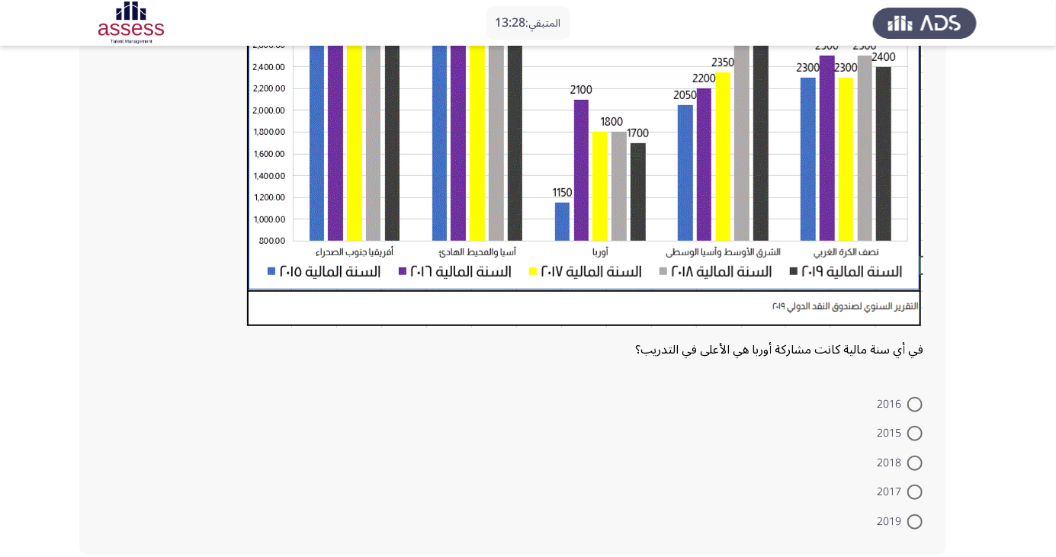
scroll to position [366, 0]
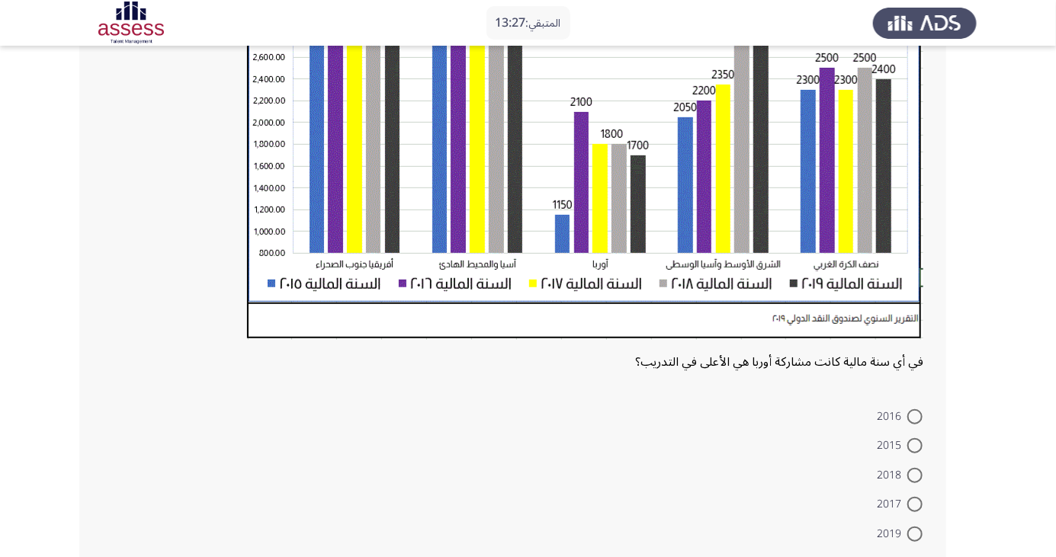
click at [915, 445] on span at bounding box center [914, 445] width 15 height 15
click at [915, 445] on input "2015" at bounding box center [914, 445] width 15 height 15
radio input "true"
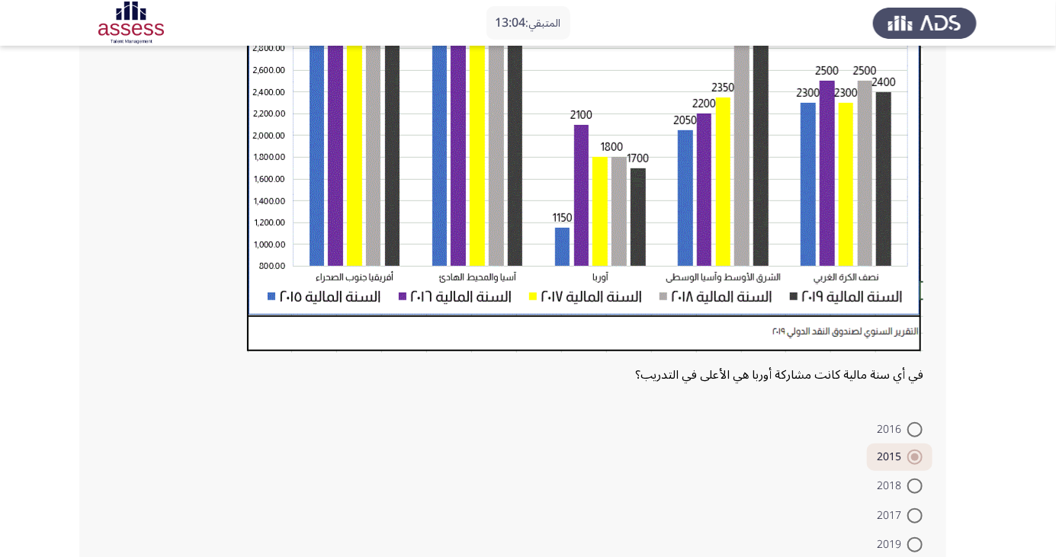
scroll to position [377, 0]
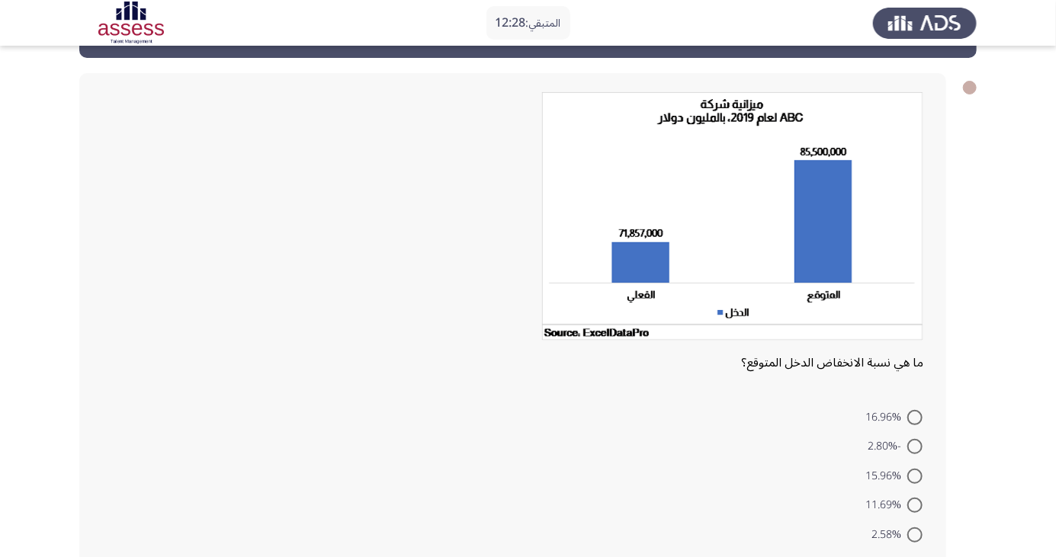
scroll to position [68, 0]
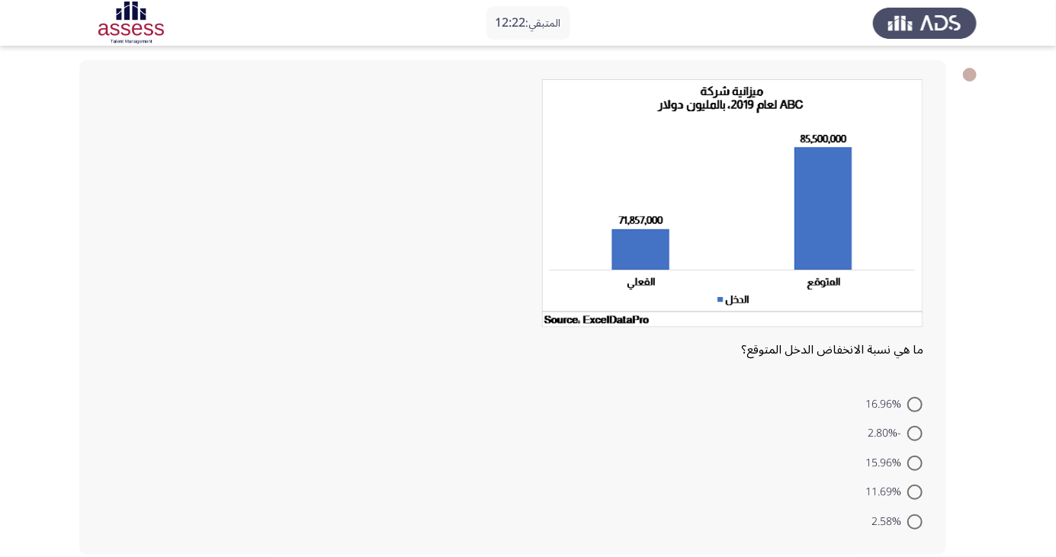
click at [915, 488] on span at bounding box center [914, 492] width 15 height 15
click at [915, 488] on input "11.69%" at bounding box center [914, 492] width 15 height 15
radio input "true"
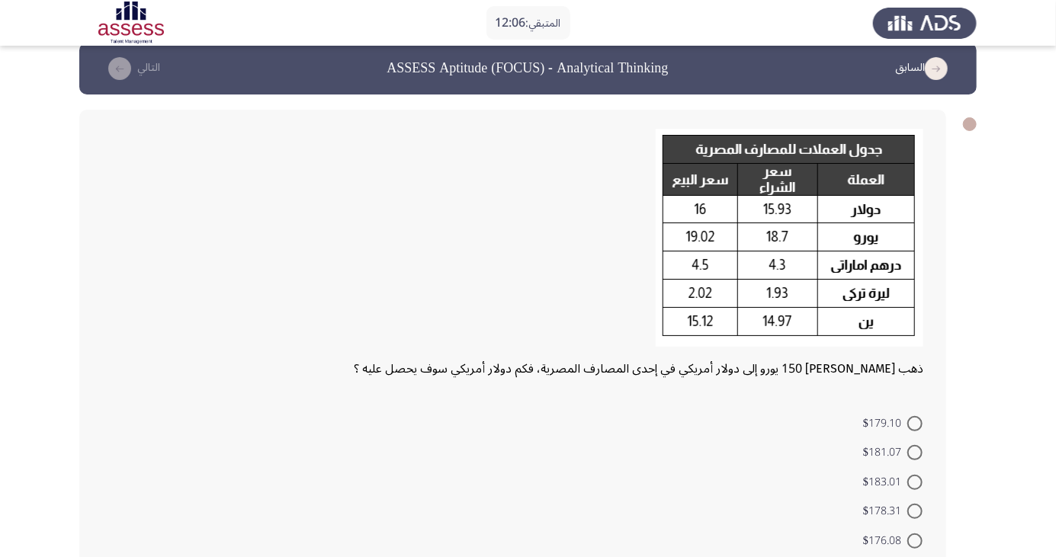
scroll to position [37, 0]
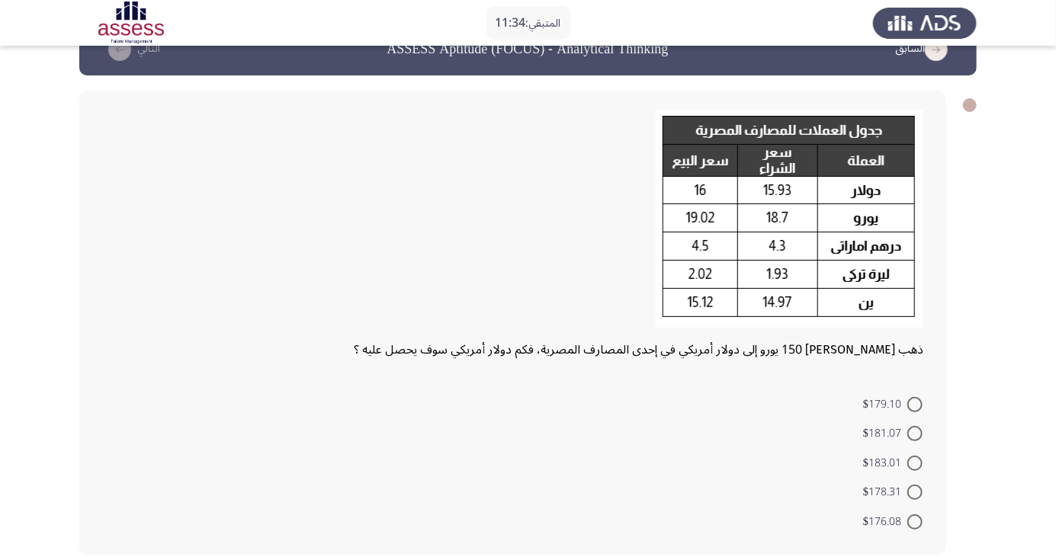
click at [920, 493] on span at bounding box center [914, 492] width 15 height 15
click at [920, 493] on input "$178.31" at bounding box center [914, 492] width 15 height 15
radio input "true"
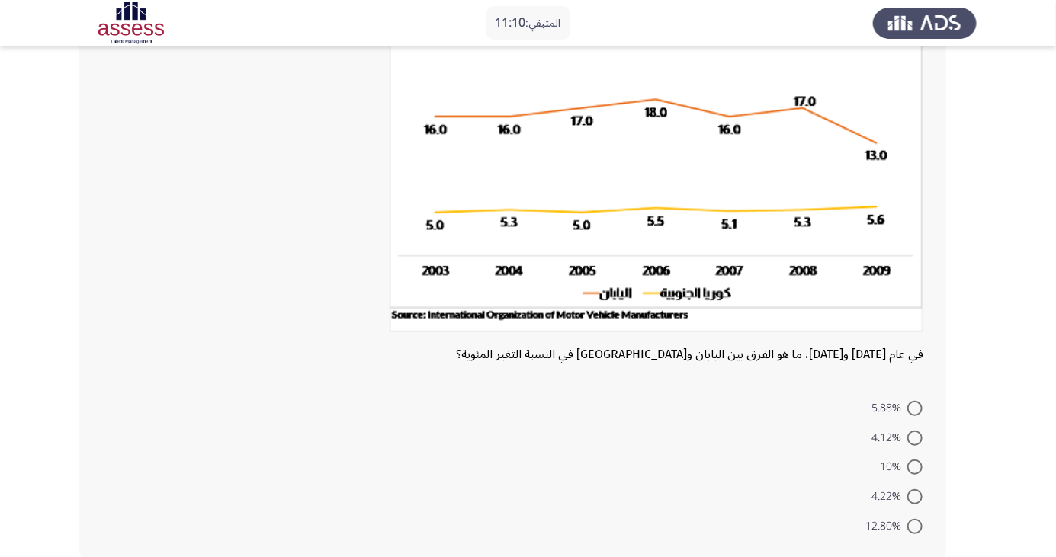
scroll to position [112, 0]
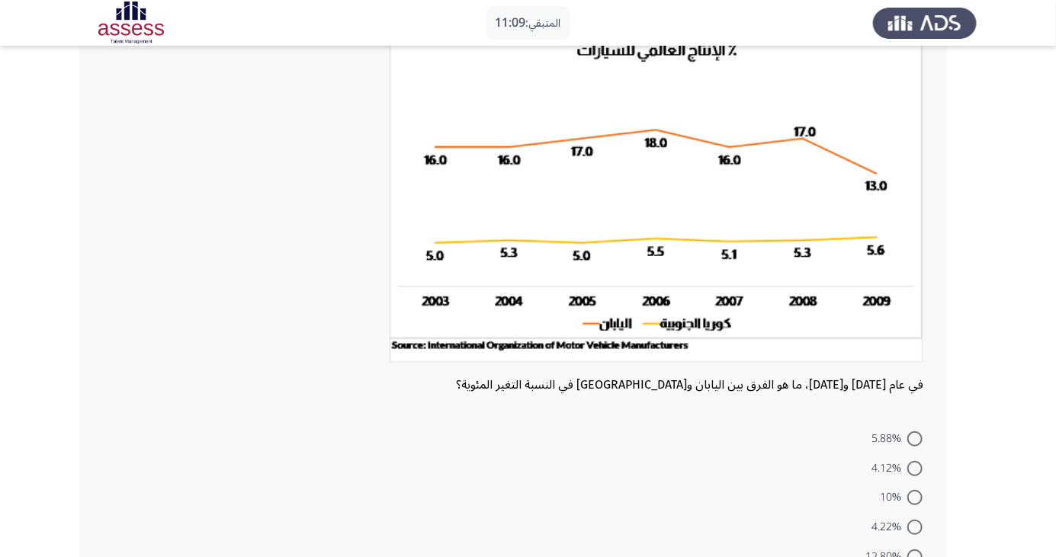
click at [920, 499] on span at bounding box center [914, 497] width 15 height 15
click at [920, 499] on input "10%" at bounding box center [914, 497] width 15 height 15
radio input "true"
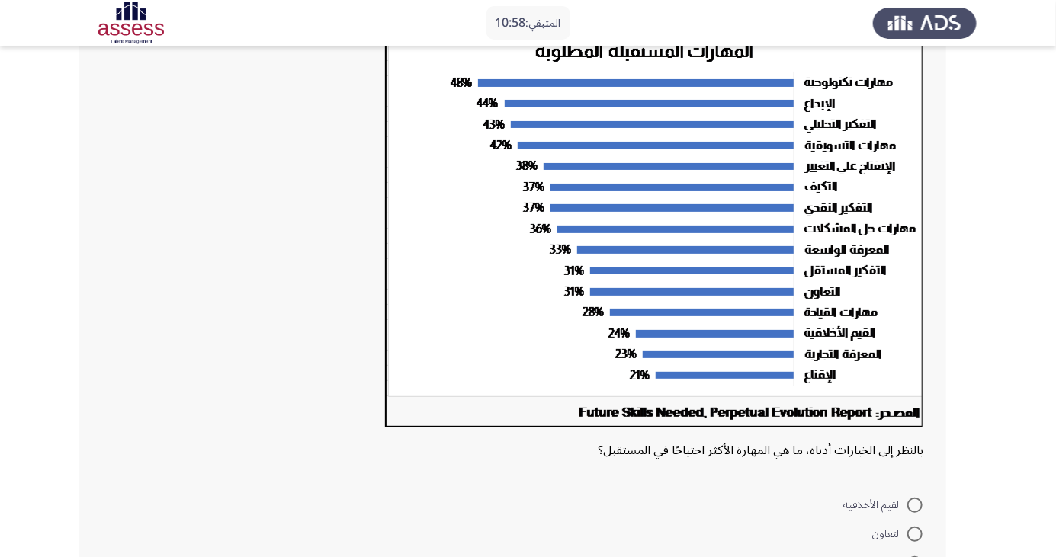
scroll to position [119, 0]
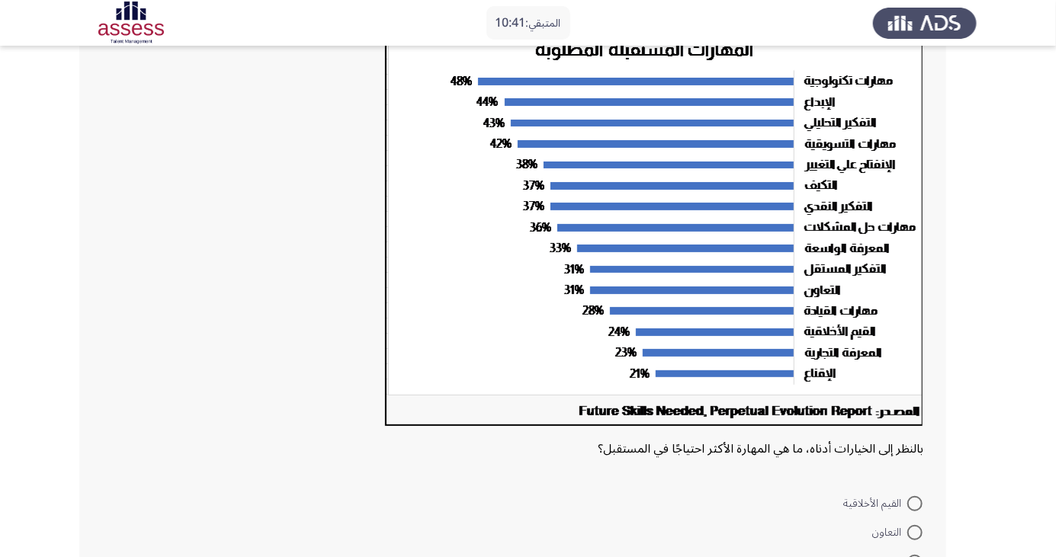
click at [1003, 393] on app-assessment-container "المتبقي: 10:41 السابق ASSESS Aptitude (FOCUS) - Analytical Thinking التالي بالن…" at bounding box center [528, 305] width 1056 height 727
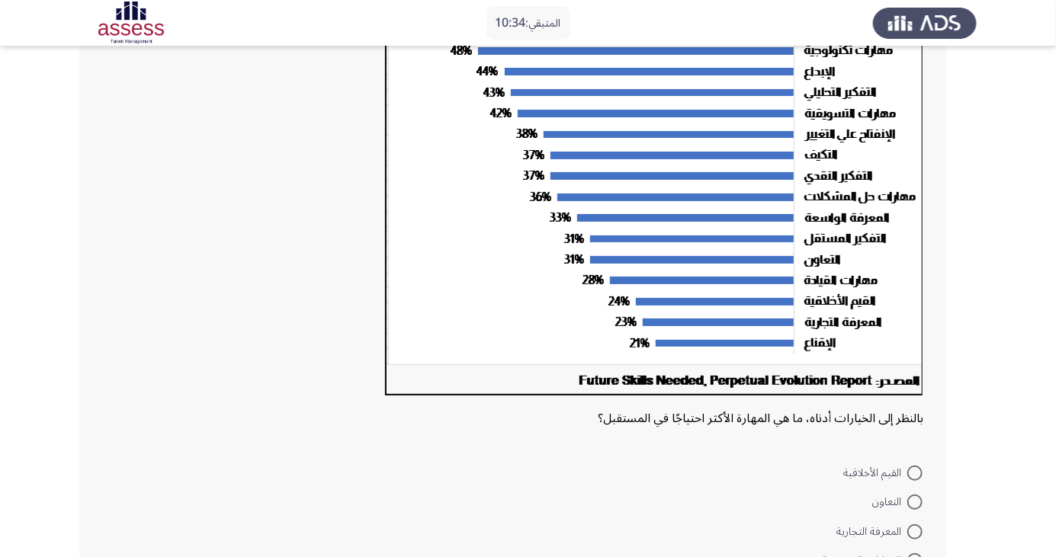
scroll to position [151, 0]
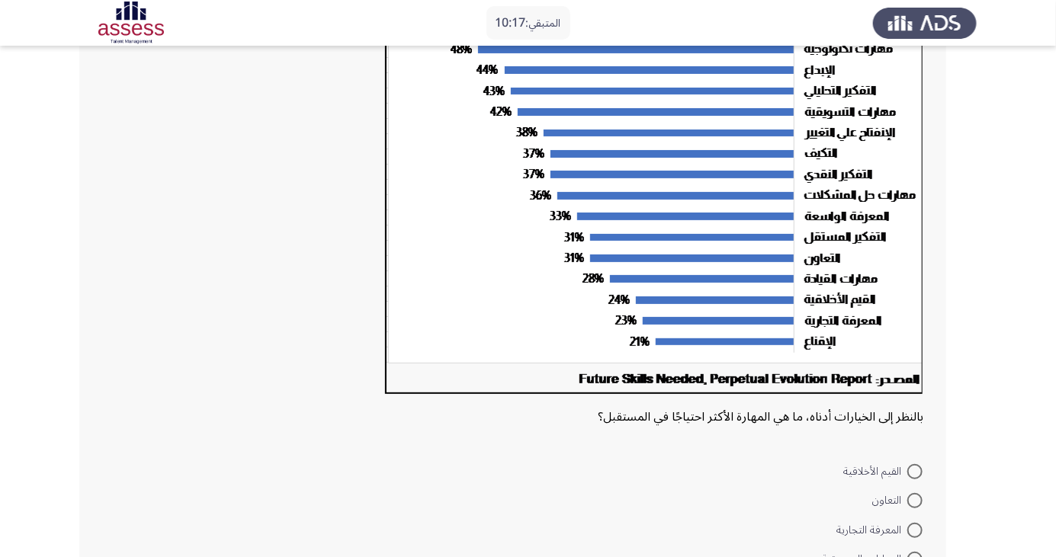
radio input "true"
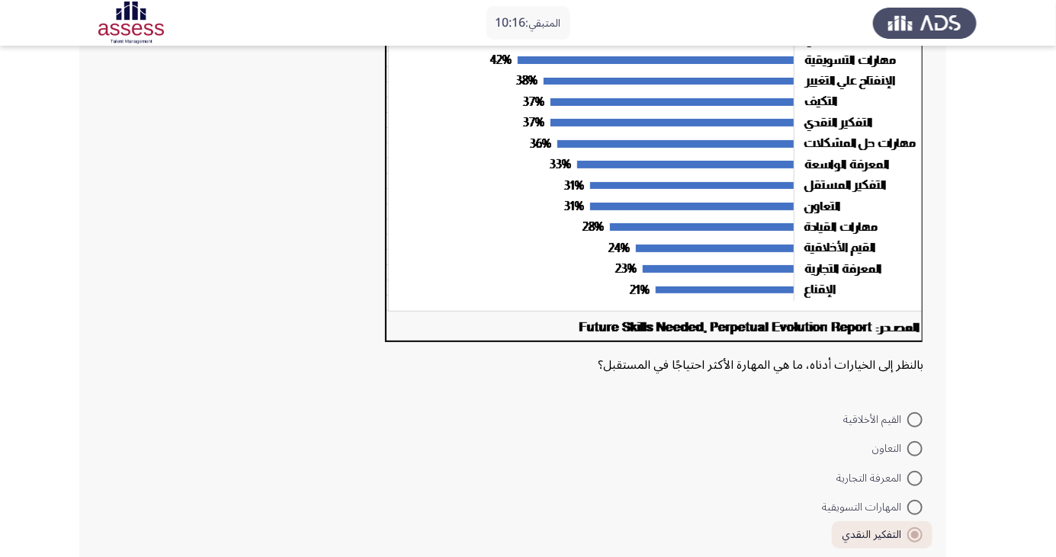
scroll to position [217, 0]
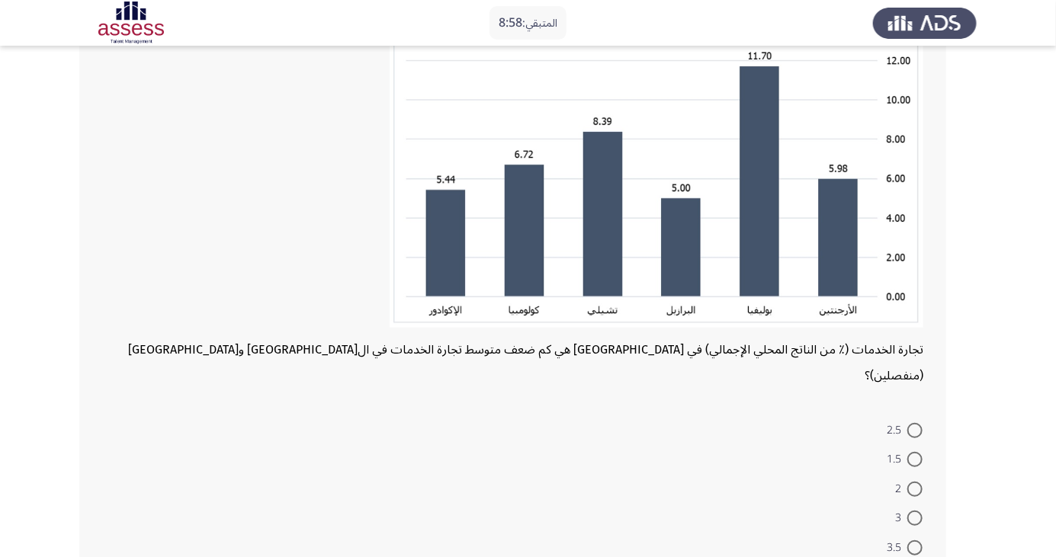
scroll to position [212, 0]
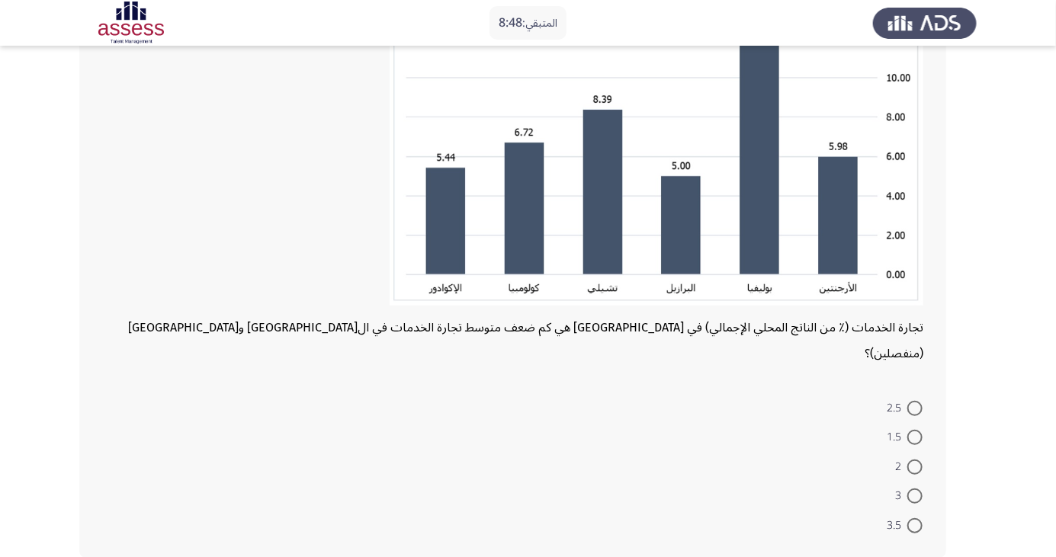
click at [915, 430] on span at bounding box center [914, 437] width 15 height 15
click at [915, 430] on input "1.5" at bounding box center [914, 437] width 15 height 15
radio input "true"
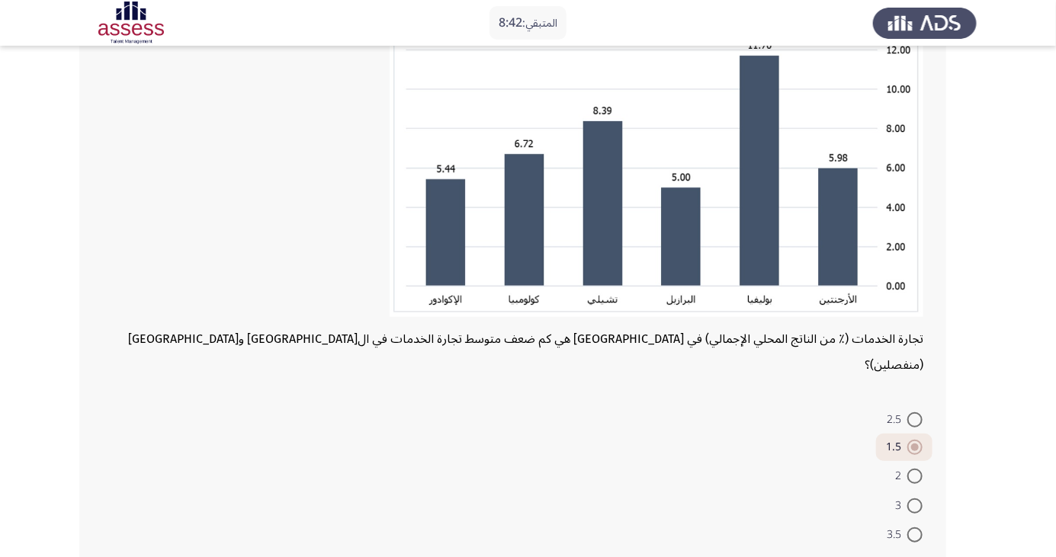
scroll to position [188, 0]
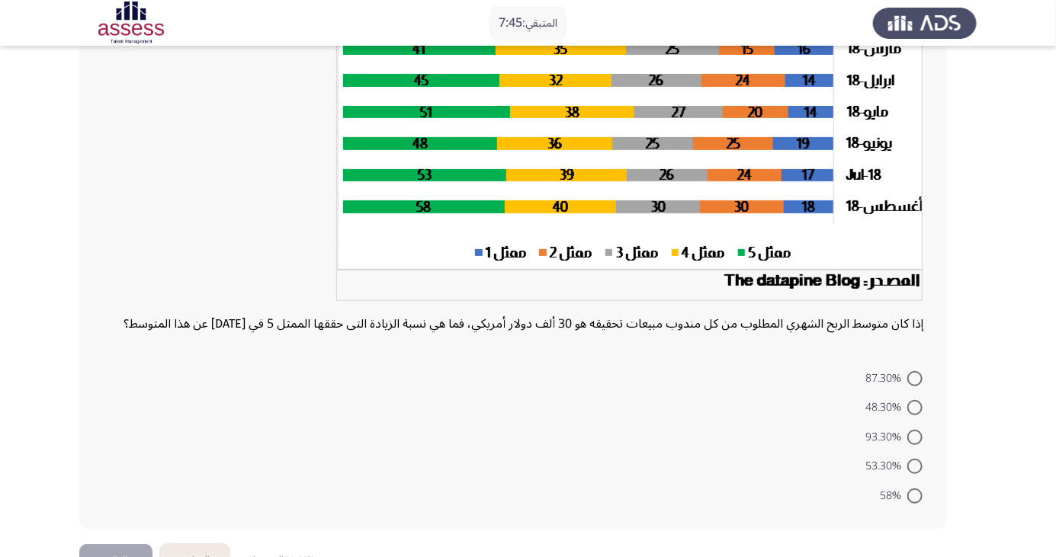
scroll to position [213, 0]
click at [919, 504] on span at bounding box center [914, 496] width 15 height 15
click at [919, 504] on input "58%" at bounding box center [914, 496] width 15 height 15
radio input "true"
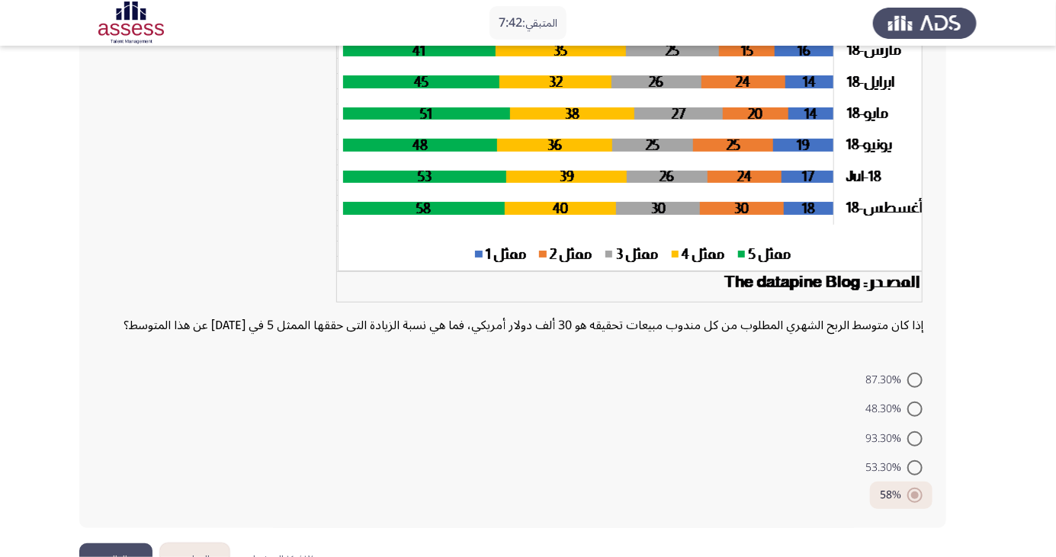
click at [126, 557] on button "التالي" at bounding box center [115, 561] width 73 height 34
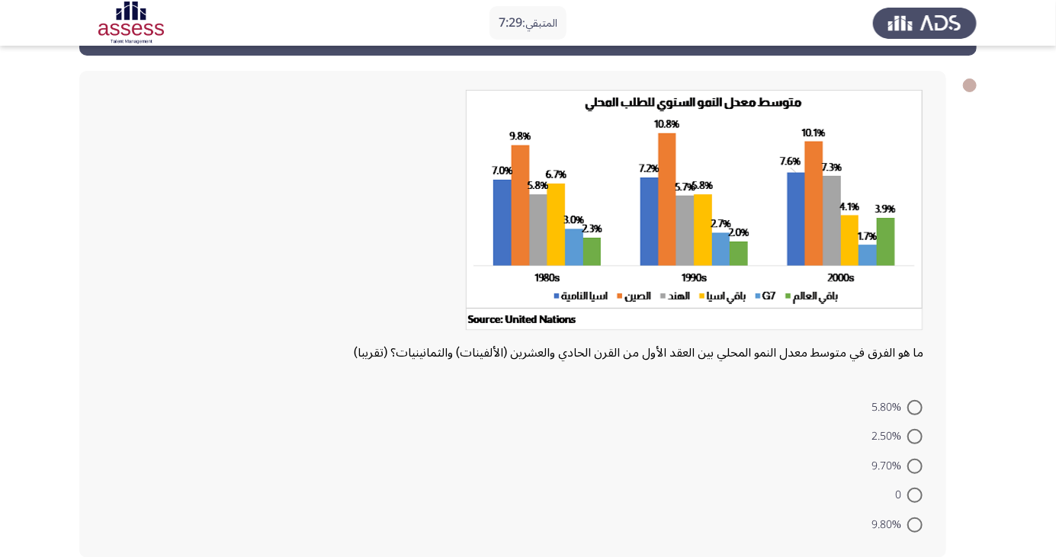
scroll to position [60, 0]
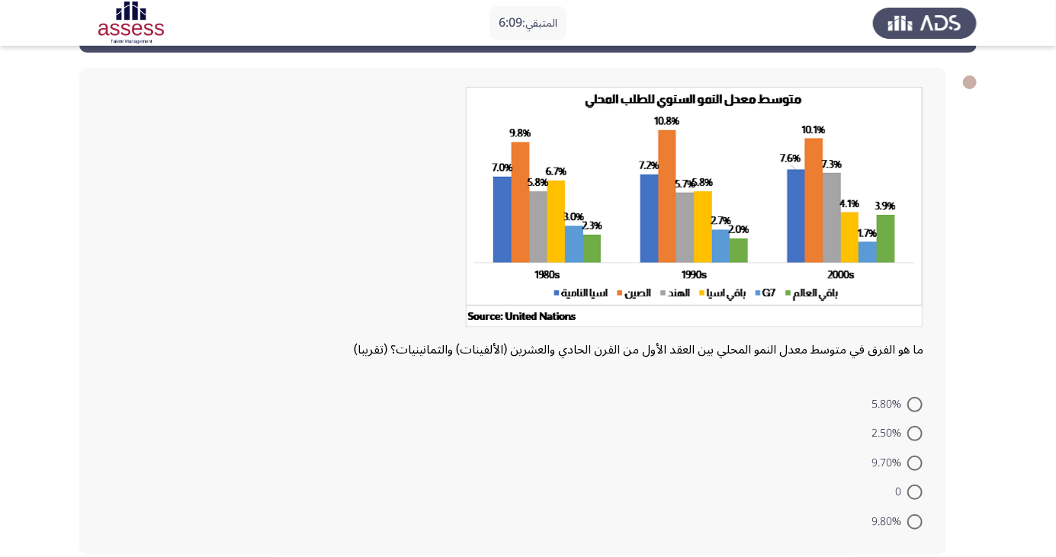
click at [908, 403] on span at bounding box center [914, 404] width 15 height 15
click at [908, 403] on input "5.80%" at bounding box center [914, 404] width 15 height 15
radio input "true"
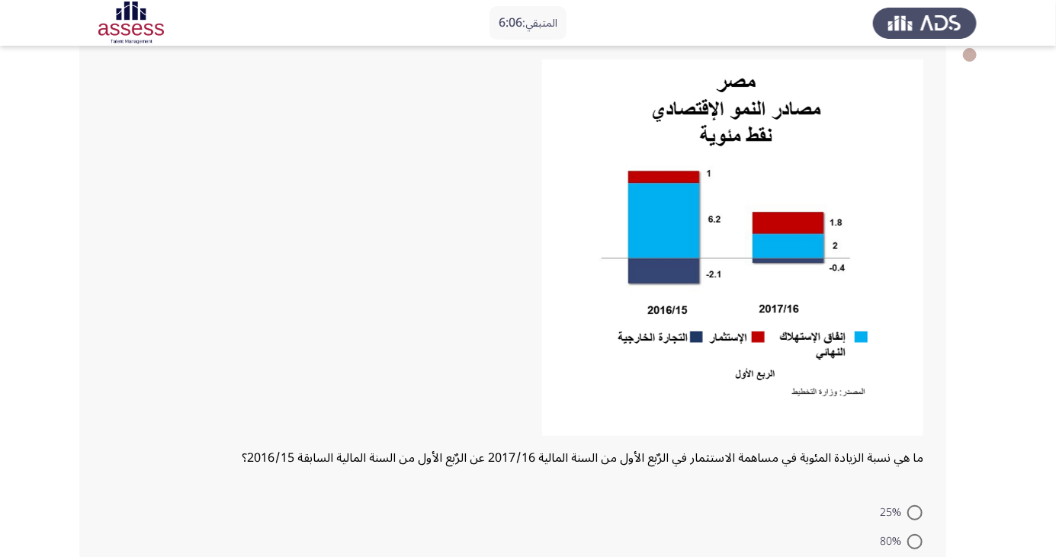
scroll to position [88, 0]
click at [80, 107] on div "ما هي نسبة الزيادة المئوية في مساهمة الاستثمار في الرٌبع الأول من السنة المالية…" at bounding box center [512, 351] width 867 height 623
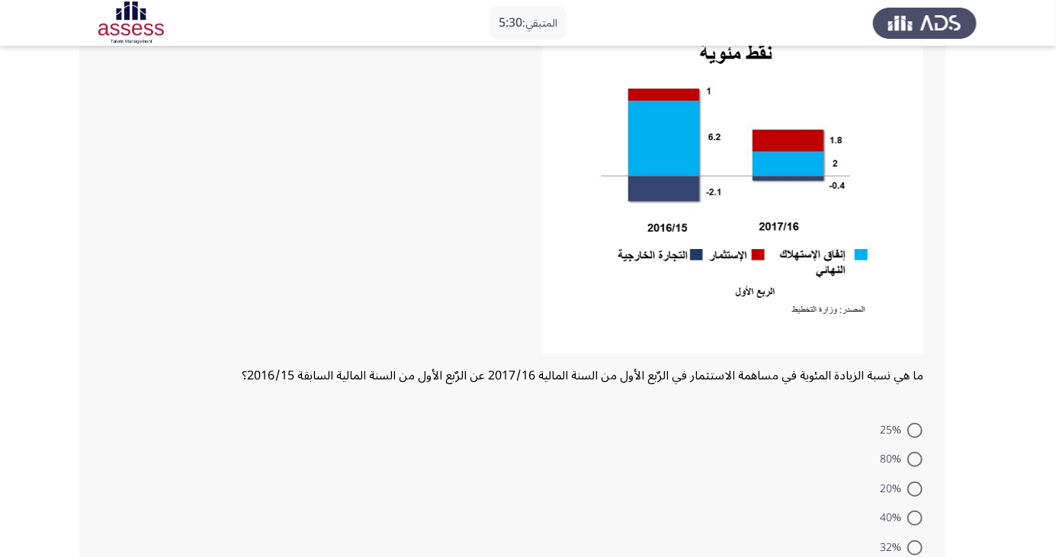
scroll to position [196, 0]
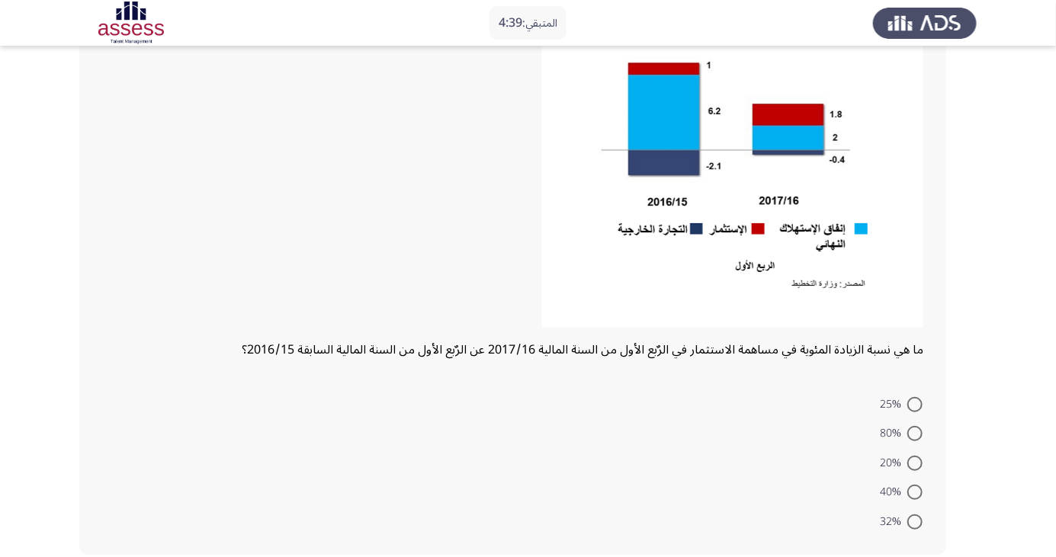
click at [915, 403] on span at bounding box center [914, 404] width 15 height 15
click at [915, 403] on input "25%" at bounding box center [914, 404] width 15 height 15
radio input "true"
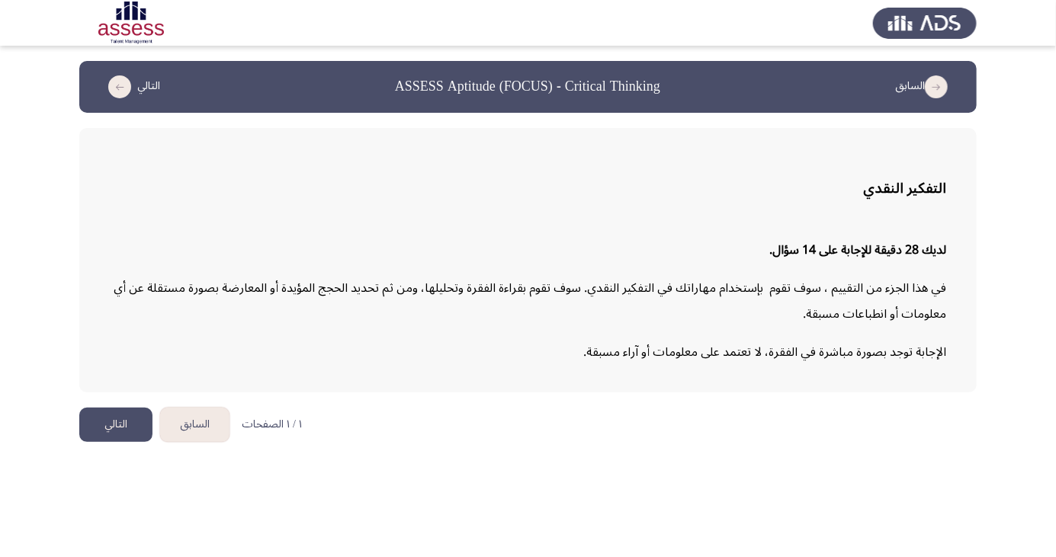
click at [120, 410] on button "التالي" at bounding box center [115, 425] width 73 height 34
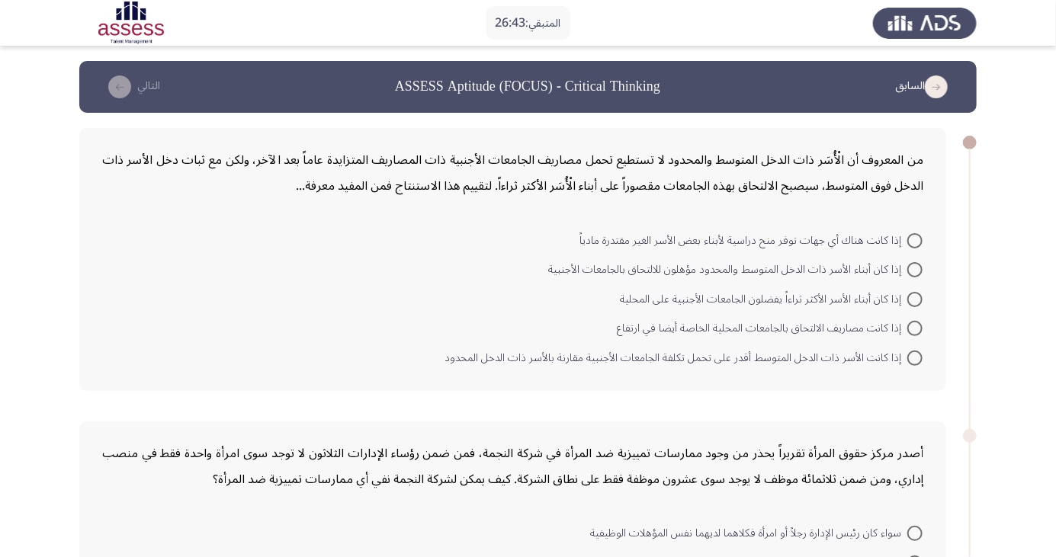
click at [936, 92] on icon "load previous page" at bounding box center [936, 86] width 23 height 23
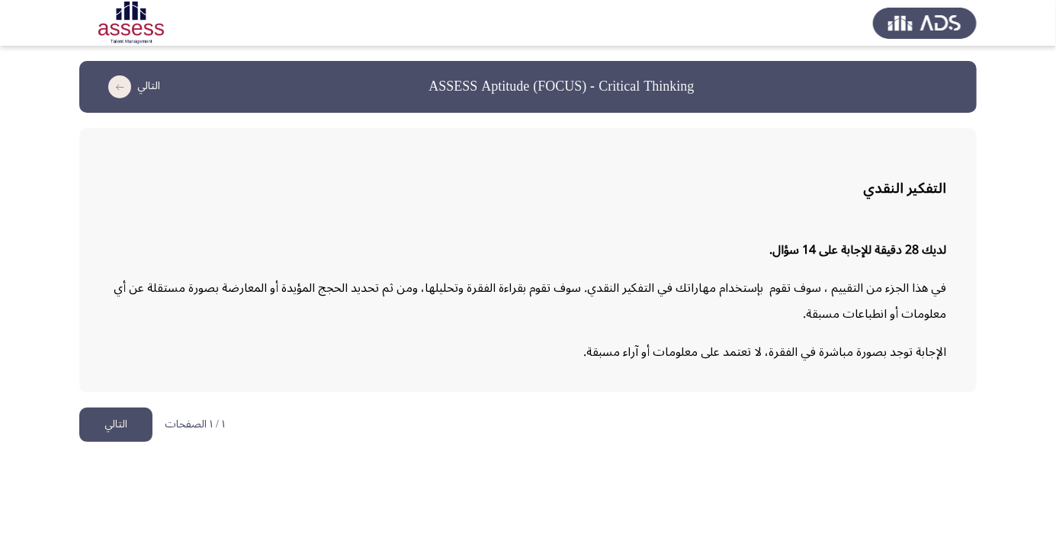
click at [110, 423] on button "التالي" at bounding box center [115, 425] width 73 height 34
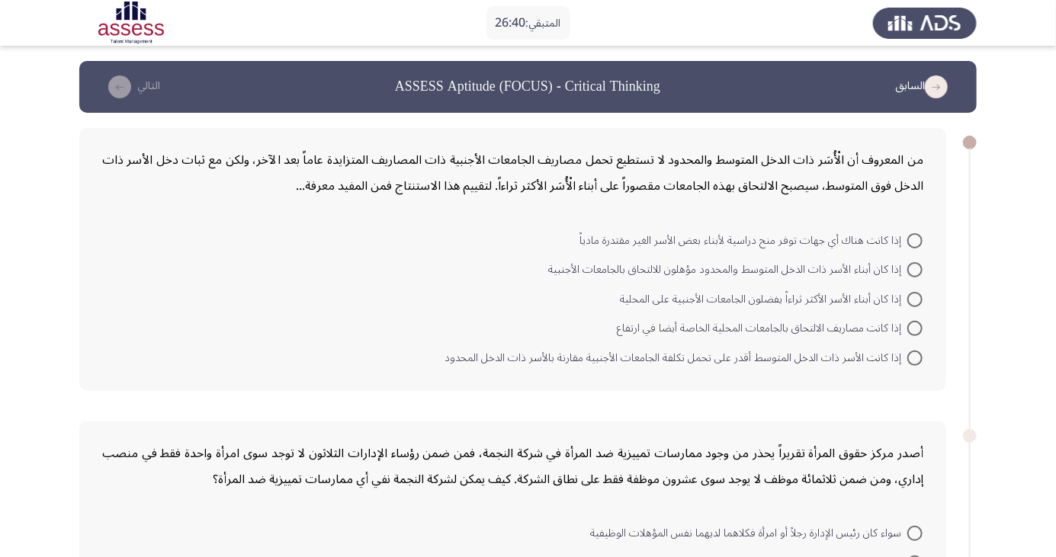
click at [940, 81] on icon "load previous page" at bounding box center [936, 86] width 23 height 23
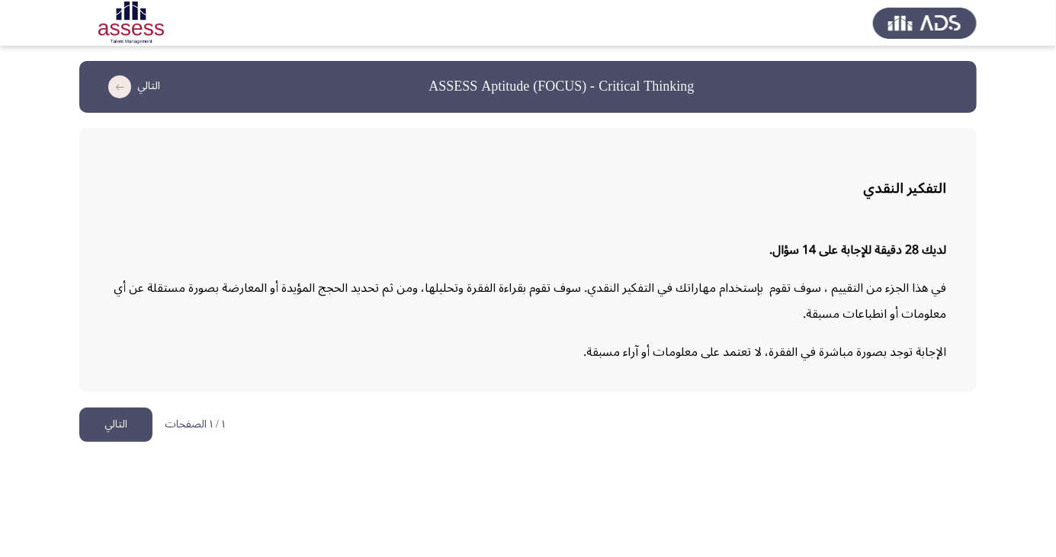
click at [119, 411] on button "التالي" at bounding box center [115, 425] width 73 height 34
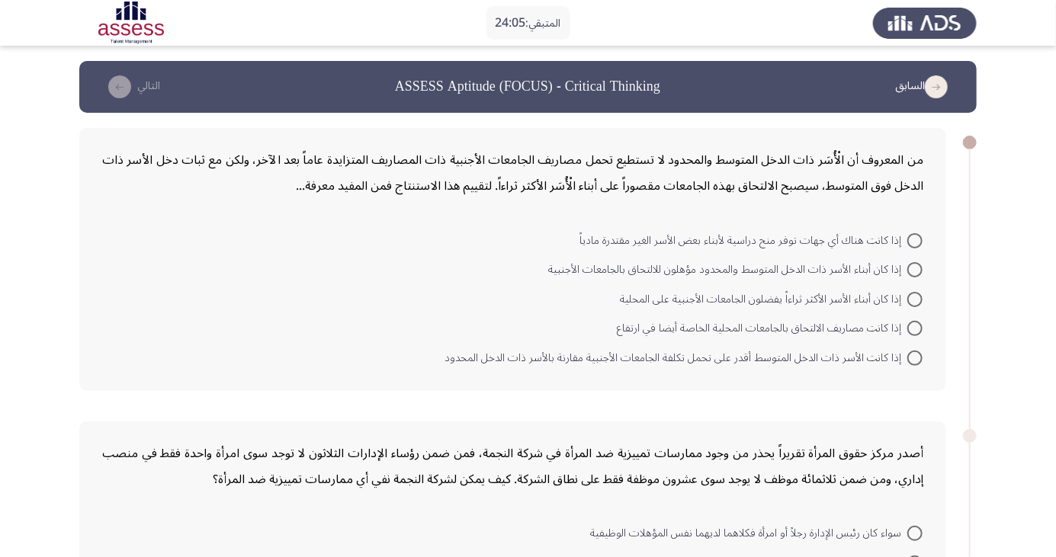
click at [884, 242] on span "إذا كانت هناك أي جهات توفر منح دراسية لأبناء بعض الأسر الغير مقتدرة مادياً" at bounding box center [744, 241] width 328 height 18
click at [907, 242] on input "إذا كانت هناك أي جهات توفر منح دراسية لأبناء بعض الأسر الغير مقتدرة مادياً" at bounding box center [914, 240] width 15 height 15
radio input "true"
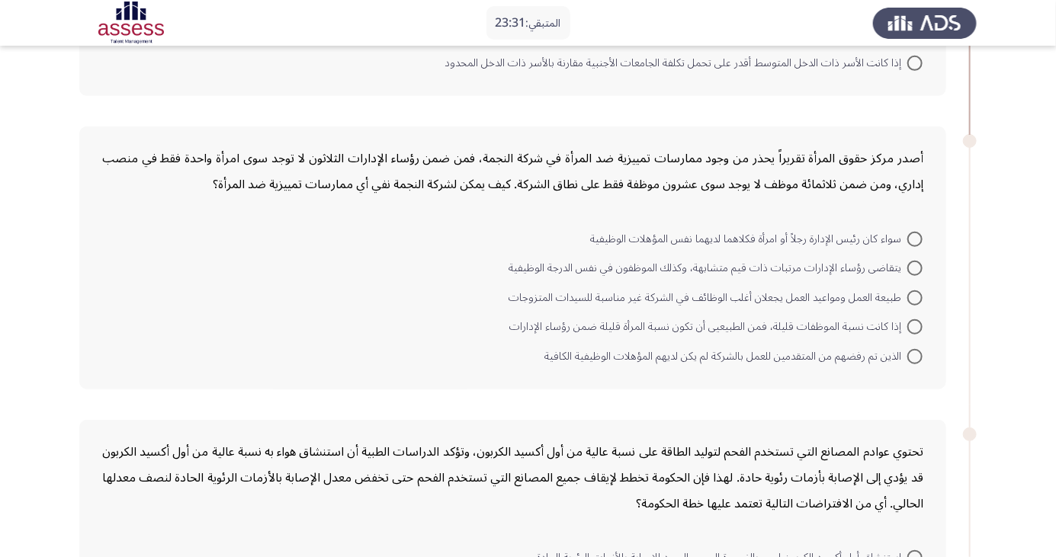
scroll to position [294, 0]
click at [920, 236] on span at bounding box center [914, 238] width 15 height 15
click at [920, 236] on input "سواء كان رئيس الإدارة رجلاً أو امرأة فكلاهما لديهما نفس المؤهلات الوظيفية" at bounding box center [914, 238] width 15 height 15
radio input "true"
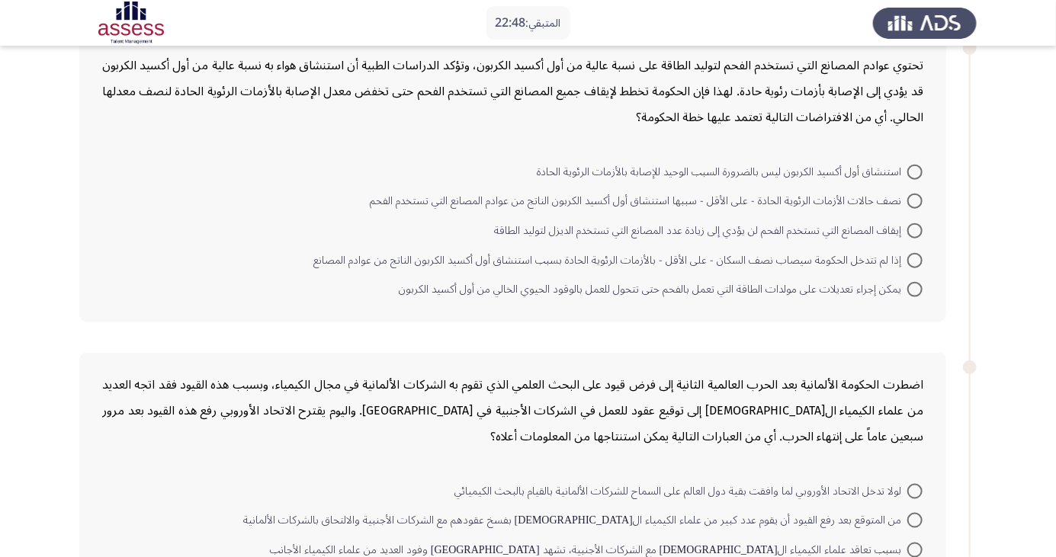
scroll to position [682, 0]
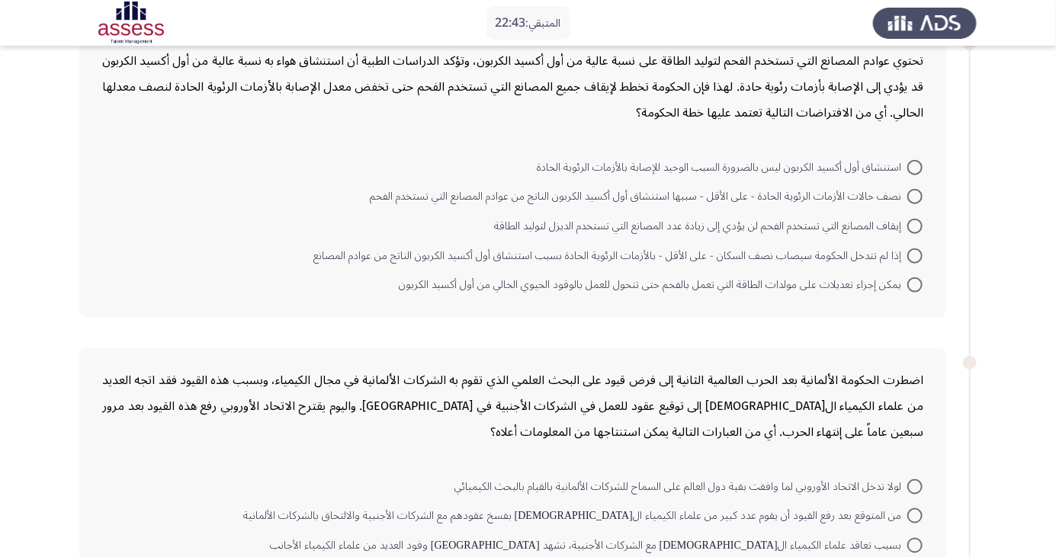
click at [915, 283] on span at bounding box center [914, 285] width 15 height 15
click at [915, 283] on input "يمكن إجراء تعديلات على مولدات الطاقة التي تعمل بالفحم حتى تتحول للعمل بالوقود ا…" at bounding box center [914, 285] width 15 height 15
radio input "true"
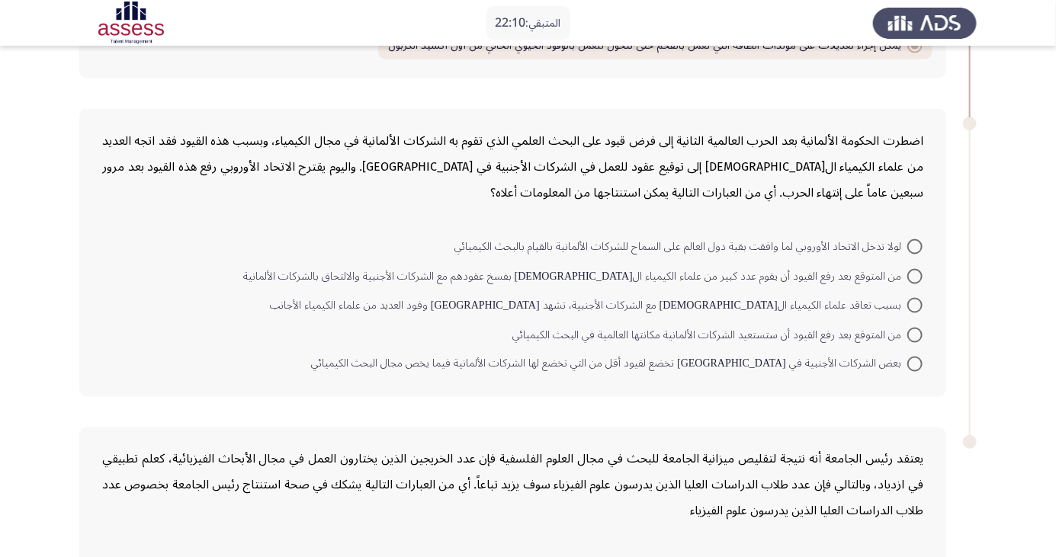
scroll to position [939, 0]
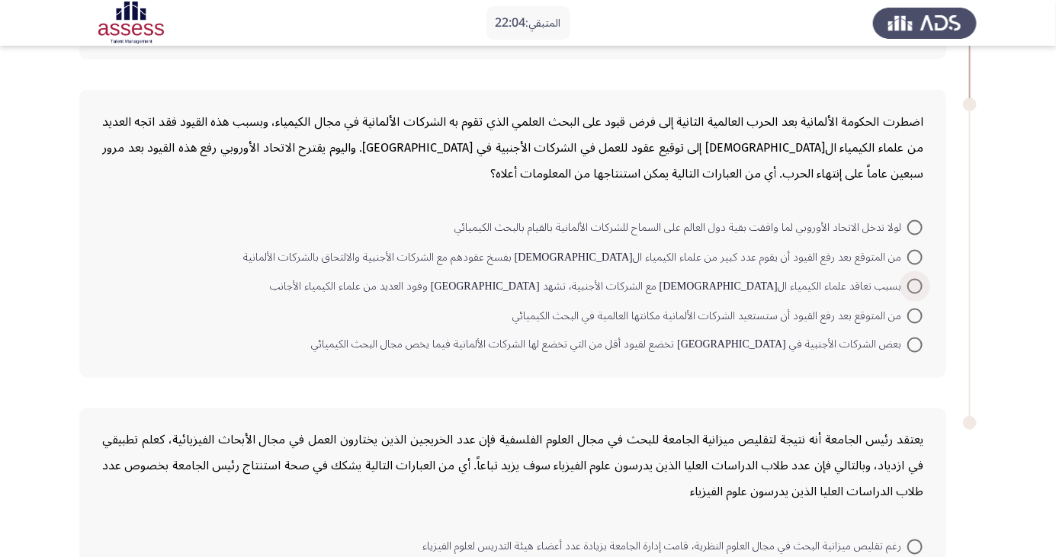
click at [910, 284] on span at bounding box center [914, 286] width 15 height 15
click at [910, 284] on input "بسبب تعاقد علماء الكيمياء ال[DEMOGRAPHIC_DATA] مع الشركات الأجنبية، تشهد [GEOGR…" at bounding box center [914, 286] width 15 height 15
radio input "true"
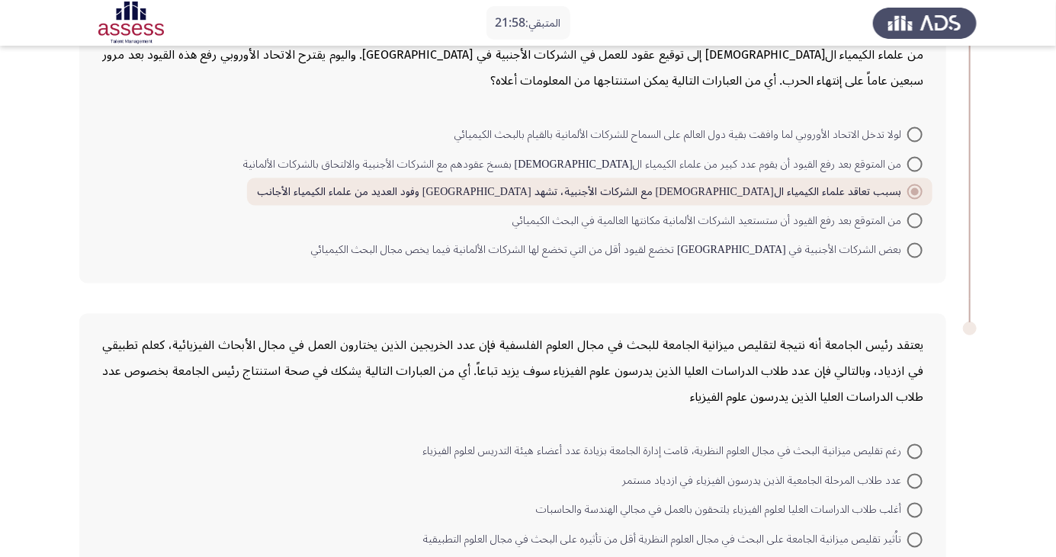
scroll to position [1077, 0]
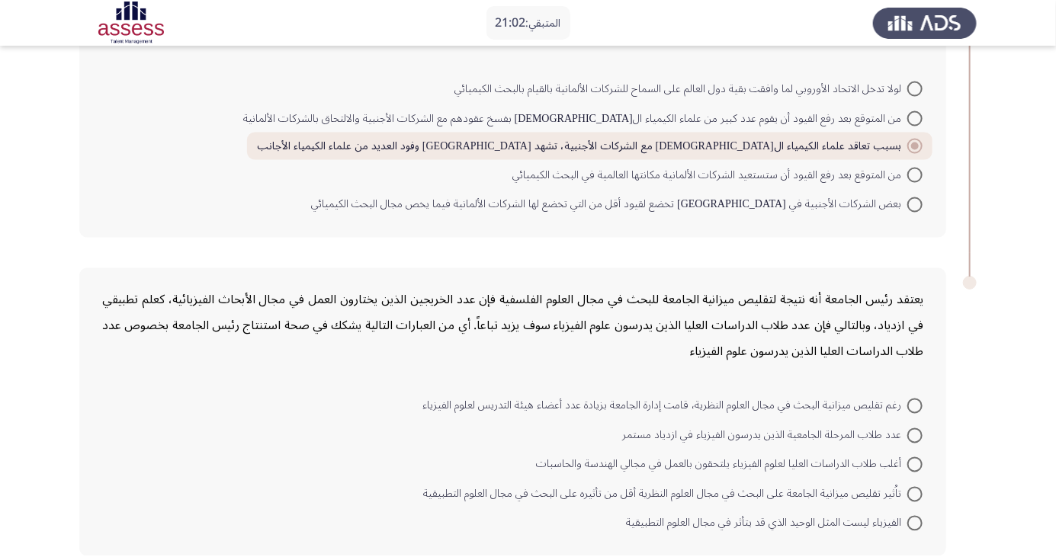
click at [910, 406] on span at bounding box center [914, 406] width 15 height 15
click at [910, 406] on input "رغم تقليص ميزانية البحث في مجال العلوم النظرية، قامت إدارة الجامعة بزيادة عدد أ…" at bounding box center [914, 406] width 15 height 15
radio input "true"
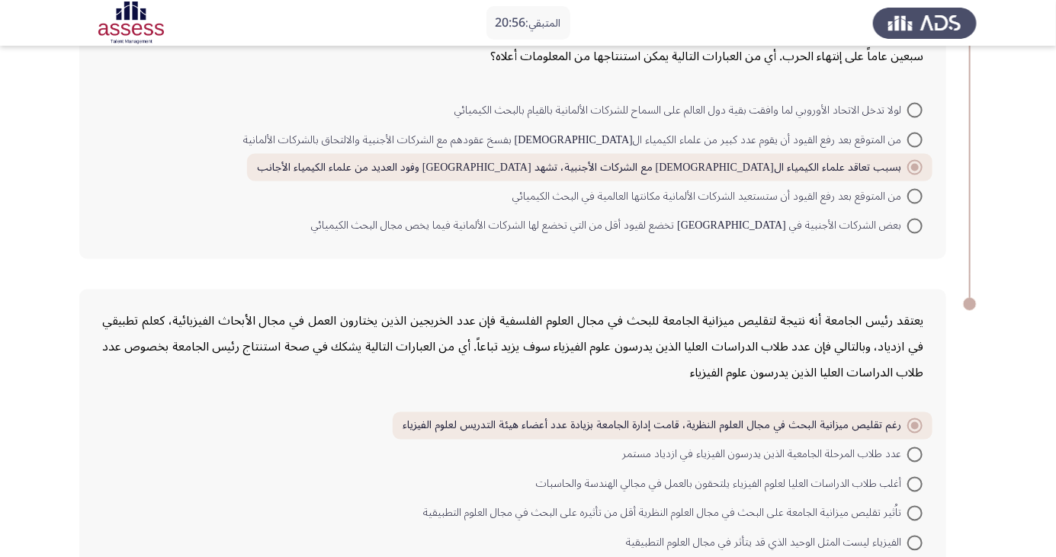
scroll to position [1075, 0]
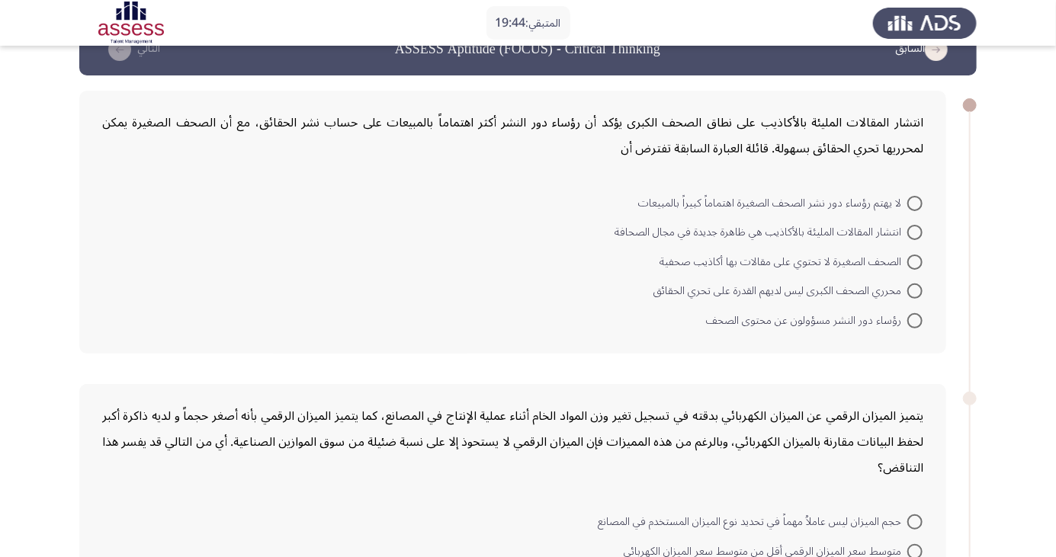
scroll to position [40, 0]
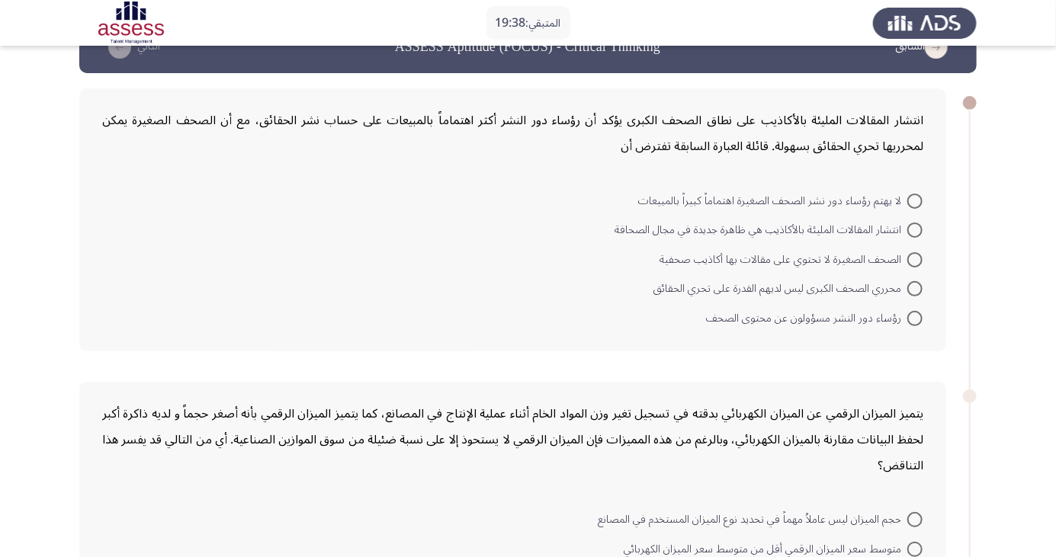
click at [915, 317] on span at bounding box center [914, 318] width 15 height 15
click at [915, 317] on input "رؤساء دور النشر مسؤولون عن محتوى الصحف" at bounding box center [914, 318] width 15 height 15
radio input "true"
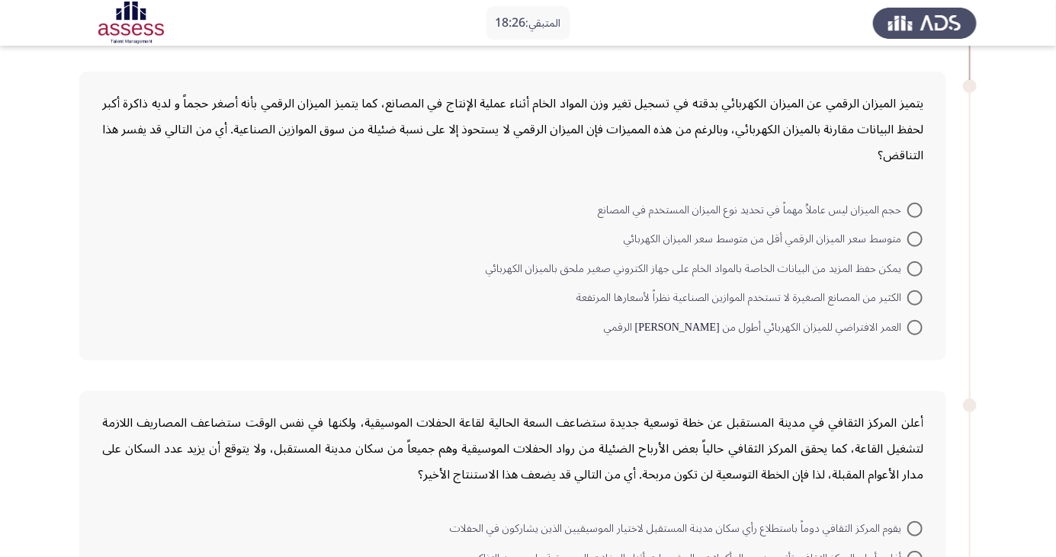
scroll to position [323, 0]
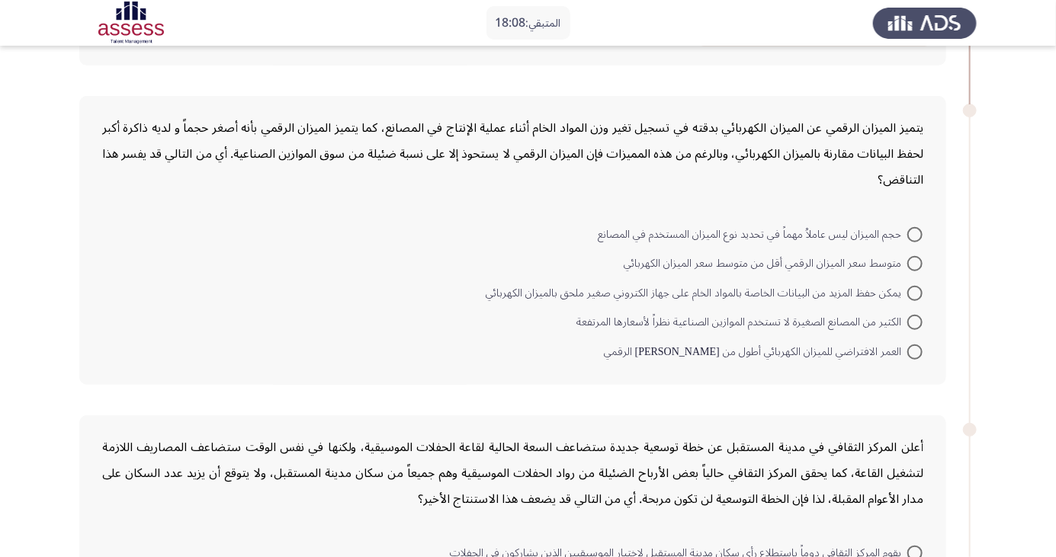
click at [915, 321] on span at bounding box center [914, 322] width 15 height 15
click at [915, 321] on input "الكثير من المصانع الصغيرة لا تستخدم الموازين الصناعية نظراً لأسعارها المرتفعة" at bounding box center [914, 322] width 15 height 15
radio input "true"
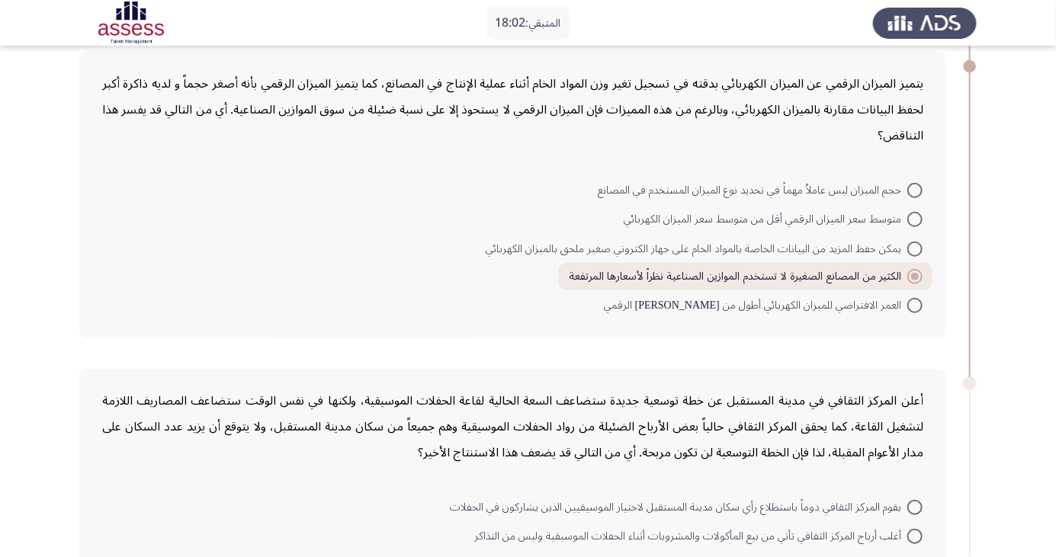
click at [915, 308] on span at bounding box center [914, 305] width 15 height 15
click at [915, 308] on input "العمر الافتراضي للميزان الكهربائي أطول من [PERSON_NAME] الرقمي" at bounding box center [914, 305] width 15 height 15
radio input "true"
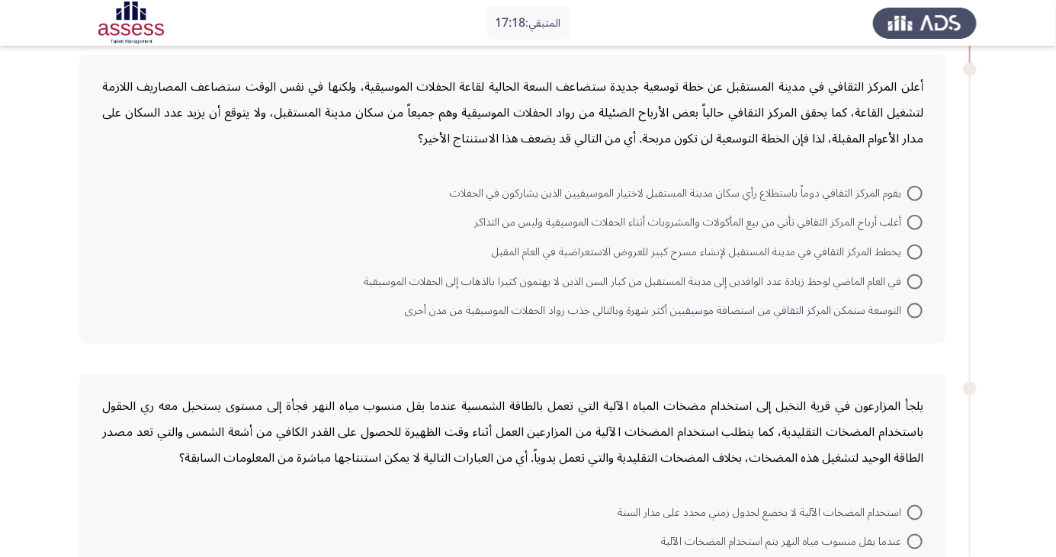
scroll to position [660, 0]
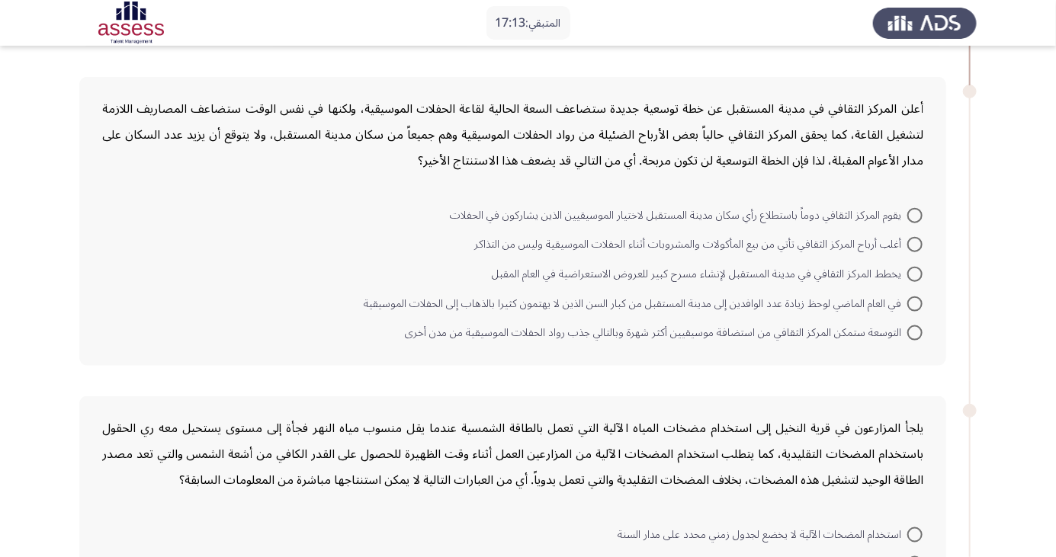
click at [915, 242] on span at bounding box center [914, 244] width 15 height 15
click at [915, 242] on input "أغلب أرباح المركز الثقافي تأتي من بيع المأكولات والمشروبات أثناء الحفلات الموسي…" at bounding box center [914, 244] width 15 height 15
radio input "true"
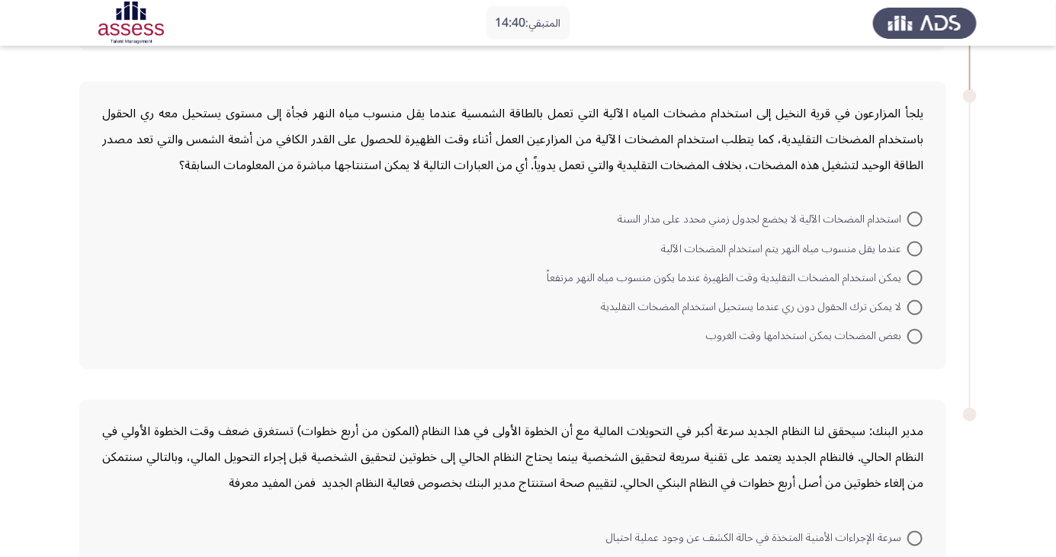
scroll to position [975, 0]
click at [915, 275] on span at bounding box center [914, 276] width 15 height 15
click at [915, 275] on input "يمكن استخدام المضخات التقليدية وقت الظهيرة عندما يكون منسوب مياه النهر مرتفعاً" at bounding box center [914, 276] width 15 height 15
radio input "true"
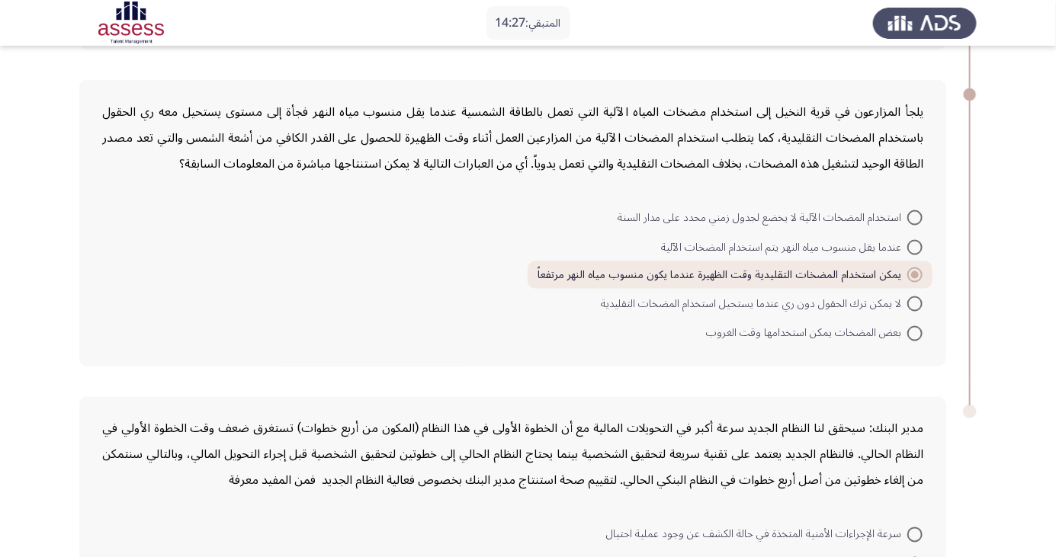
click at [915, 301] on span at bounding box center [914, 304] width 15 height 15
click at [915, 301] on input "لا يمكن ترك الحقول دون ري عندما يستحيل استخدام المضخات التقليدية" at bounding box center [914, 304] width 15 height 15
radio input "true"
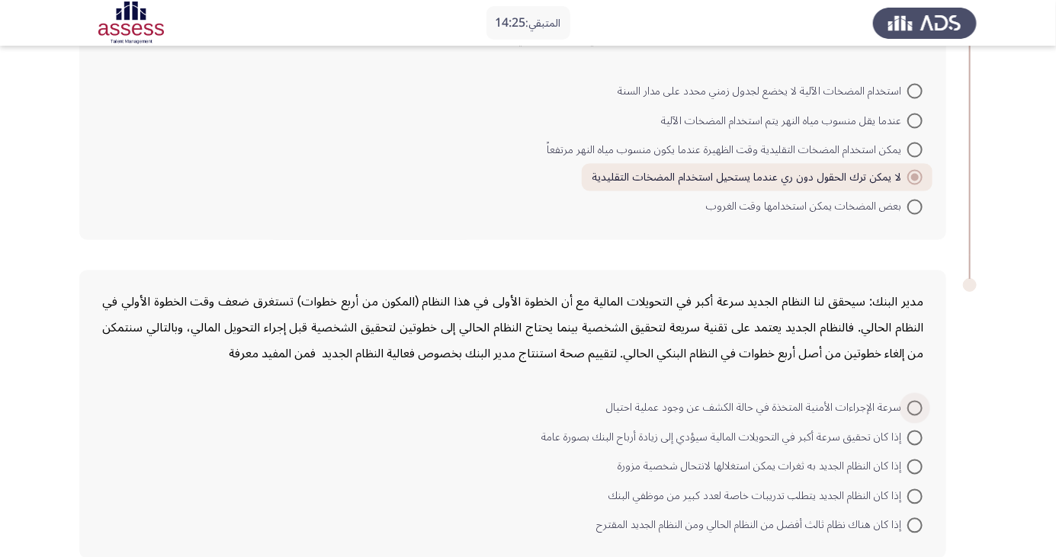
scroll to position [1103, 0]
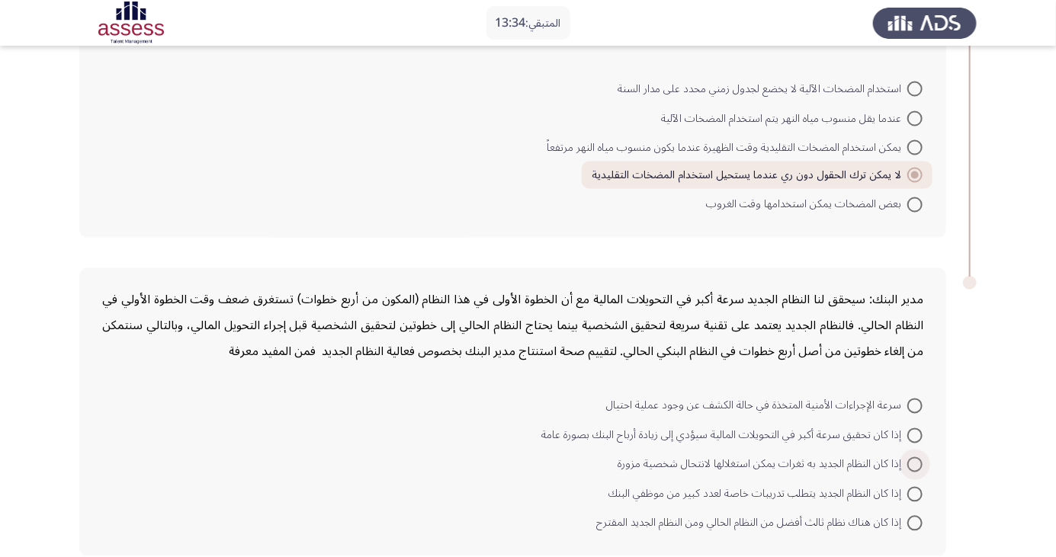
click at [860, 464] on span "إذا كان النظام الجديد به ثغرات يمكن استغلالها لانتحال شخصية مزورة" at bounding box center [763, 465] width 290 height 18
click at [907, 464] on input "إذا كان النظام الجديد به ثغرات يمكن استغلالها لانتحال شخصية مزورة" at bounding box center [914, 465] width 15 height 15
radio input "true"
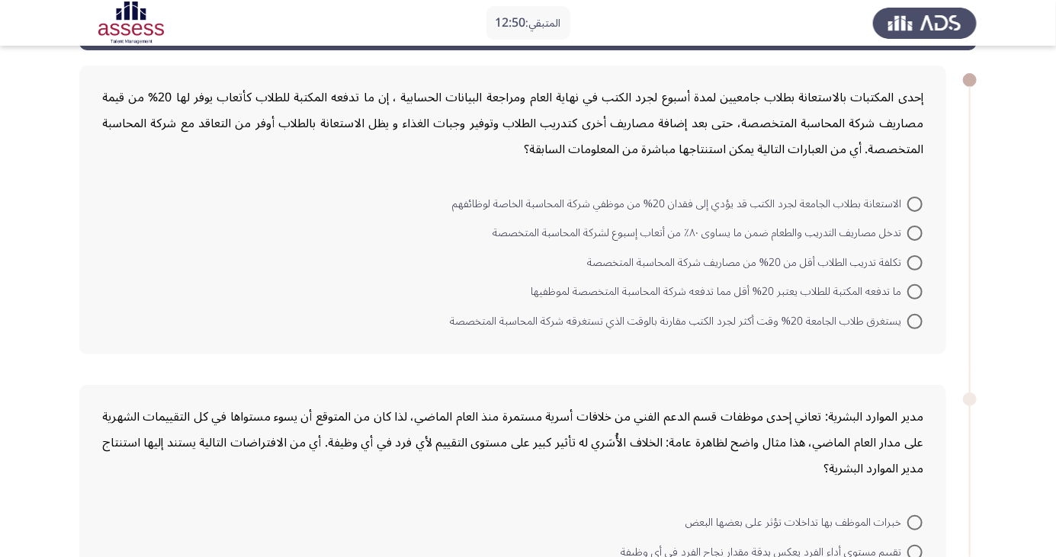
scroll to position [63, 0]
click at [922, 290] on span at bounding box center [914, 291] width 15 height 15
click at [922, 290] on input "ما تدفعه المكتبة للطلاب يعتبر 20% أقل مما تدفعه شركة المحاسبة المتخصصة لموظفيها" at bounding box center [914, 291] width 15 height 15
radio input "true"
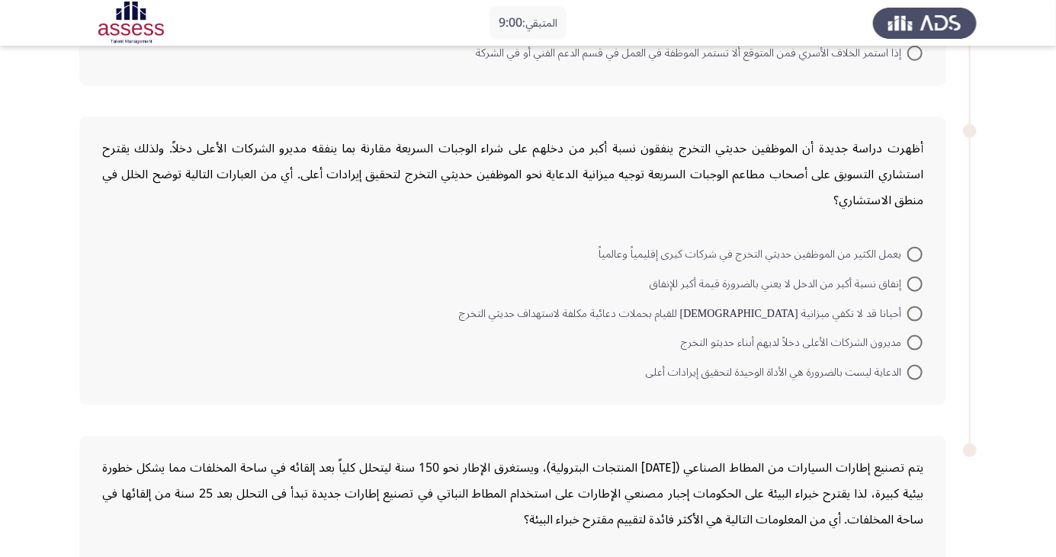
scroll to position [663, 0]
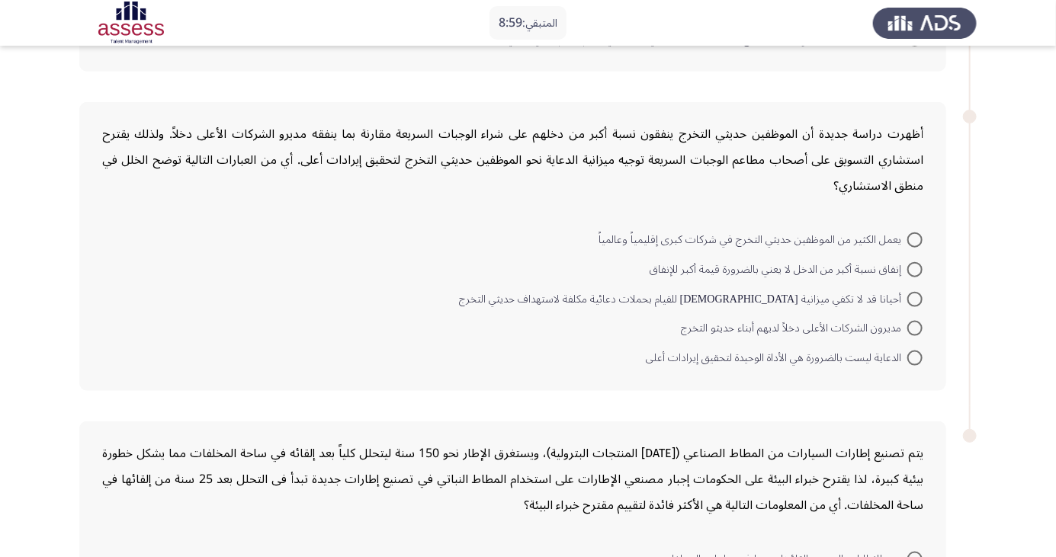
click at [890, 301] on span "أحيانا قد لا تكفي ميزانية [DEMOGRAPHIC_DATA] للقيام بحملات دعائية مكلفة لاستهدا…" at bounding box center [683, 300] width 448 height 18
click at [907, 301] on input "أحيانا قد لا تكفي ميزانية [DEMOGRAPHIC_DATA] للقيام بحملات دعائية مكلفة لاستهدا…" at bounding box center [914, 299] width 15 height 15
radio input "true"
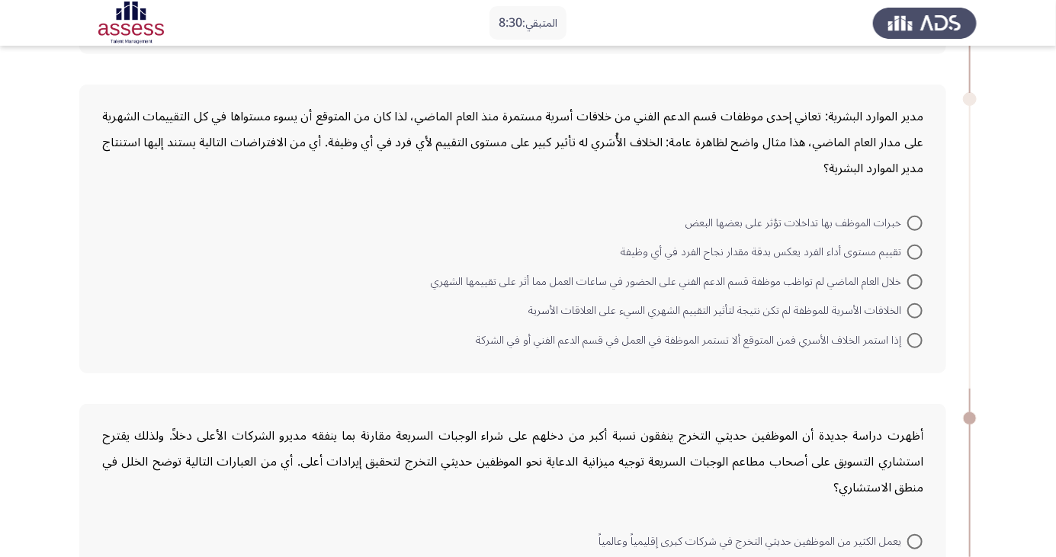
scroll to position [355, 0]
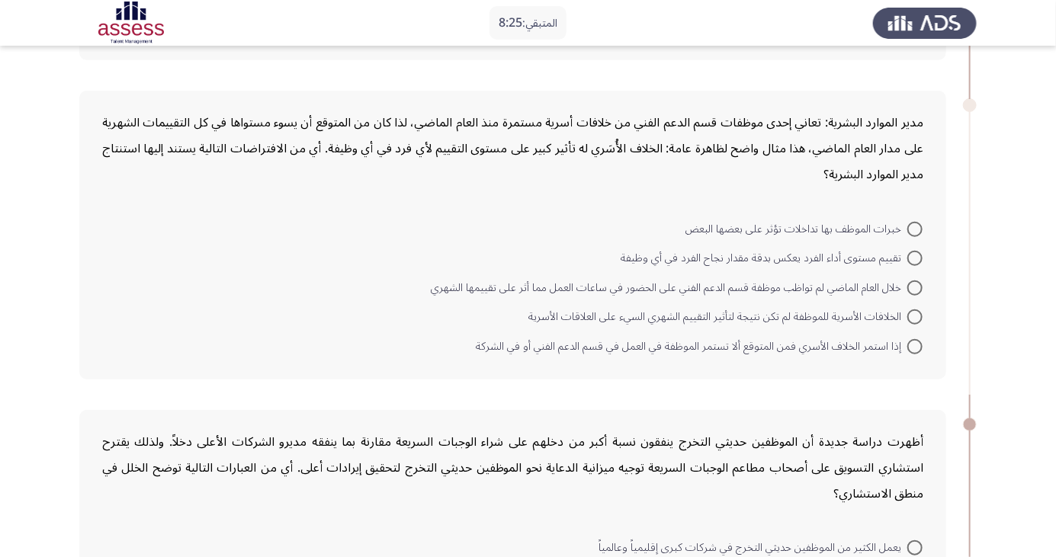
click at [917, 252] on span at bounding box center [914, 258] width 15 height 15
click at [917, 252] on input "تقييم مستوى أداء الفرد يعكس بدقة مقدار نجاح الفرد في أي وظيفة" at bounding box center [914, 258] width 15 height 15
radio input "true"
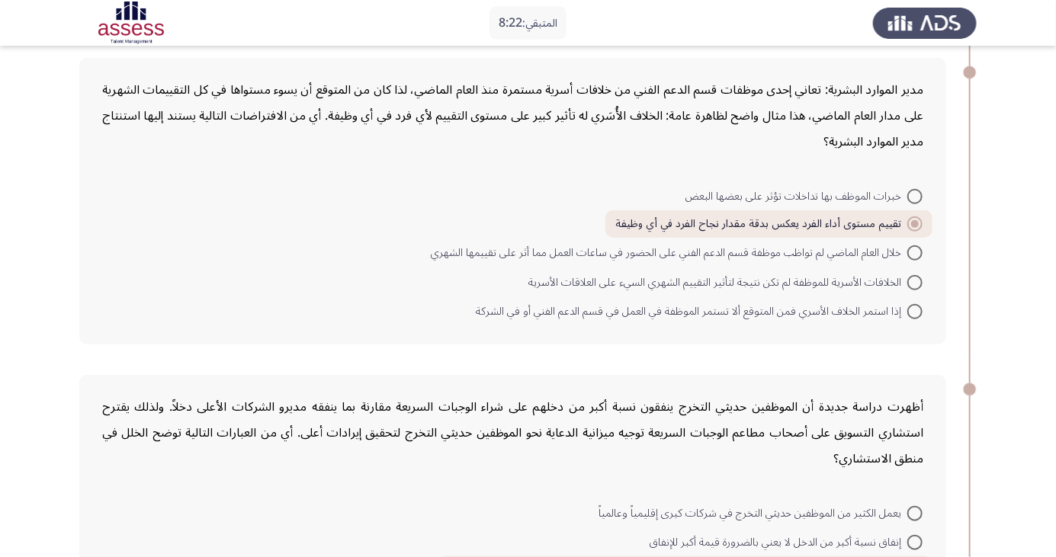
scroll to position [389, 0]
click at [915, 250] on span at bounding box center [914, 251] width 15 height 15
click at [915, 250] on input "خلال العام الماضي لم تواظب موظفة قسم الدعم الفني على الحضور في ساعات العمل مما …" at bounding box center [914, 251] width 15 height 15
radio input "true"
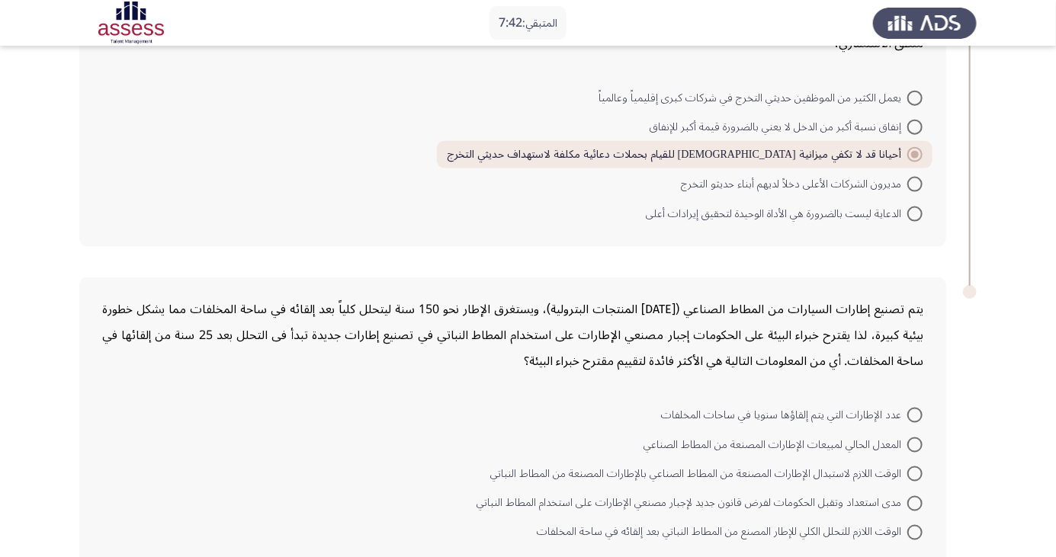
scroll to position [812, 0]
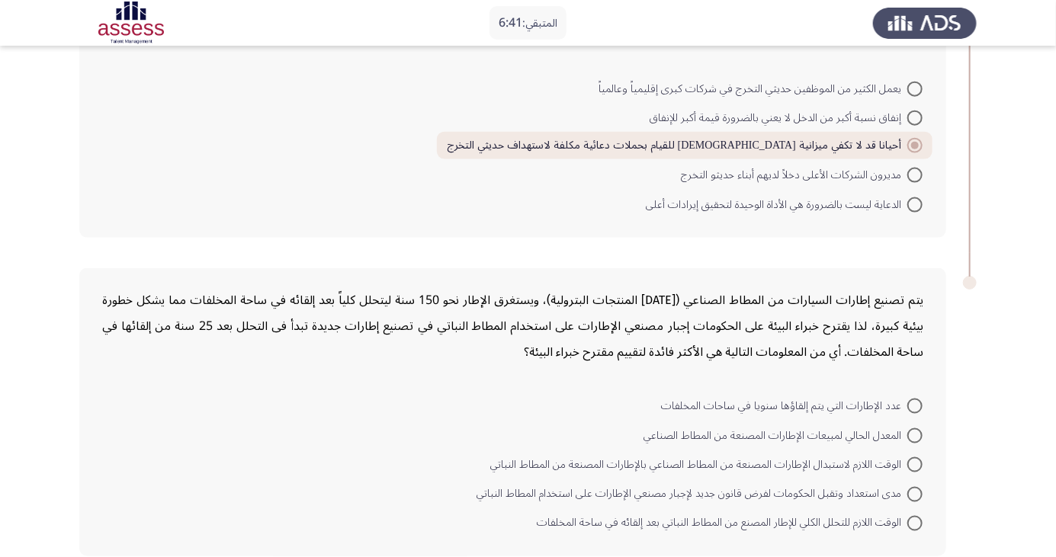
click at [915, 521] on span at bounding box center [914, 523] width 15 height 15
click at [915, 521] on input "الوقت اللازم للتحلل الكلي للإطار المصنع من المطاط النباتي بعد إلقائه في ساحة ال…" at bounding box center [914, 523] width 15 height 15
radio input "true"
